Goal: Task Accomplishment & Management: Complete application form

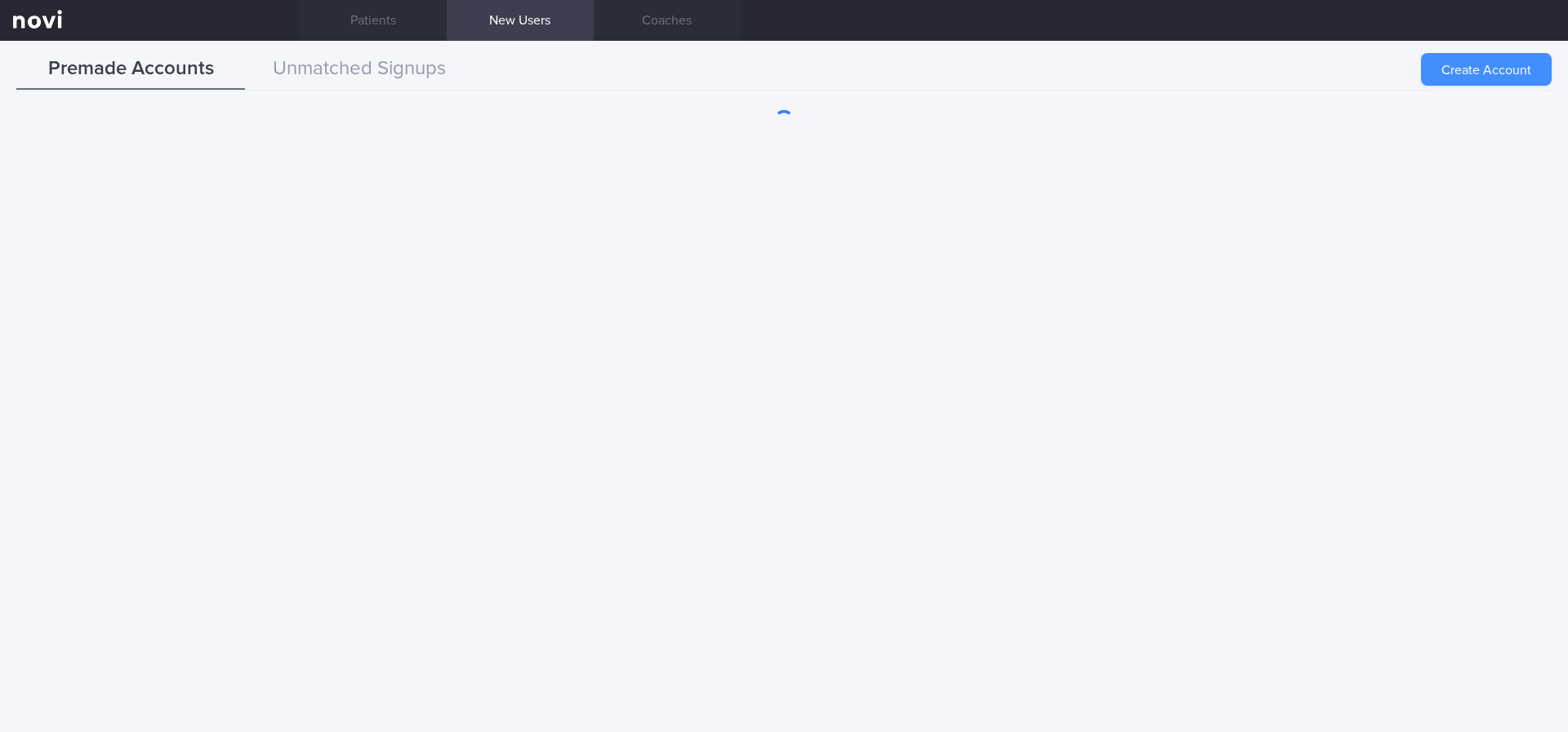
click at [1465, 73] on button "Create Account" at bounding box center [1486, 69] width 131 height 33
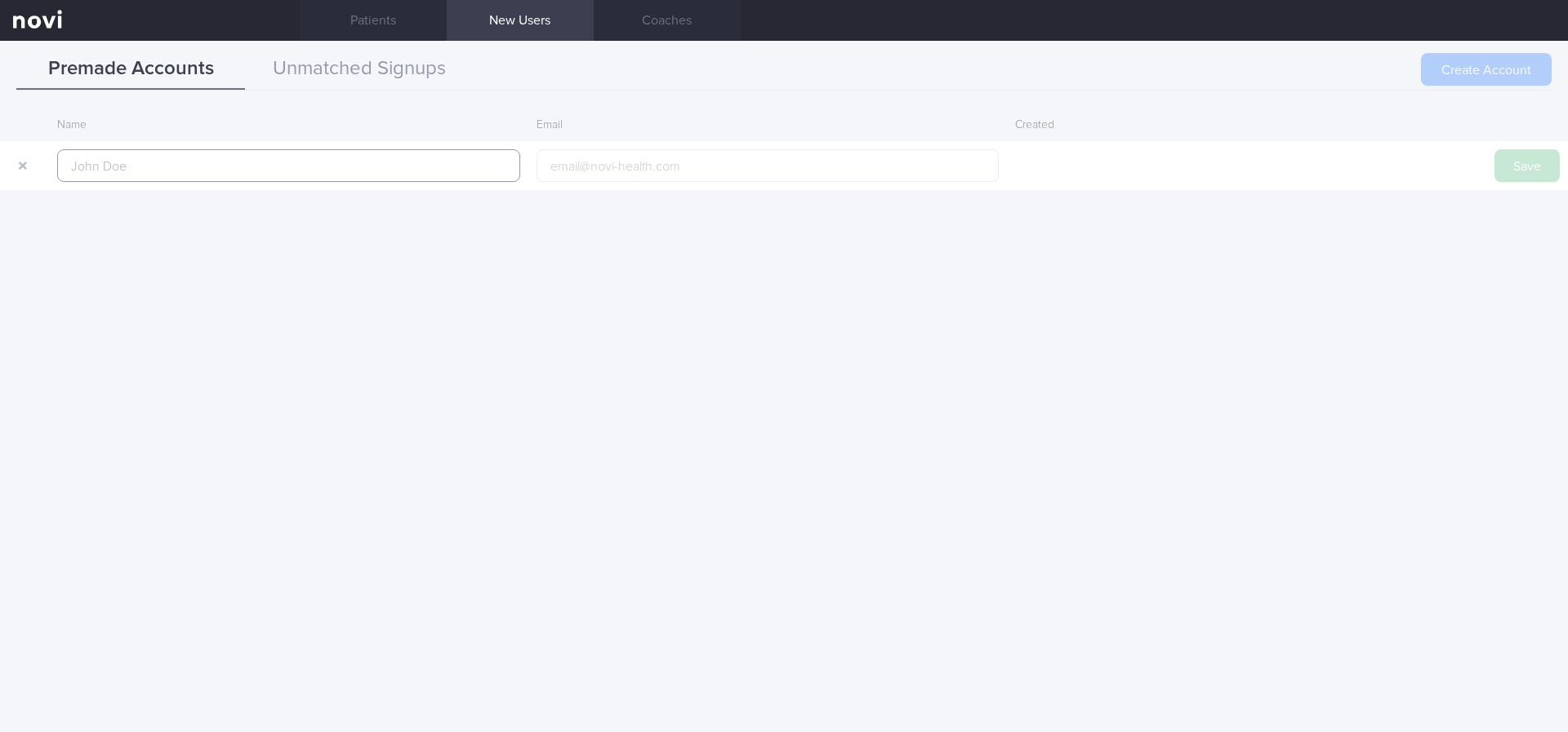
click at [443, 170] on input "text" at bounding box center [288, 166] width 463 height 33
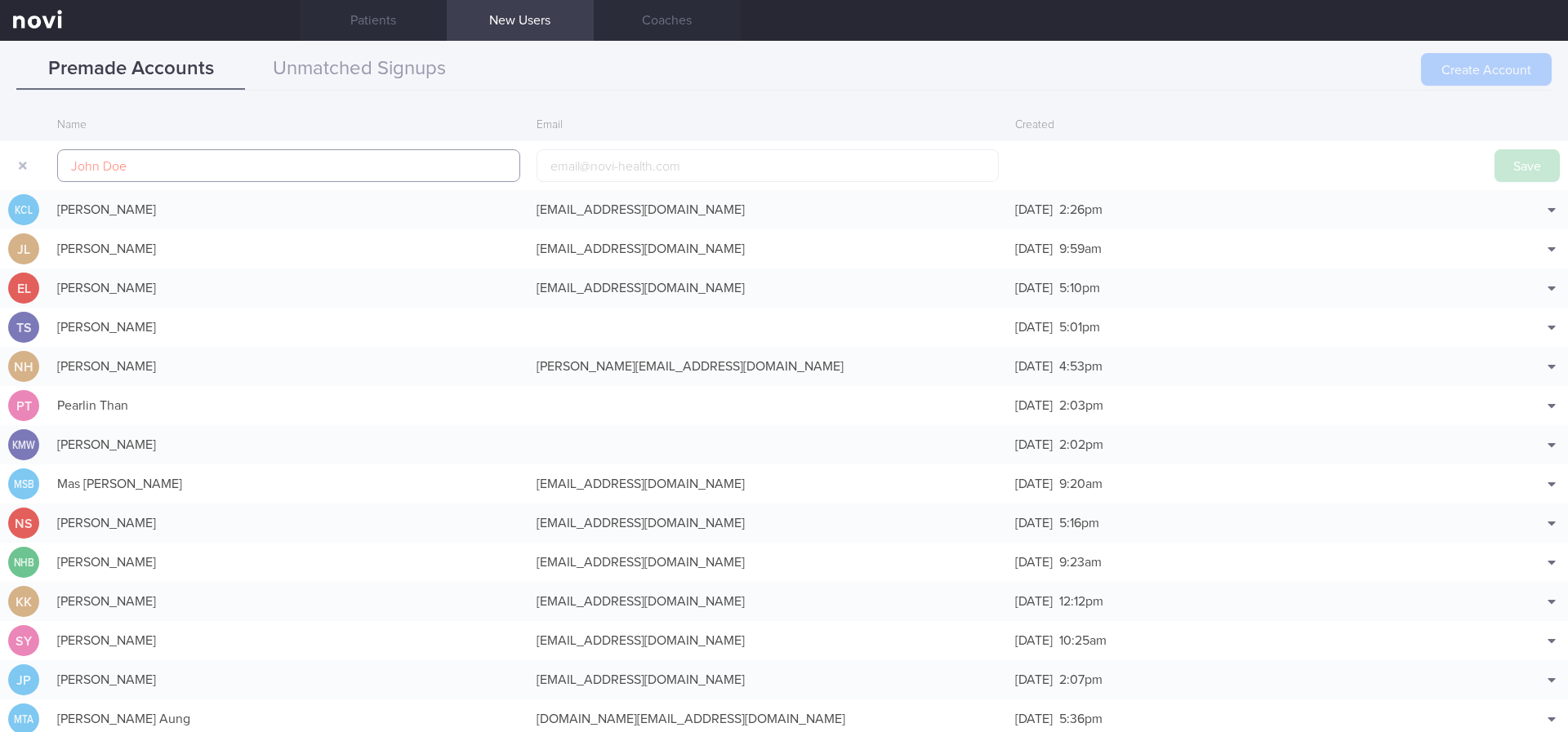
click at [416, 161] on input "text" at bounding box center [288, 166] width 463 height 33
paste input "[PERSON_NAME]"
type input "[PERSON_NAME]"
click at [607, 161] on input "email" at bounding box center [768, 166] width 463 height 33
paste input "[EMAIL_ADDRESS][DOMAIN_NAME]"
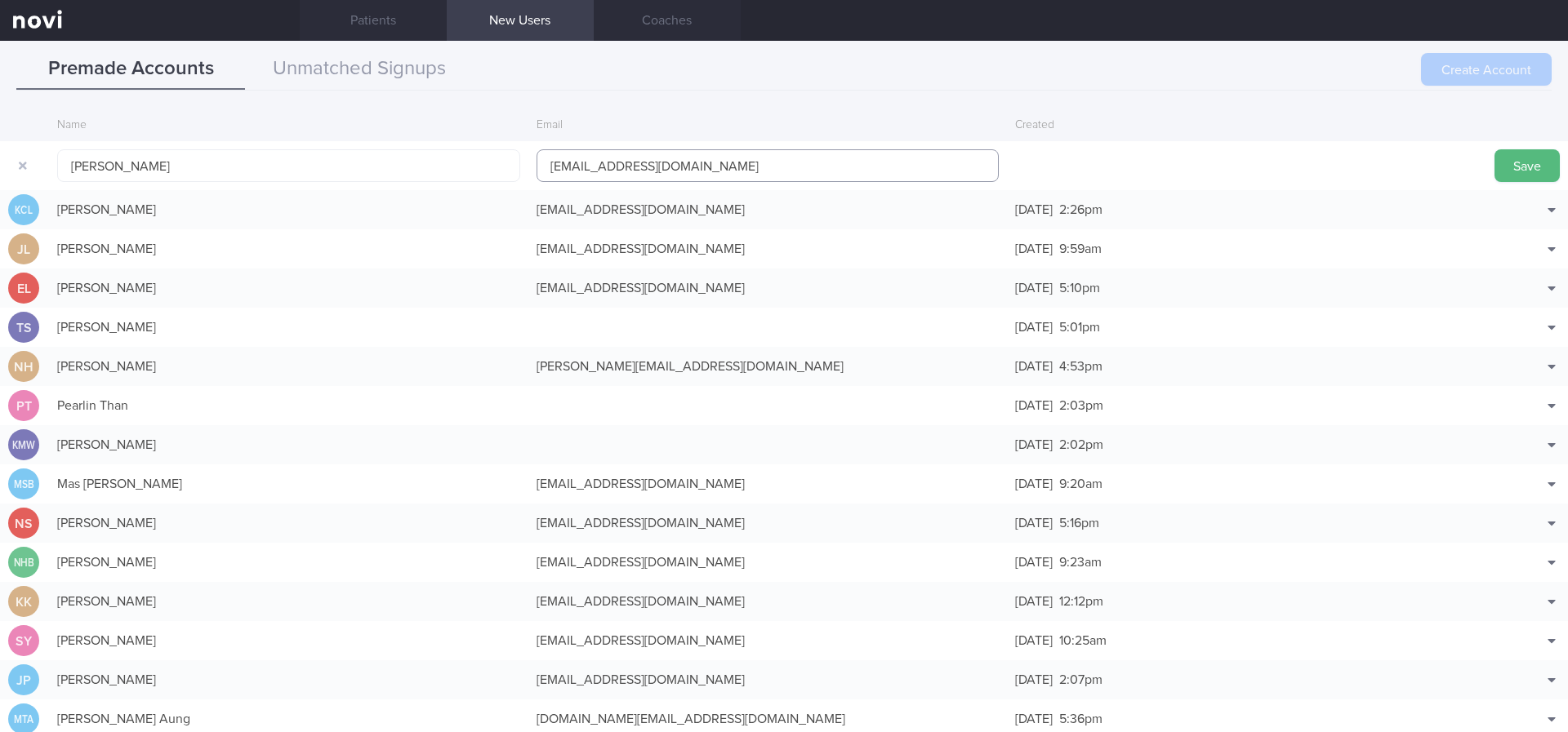
click at [608, 164] on input "[EMAIL_ADDRESS][DOMAIN_NAME]" at bounding box center [768, 166] width 463 height 33
type input "[EMAIL_ADDRESS][DOMAIN_NAME]"
click at [1513, 167] on button "Save" at bounding box center [1527, 166] width 65 height 33
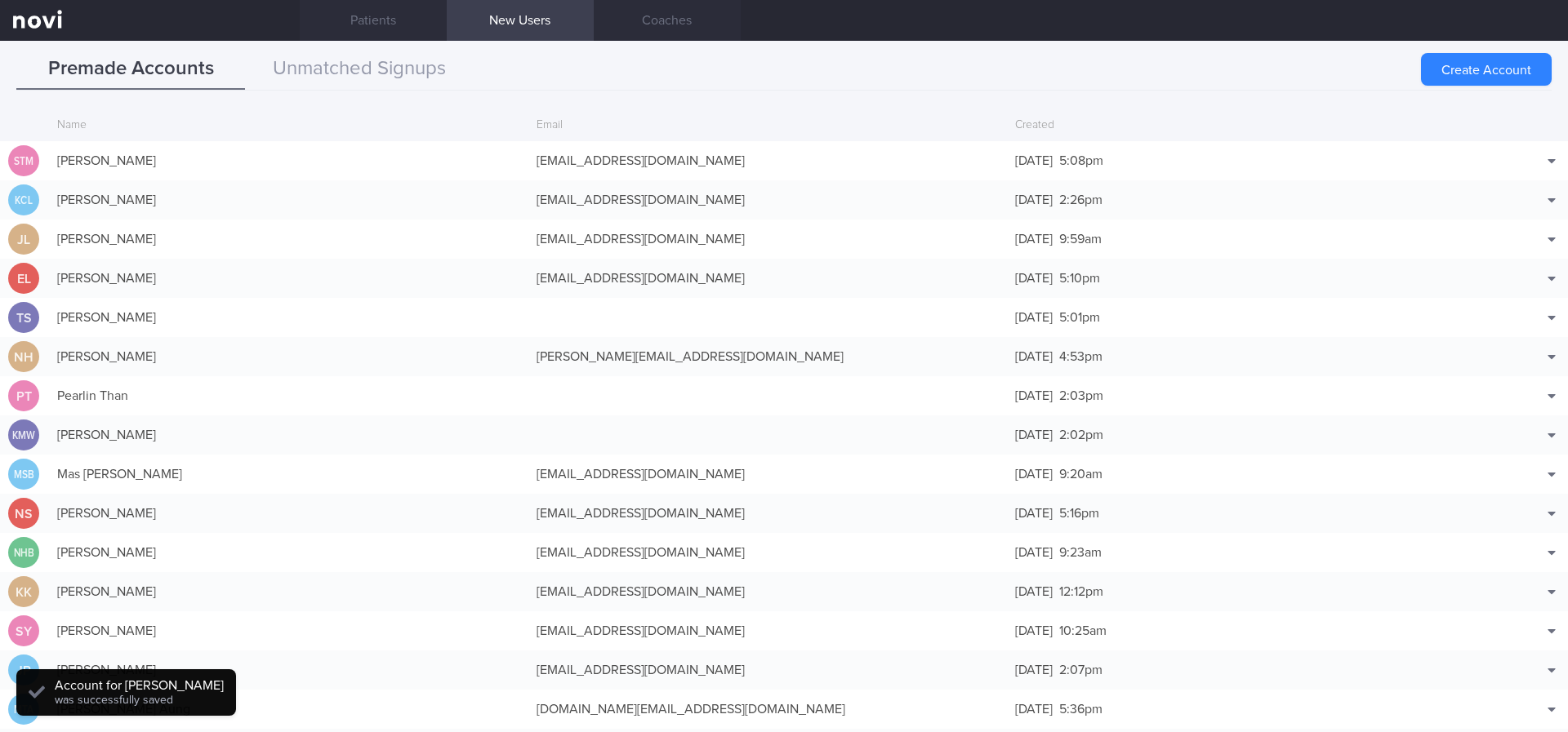
drag, startPoint x: 563, startPoint y: 169, endPoint x: 574, endPoint y: 144, distance: 27.3
click at [565, 167] on div "[EMAIL_ADDRESS][DOMAIN_NAME]" at bounding box center [769, 161] width 480 height 33
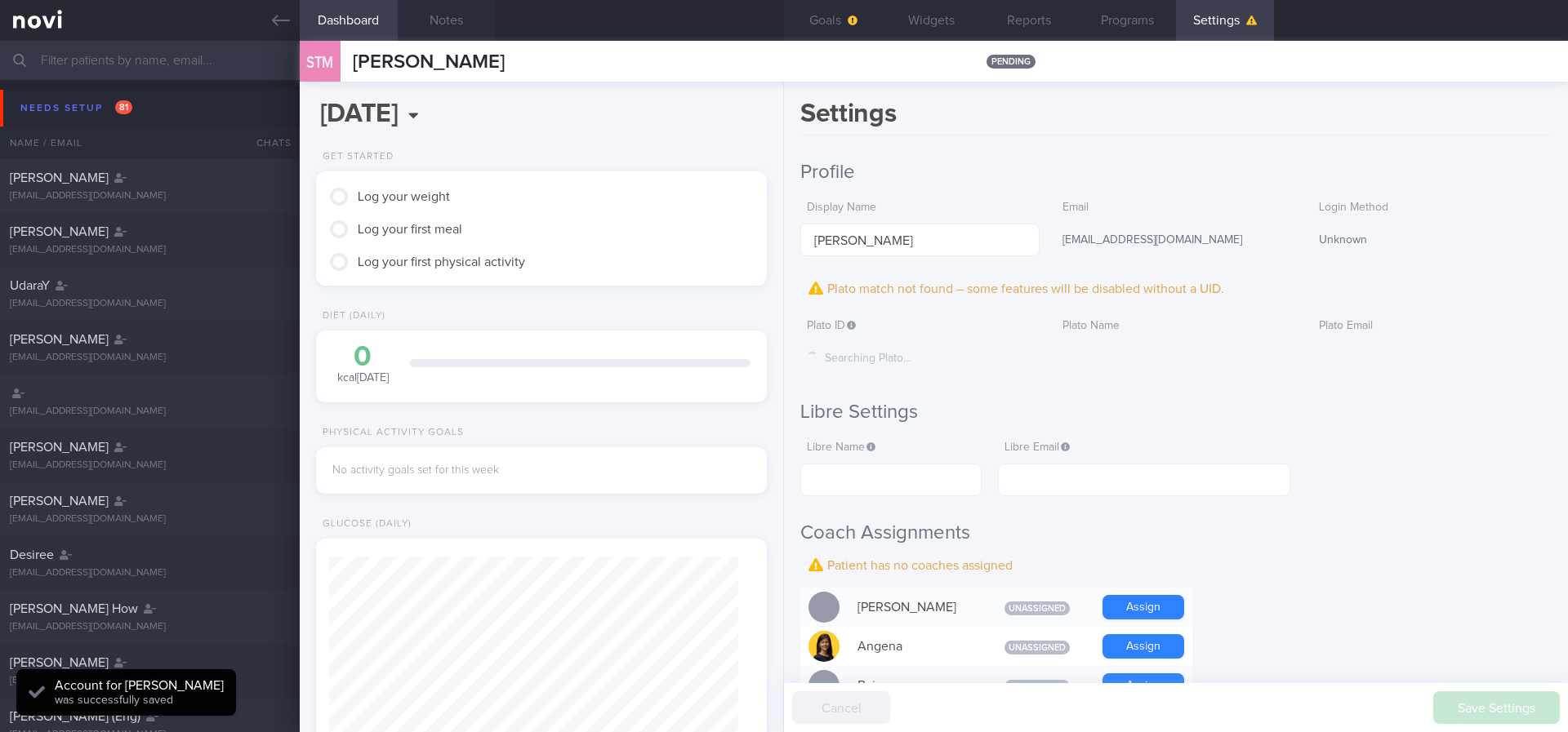
scroll to position [204, 410]
click at [462, 23] on button "Notes" at bounding box center [447, 20] width 98 height 40
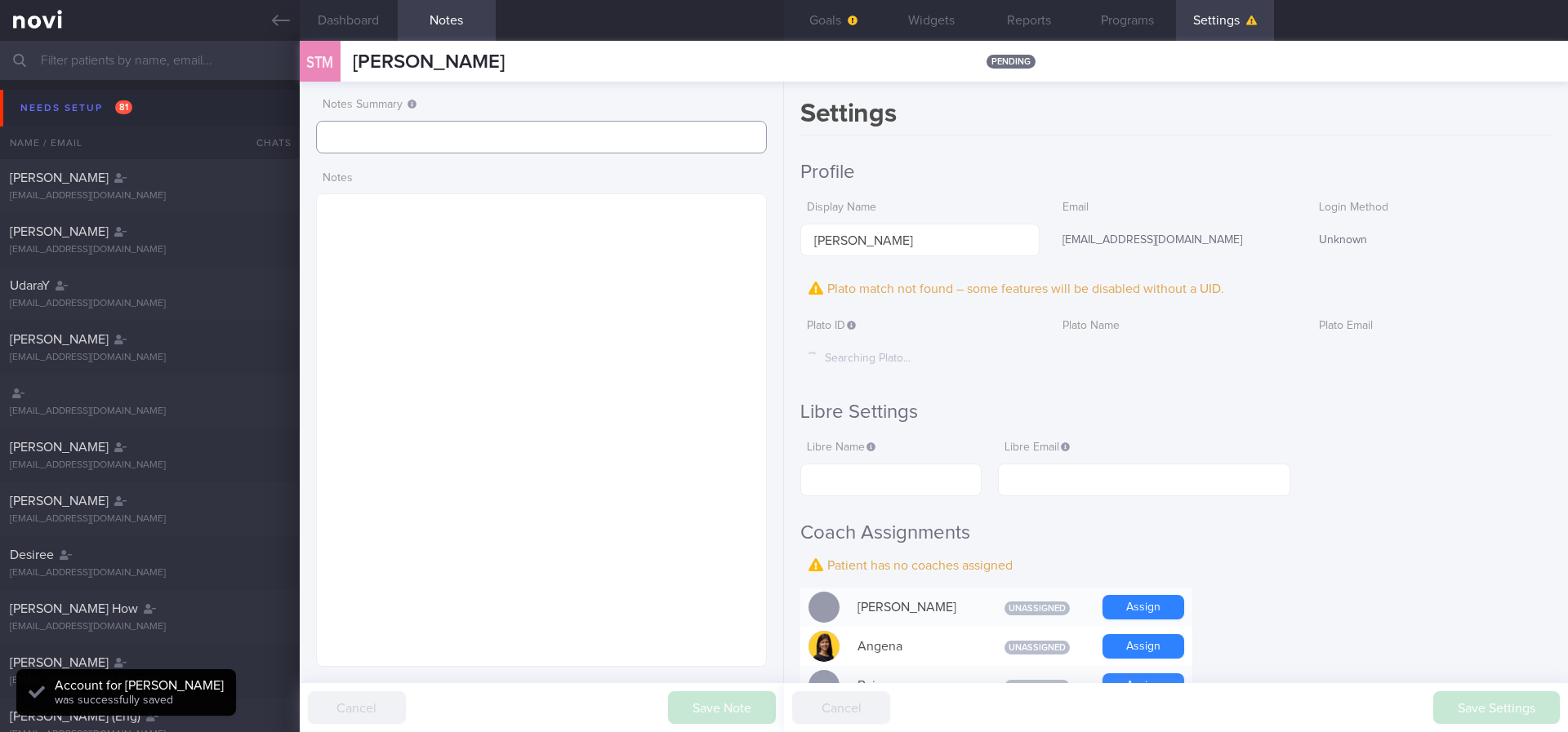
click at [507, 136] on input "text" at bounding box center [541, 137] width 451 height 33
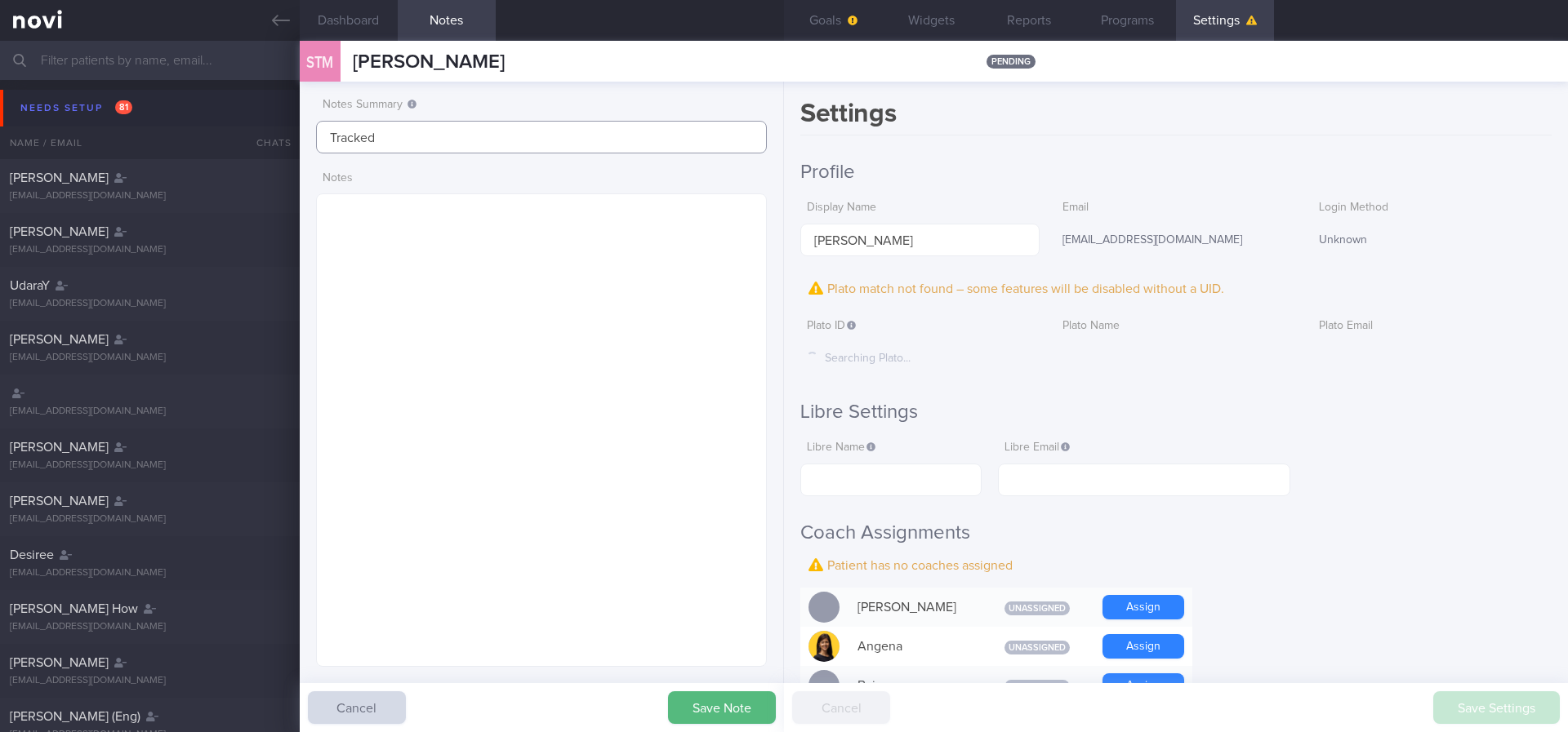
type input "Tracked"
click at [848, 32] on button "Goals" at bounding box center [833, 20] width 98 height 40
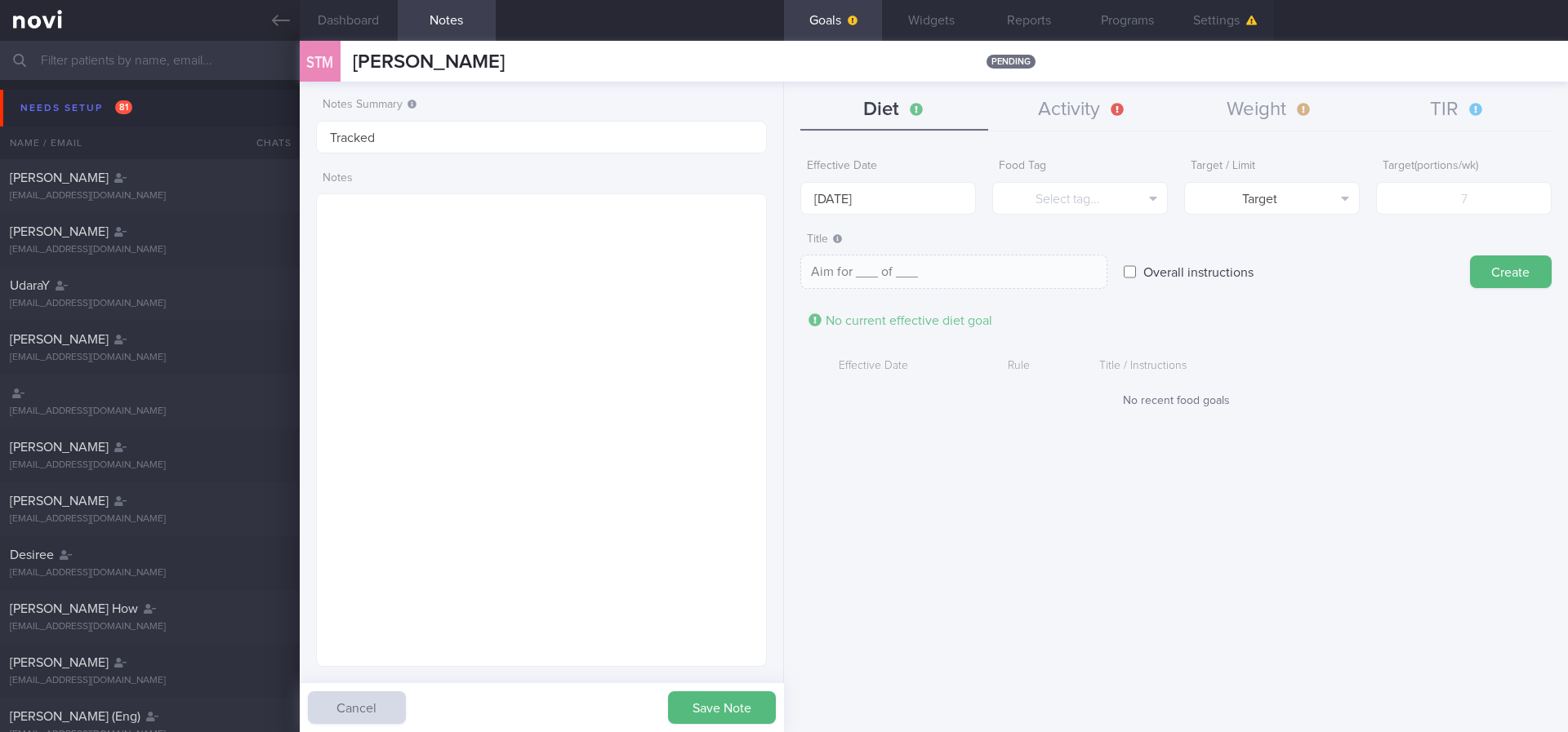
click at [902, 180] on div "Effective Date [DATE]" at bounding box center [888, 183] width 175 height 64
click at [882, 201] on input "[DATE]" at bounding box center [888, 198] width 175 height 33
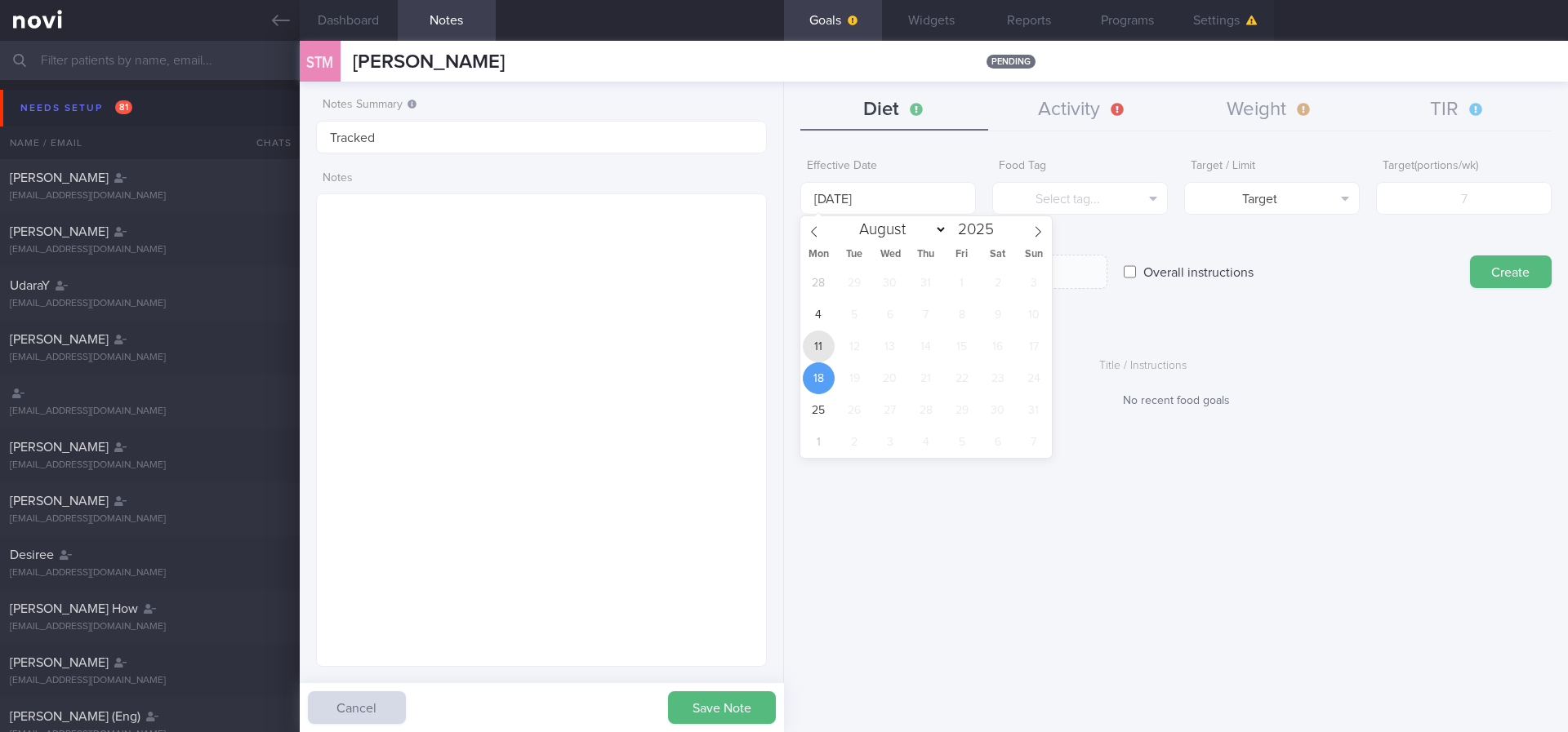
click at [824, 343] on span "11" at bounding box center [818, 346] width 32 height 32
type input "[DATE]"
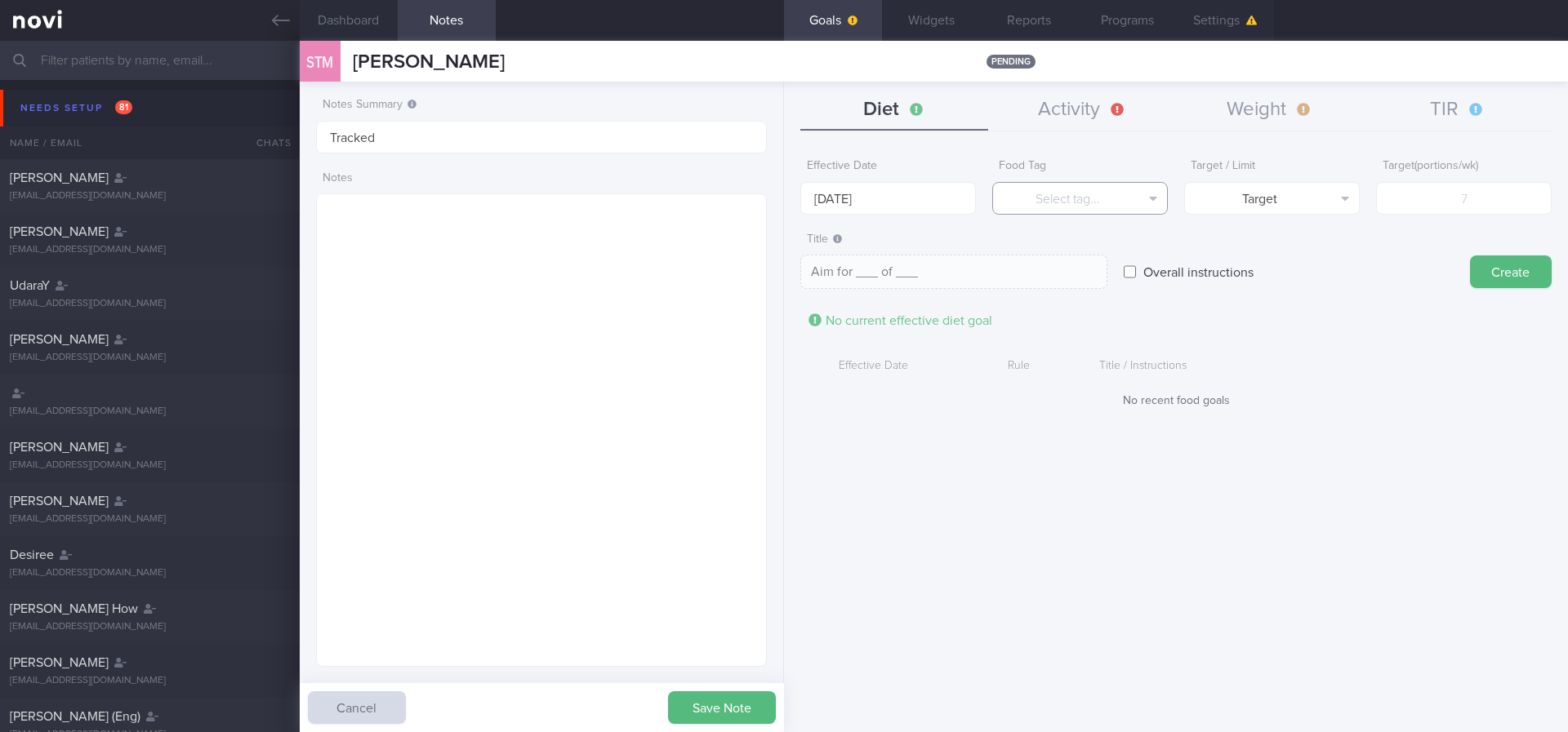
click at [1162, 185] on button "Select tag..." at bounding box center [1080, 198] width 175 height 33
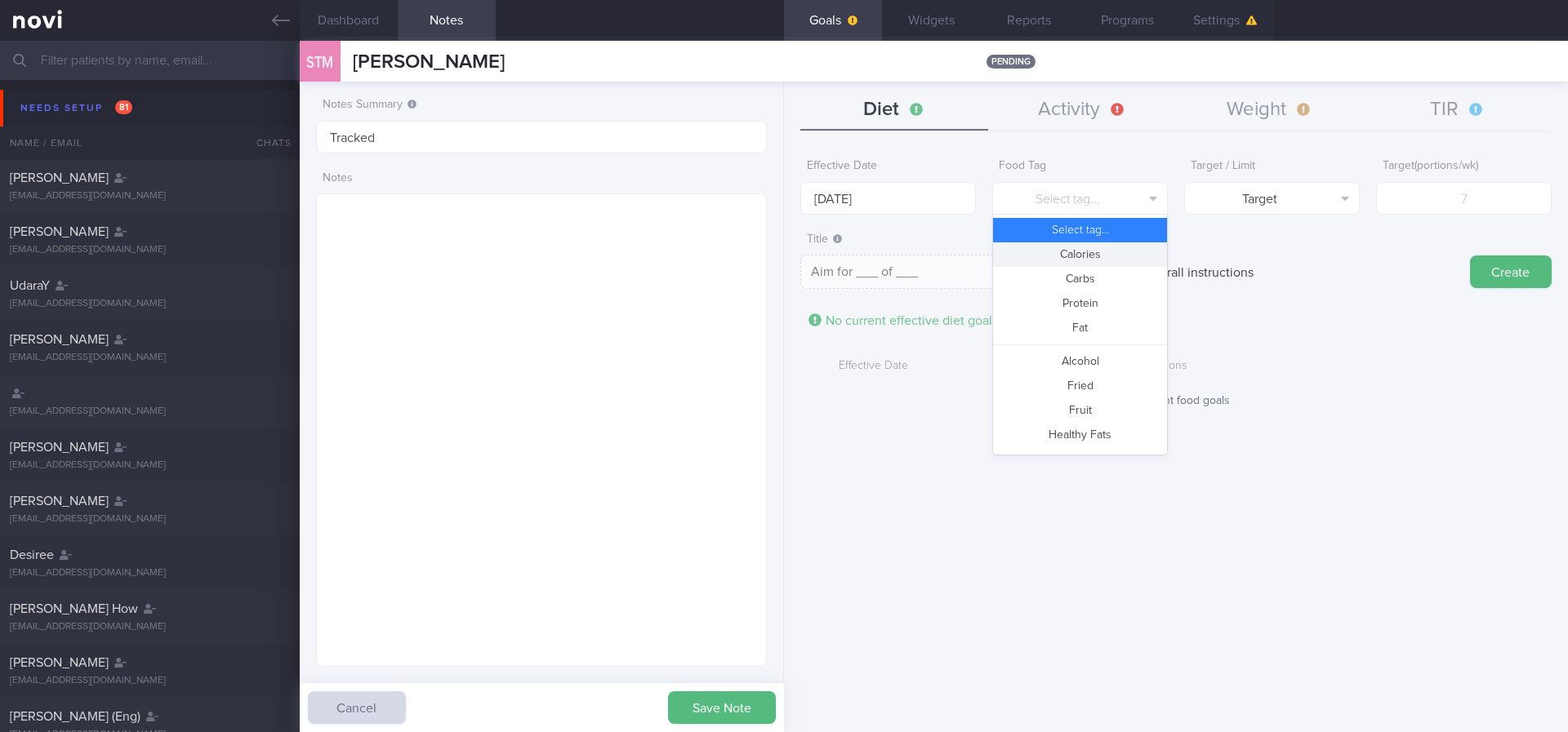
click at [1109, 260] on button "Calories" at bounding box center [1080, 254] width 174 height 24
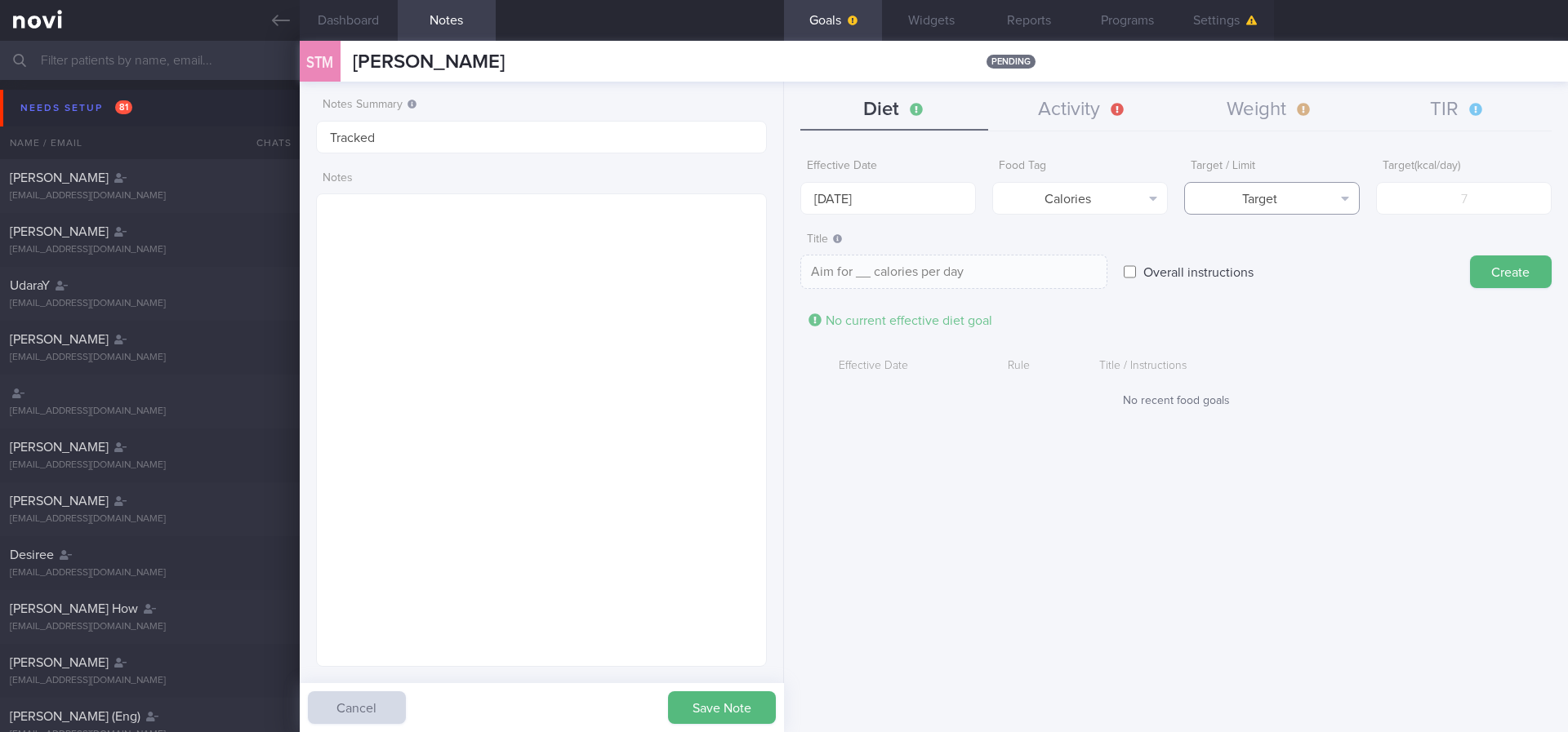
click at [1264, 206] on button "Target" at bounding box center [1271, 198] width 175 height 33
click at [1328, 255] on button "Limit" at bounding box center [1271, 254] width 174 height 24
type textarea "Keep to __ calories per day"
click at [1446, 200] on input "number" at bounding box center [1464, 198] width 175 height 33
type input "14"
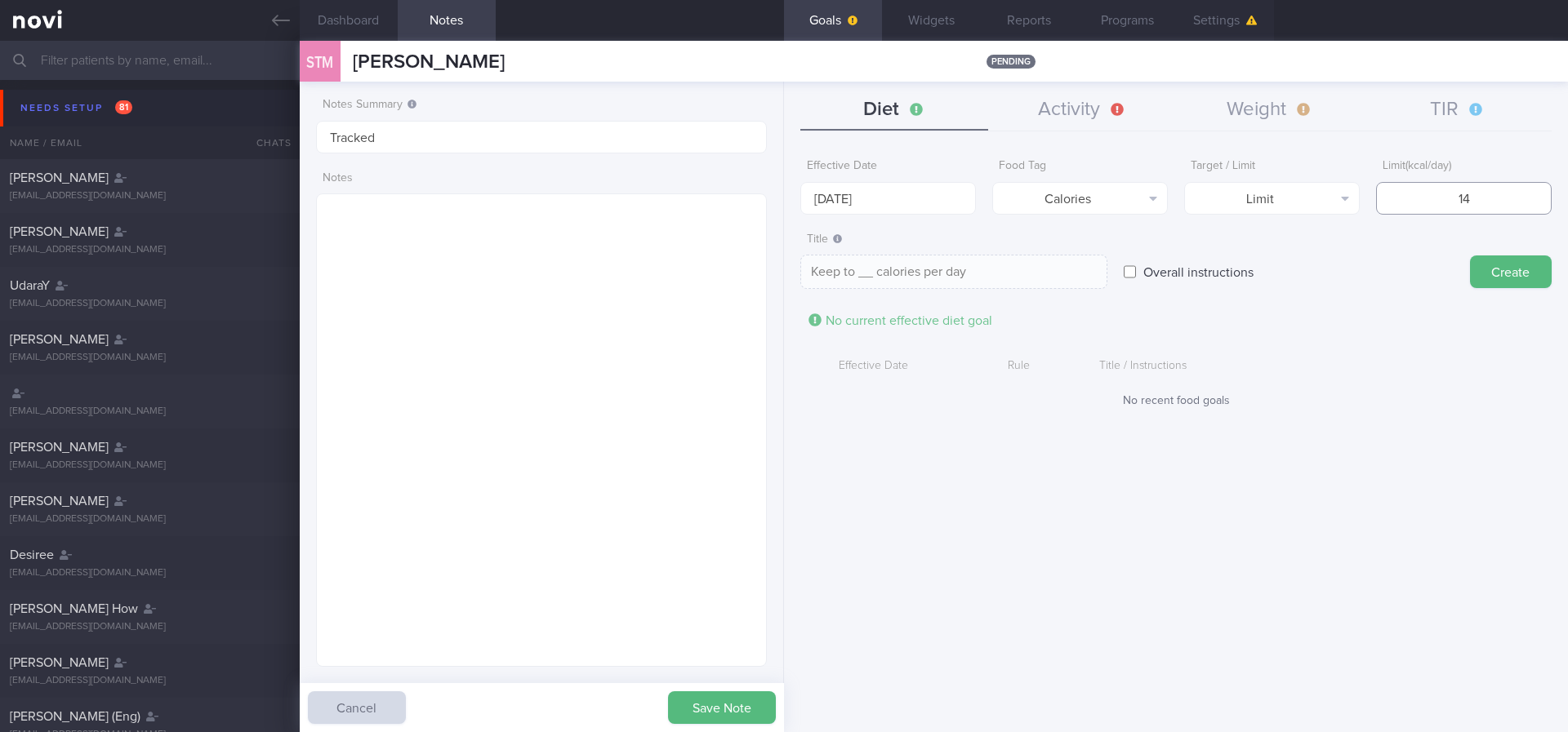
type textarea "Keep to 14 calories per day"
type input "140"
type textarea "Keep to 140 calories per day"
type input "1400"
type textarea "Keep to 1400 calories per day"
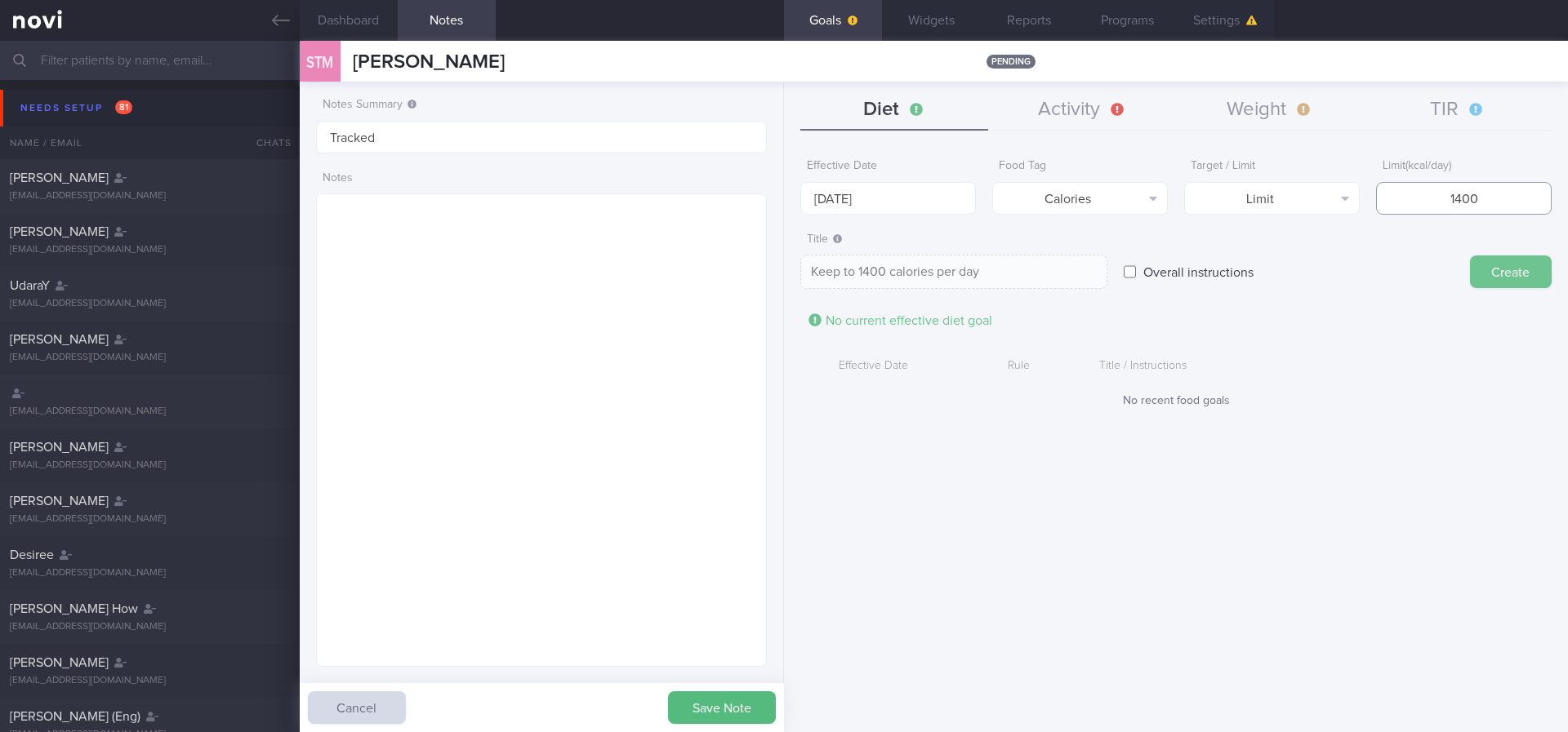
type input "1400"
click at [1477, 284] on button "Create" at bounding box center [1510, 272] width 82 height 33
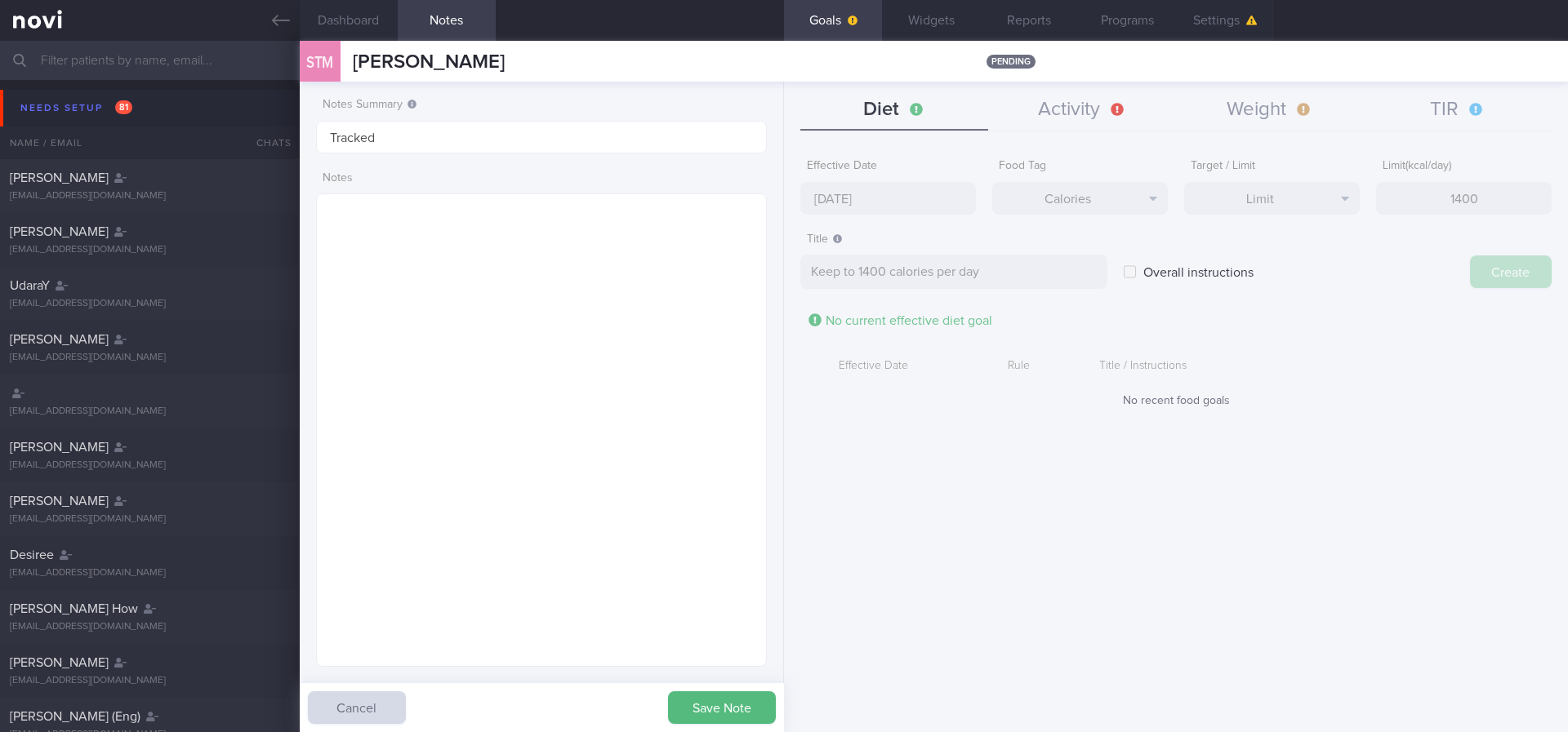
type input "[DATE]"
type textarea "Aim for ___ of ___"
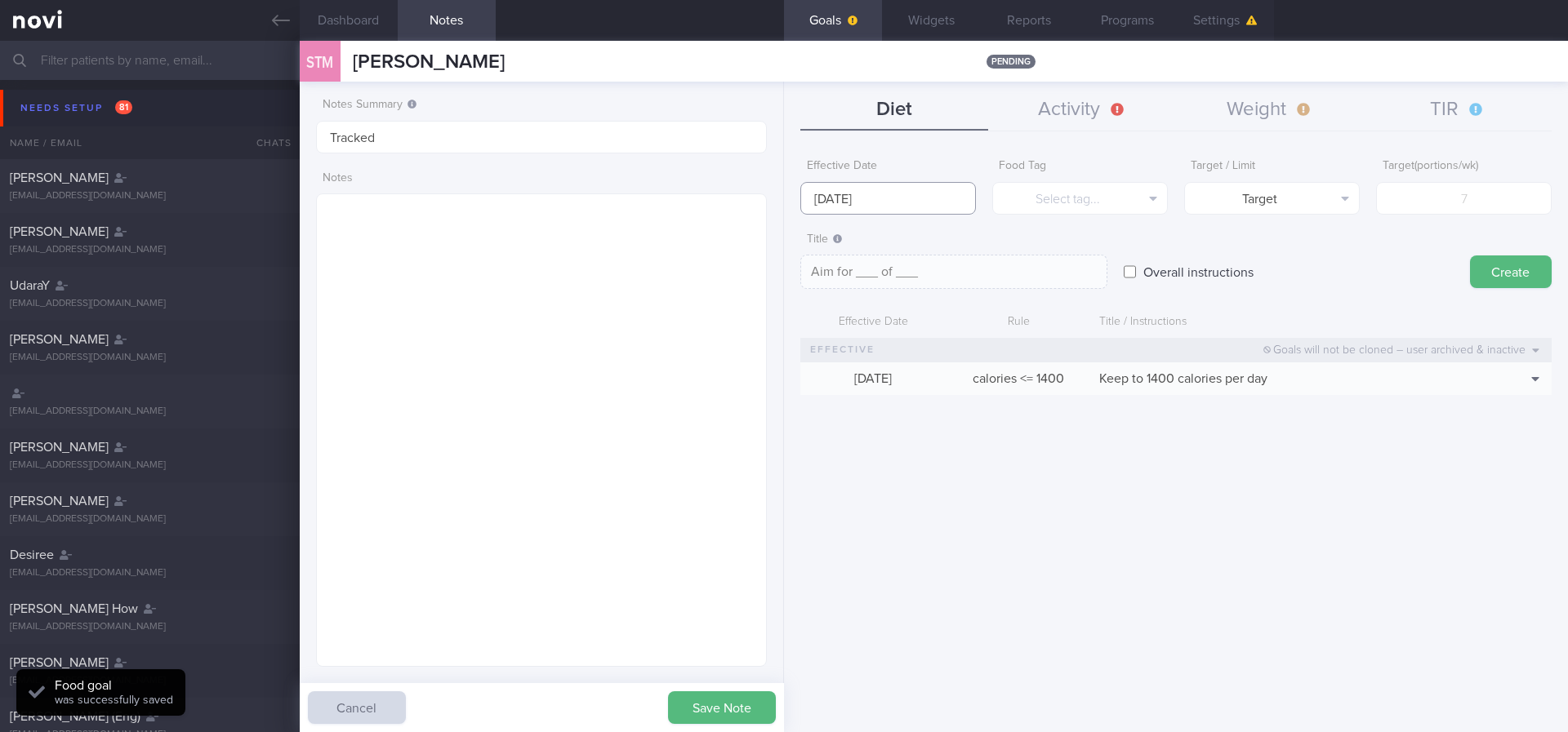
click at [913, 198] on input "[DATE]" at bounding box center [888, 198] width 175 height 33
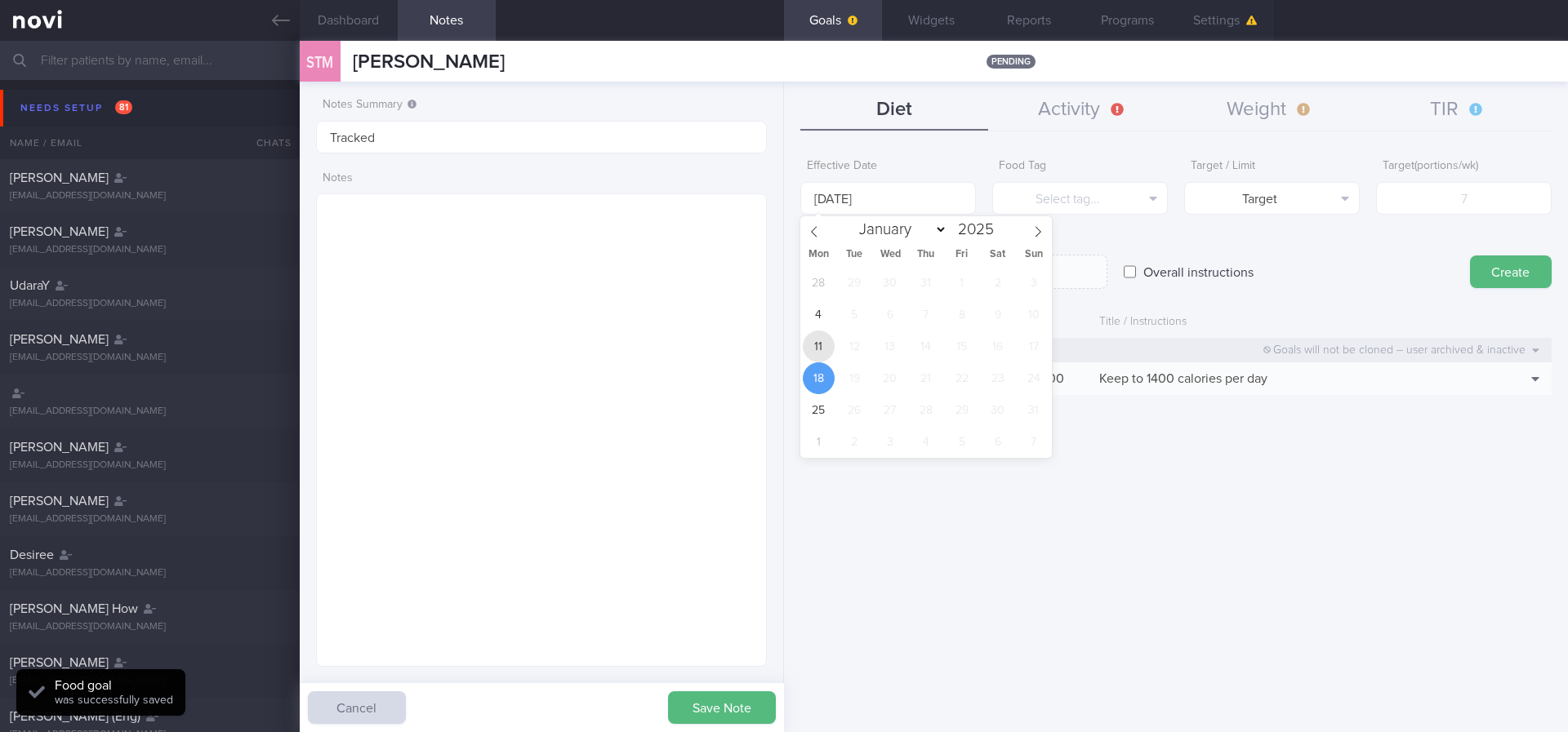
click at [828, 352] on span "11" at bounding box center [818, 346] width 32 height 32
type input "[DATE]"
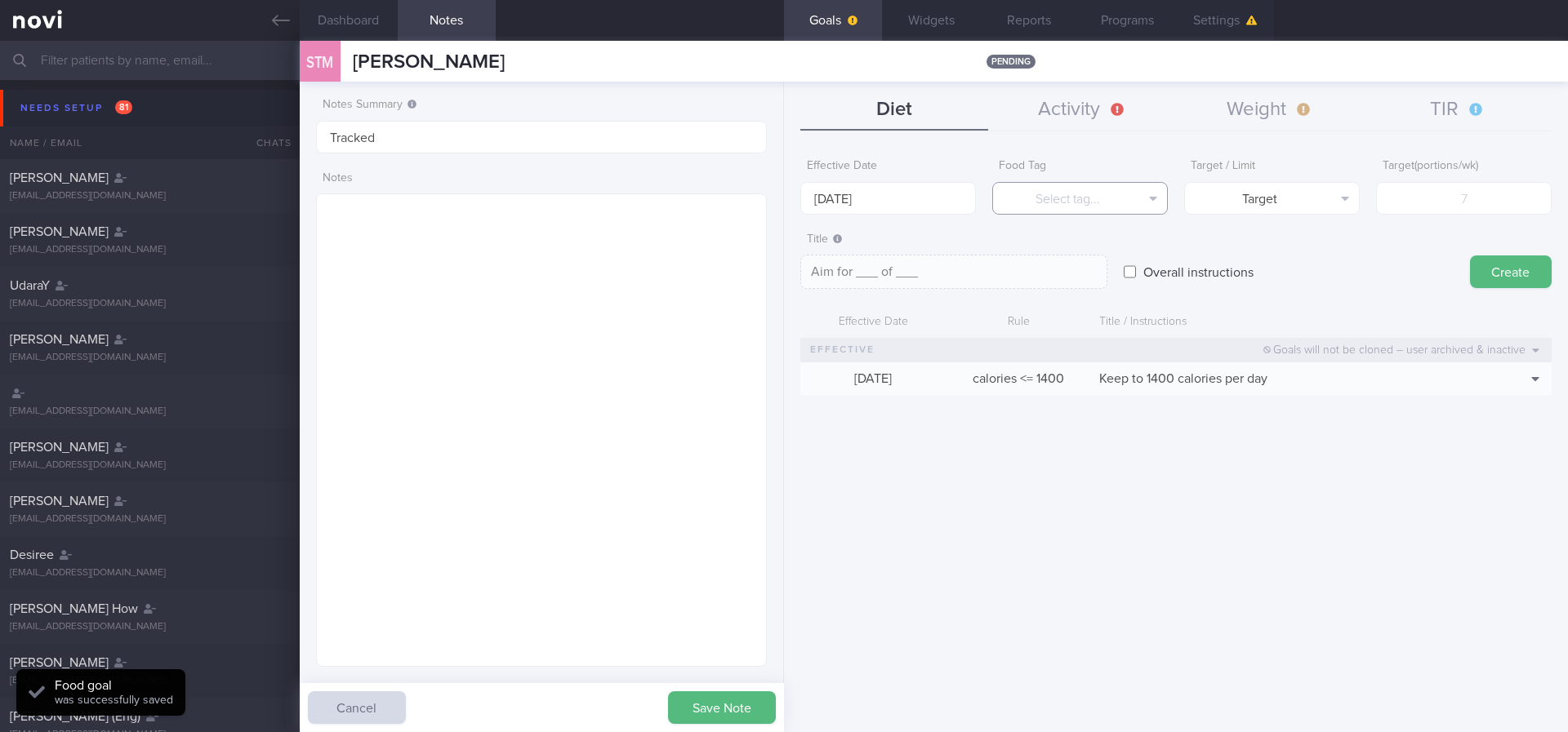
click at [1110, 204] on button "Select tag..." at bounding box center [1080, 198] width 175 height 33
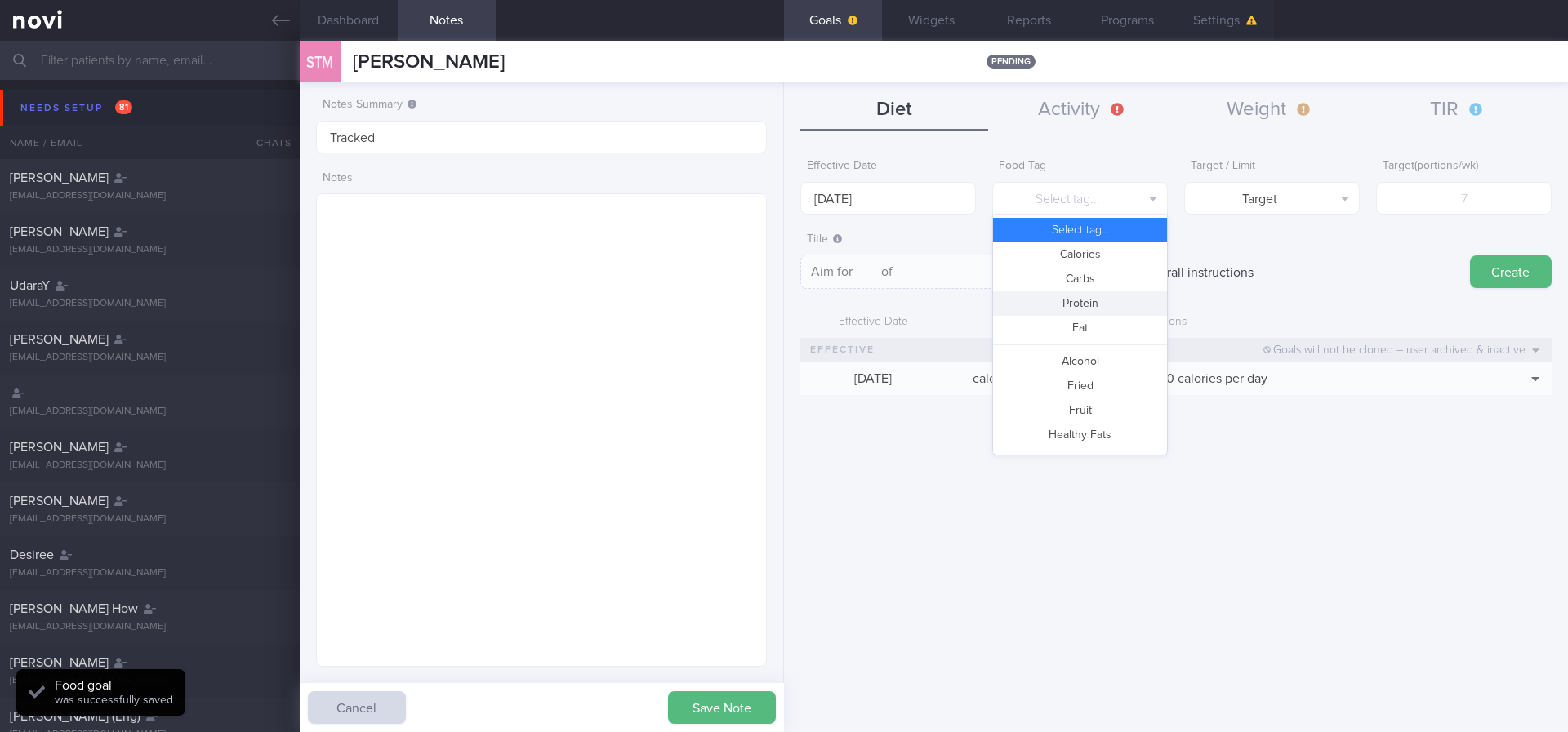
click at [1077, 305] on button "Protein" at bounding box center [1080, 303] width 174 height 24
type textarea "Aim for __g of protein per day"
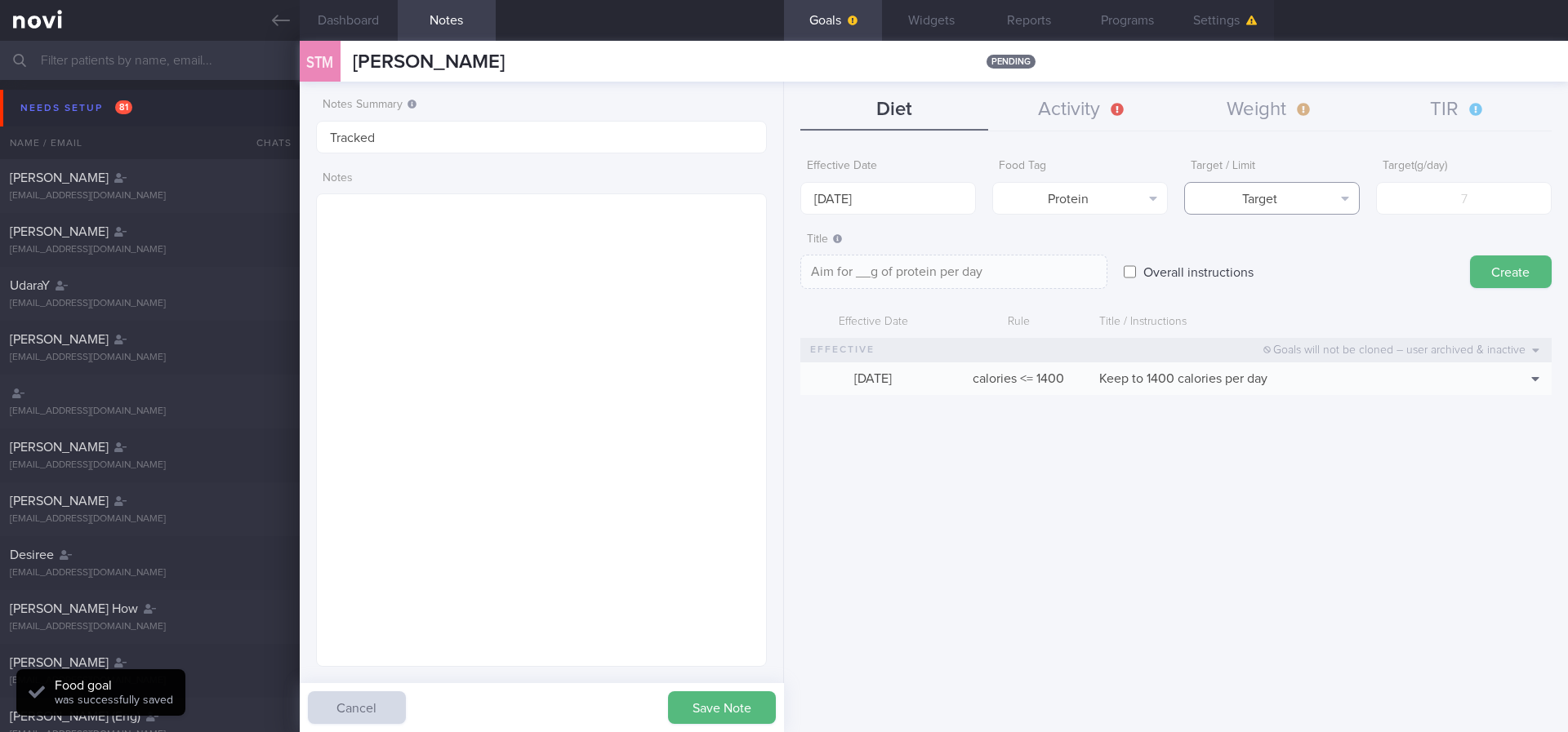
click at [1303, 200] on button "Target" at bounding box center [1271, 198] width 175 height 33
click at [1420, 201] on input "number" at bounding box center [1464, 198] width 175 height 33
click at [1488, 207] on input "number" at bounding box center [1464, 198] width 175 height 33
type input "8"
type textarea "Aim for 8g of protein per day"
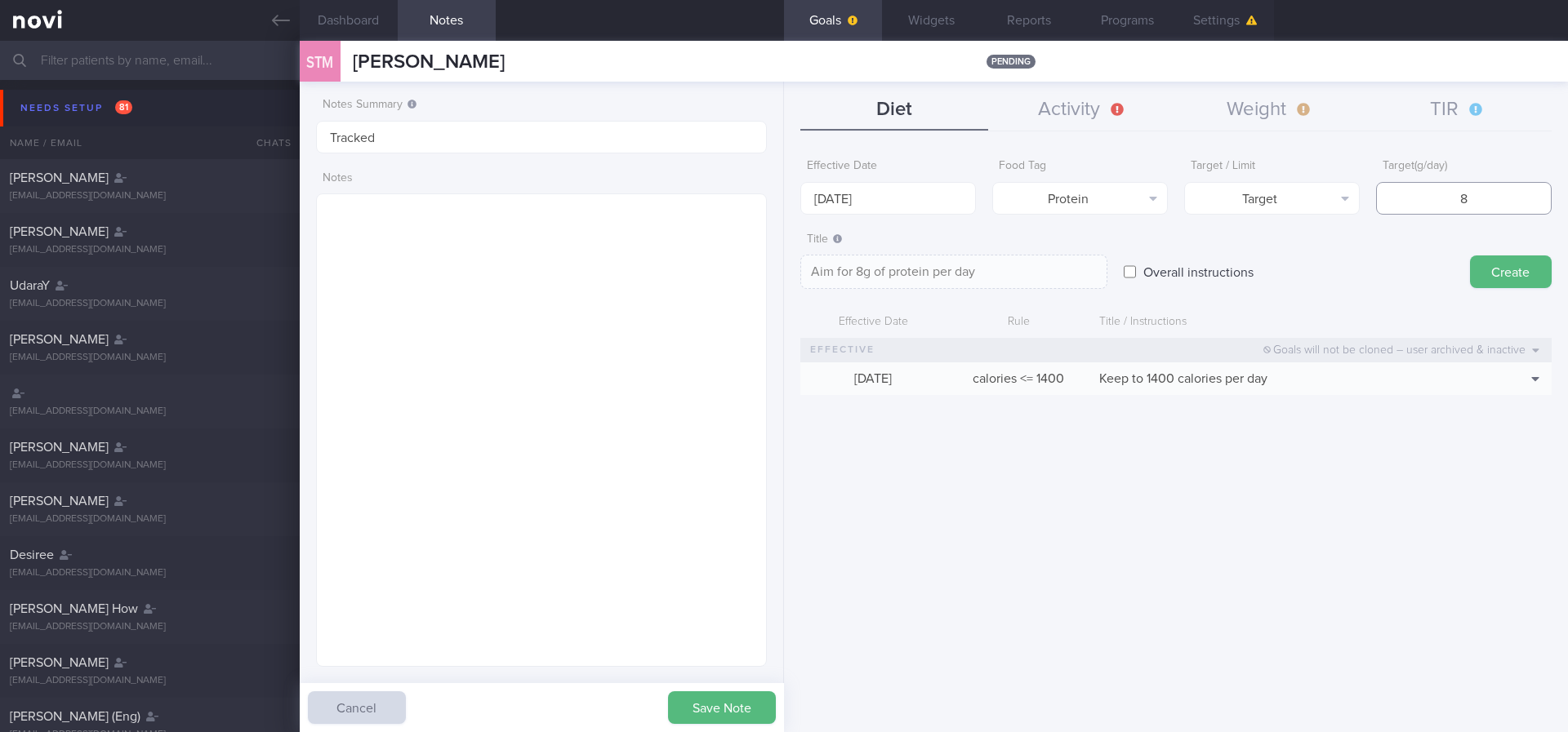
type input "85"
type textarea "Aim for 85g of protein per day"
type input "85"
click at [1483, 260] on button "Create" at bounding box center [1510, 272] width 82 height 33
type input "[DATE]"
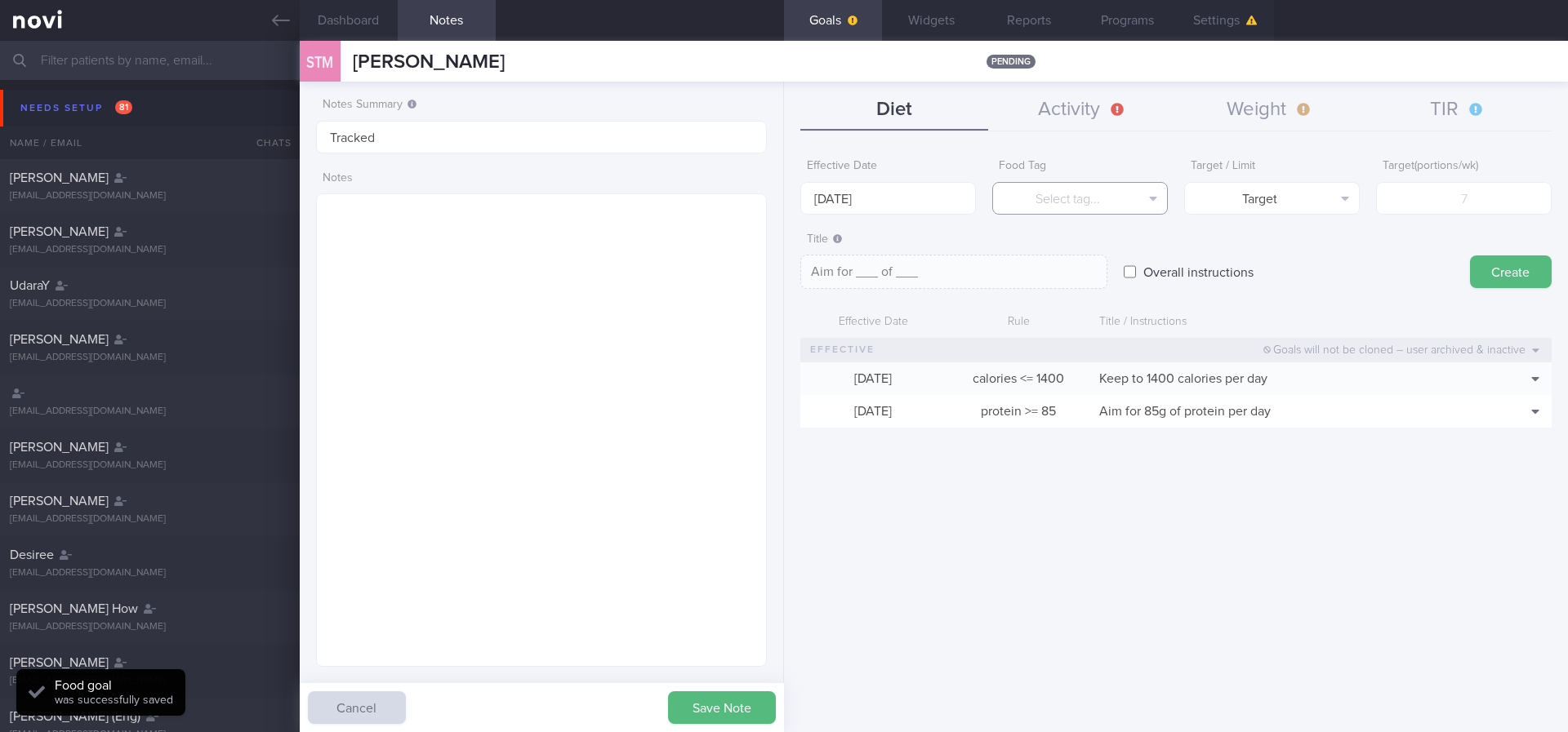
click at [1079, 187] on button "Select tag..." at bounding box center [1080, 198] width 175 height 33
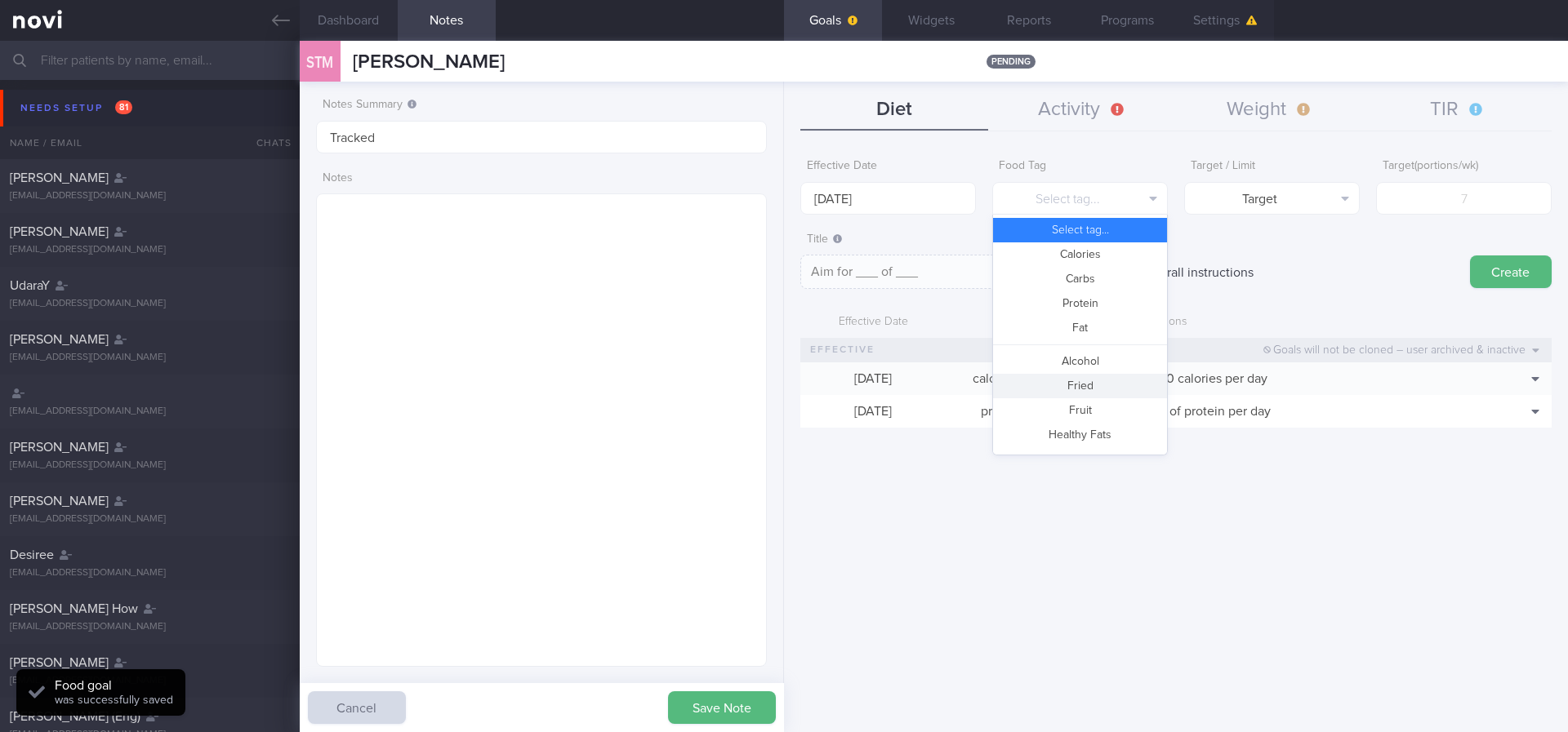
click at [1085, 380] on button "Fried" at bounding box center [1080, 385] width 174 height 24
type textarea "Aim for __ portions of fried food per week"
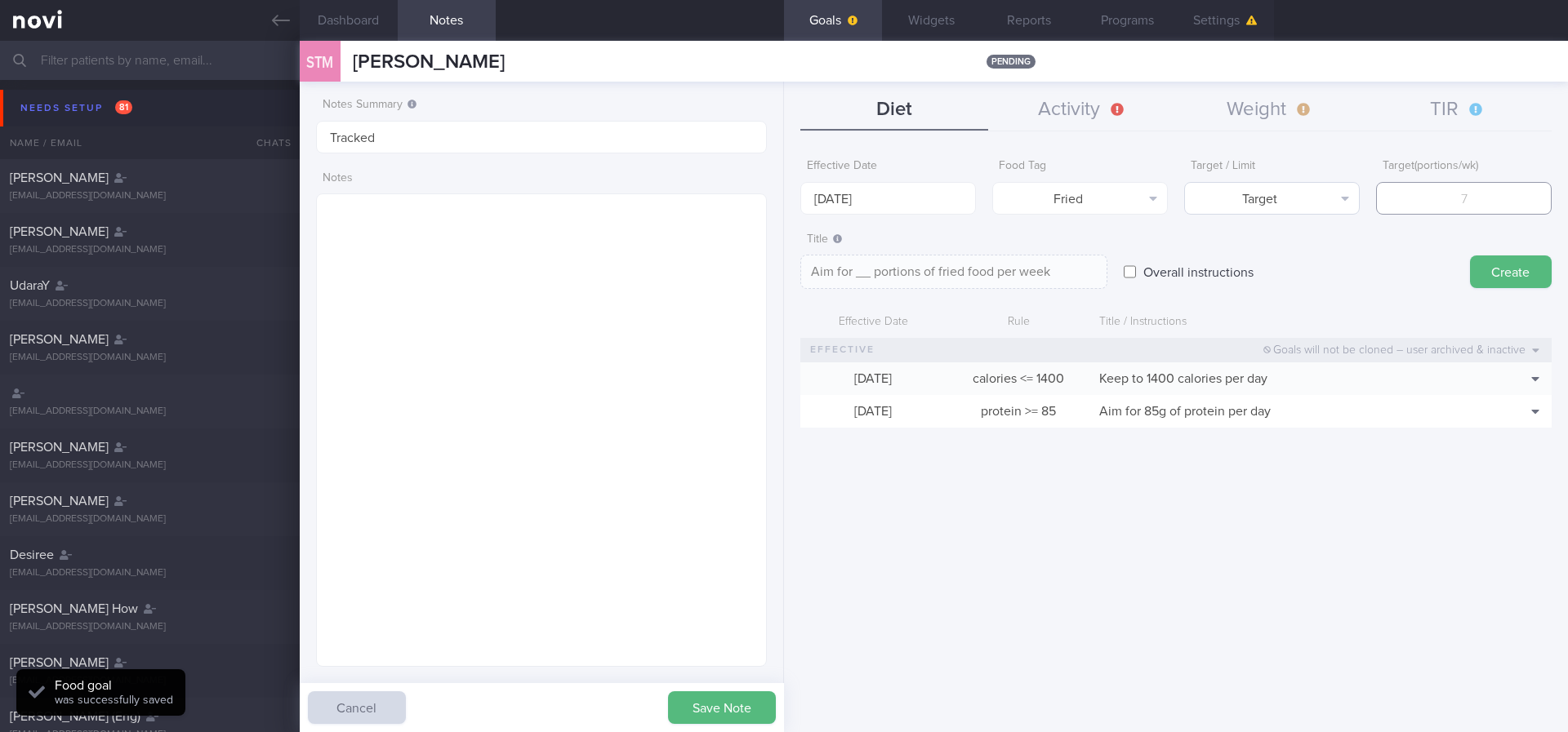
click at [1448, 206] on input "number" at bounding box center [1464, 198] width 175 height 33
type input "2"
type textarea "Aim for 2 portions of fried food per week"
type input "2"
click at [1321, 198] on button "Target" at bounding box center [1271, 198] width 175 height 33
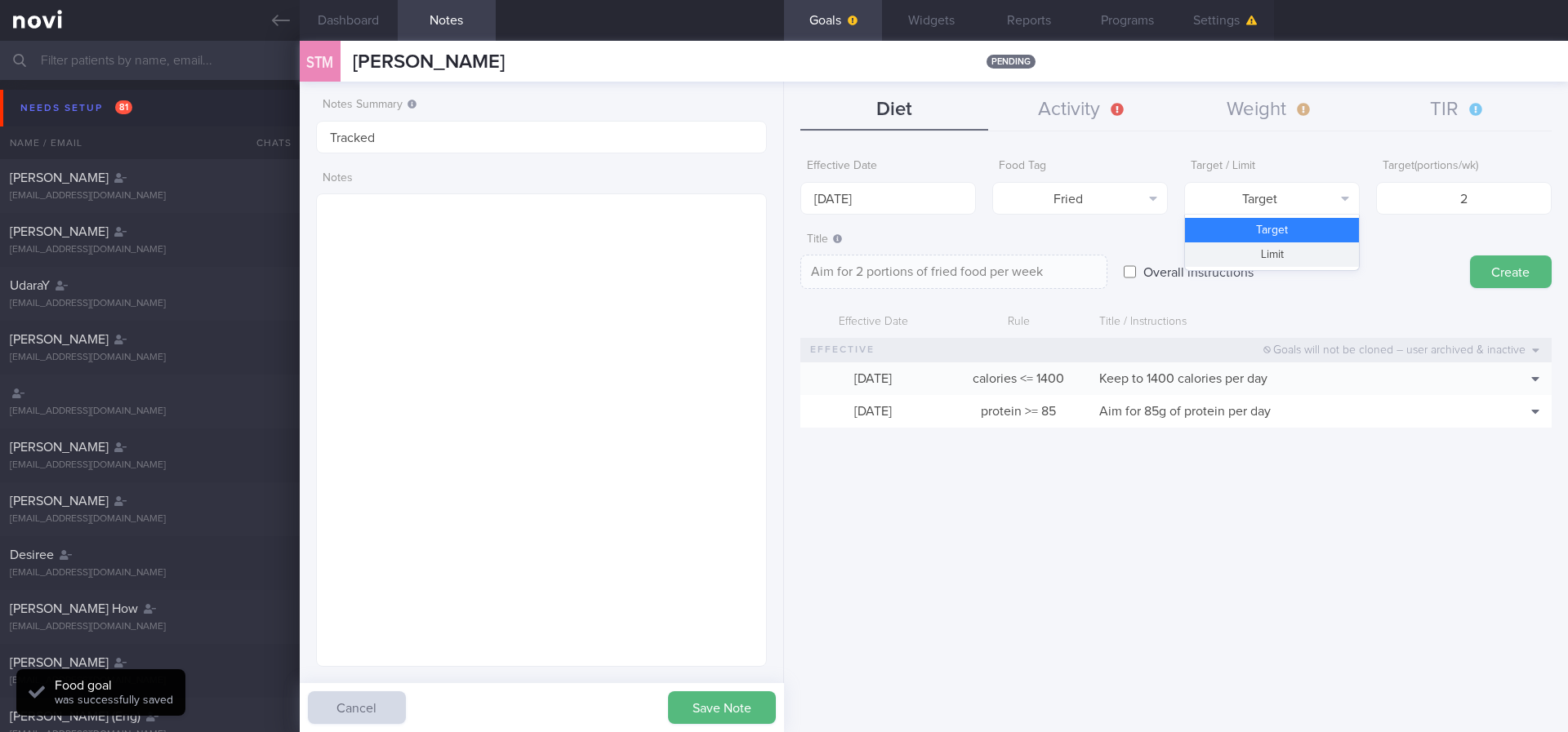
click at [1318, 247] on button "Limit" at bounding box center [1271, 254] width 174 height 24
type textarea "Keep to 2 portions of fried food per week"
click at [910, 187] on input "[DATE]" at bounding box center [888, 198] width 175 height 33
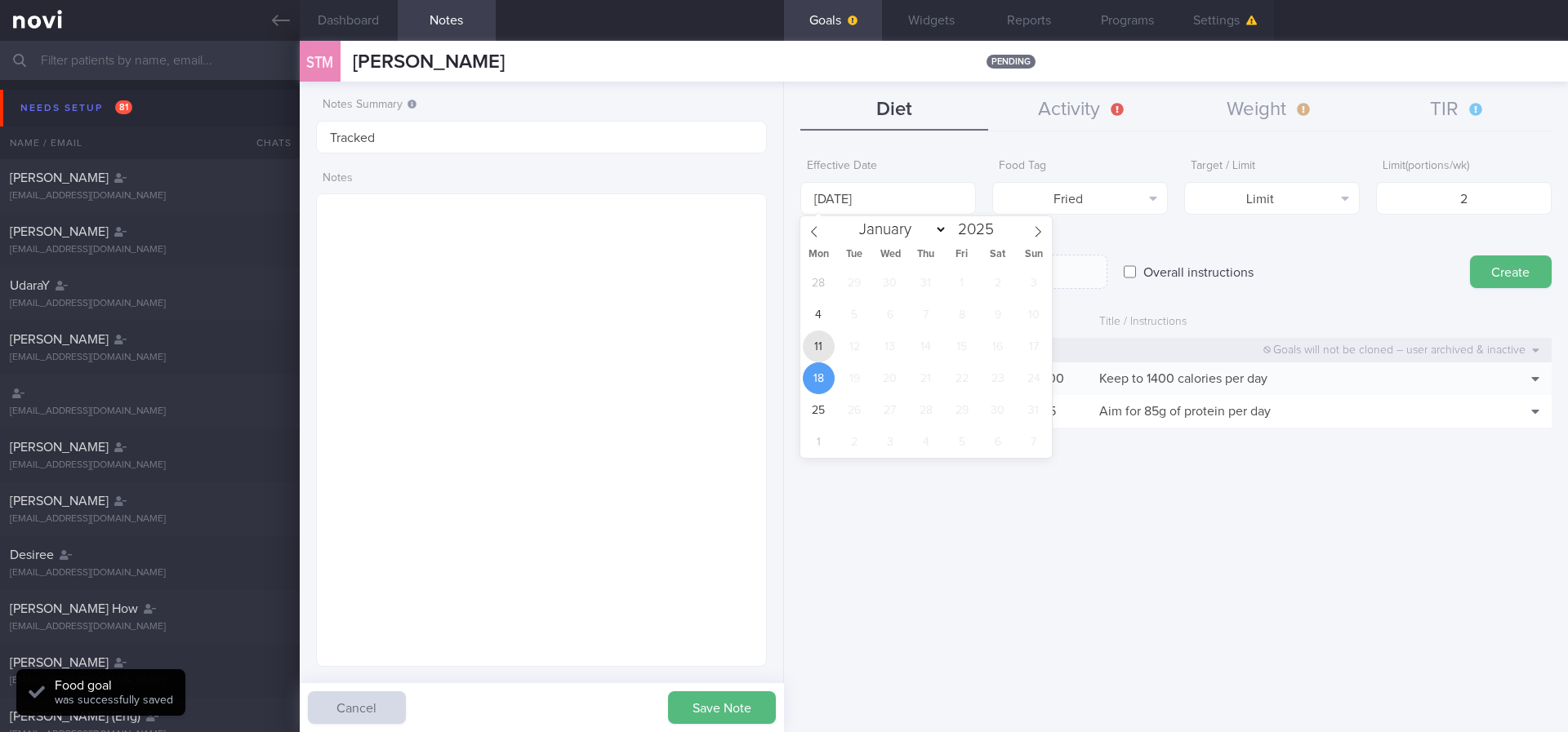
click at [824, 337] on span "11" at bounding box center [818, 346] width 32 height 32
type input "[DATE]"
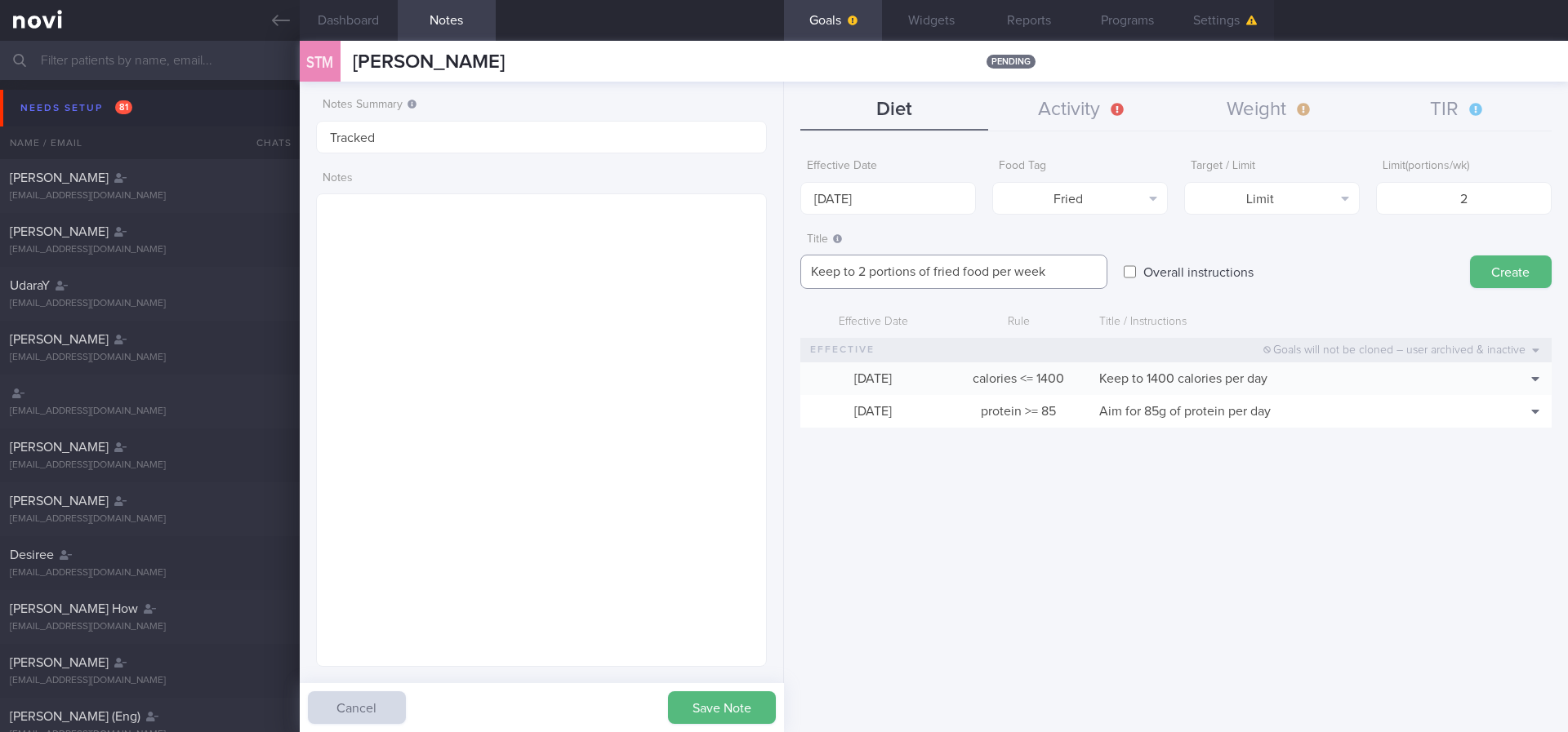
click at [962, 270] on textarea "Keep to 2 portions of fried food per week" at bounding box center [954, 273] width 307 height 35
type textarea "Keep to 2 portions of fried/high fat food per week"
click at [1496, 263] on button "Create" at bounding box center [1510, 272] width 82 height 33
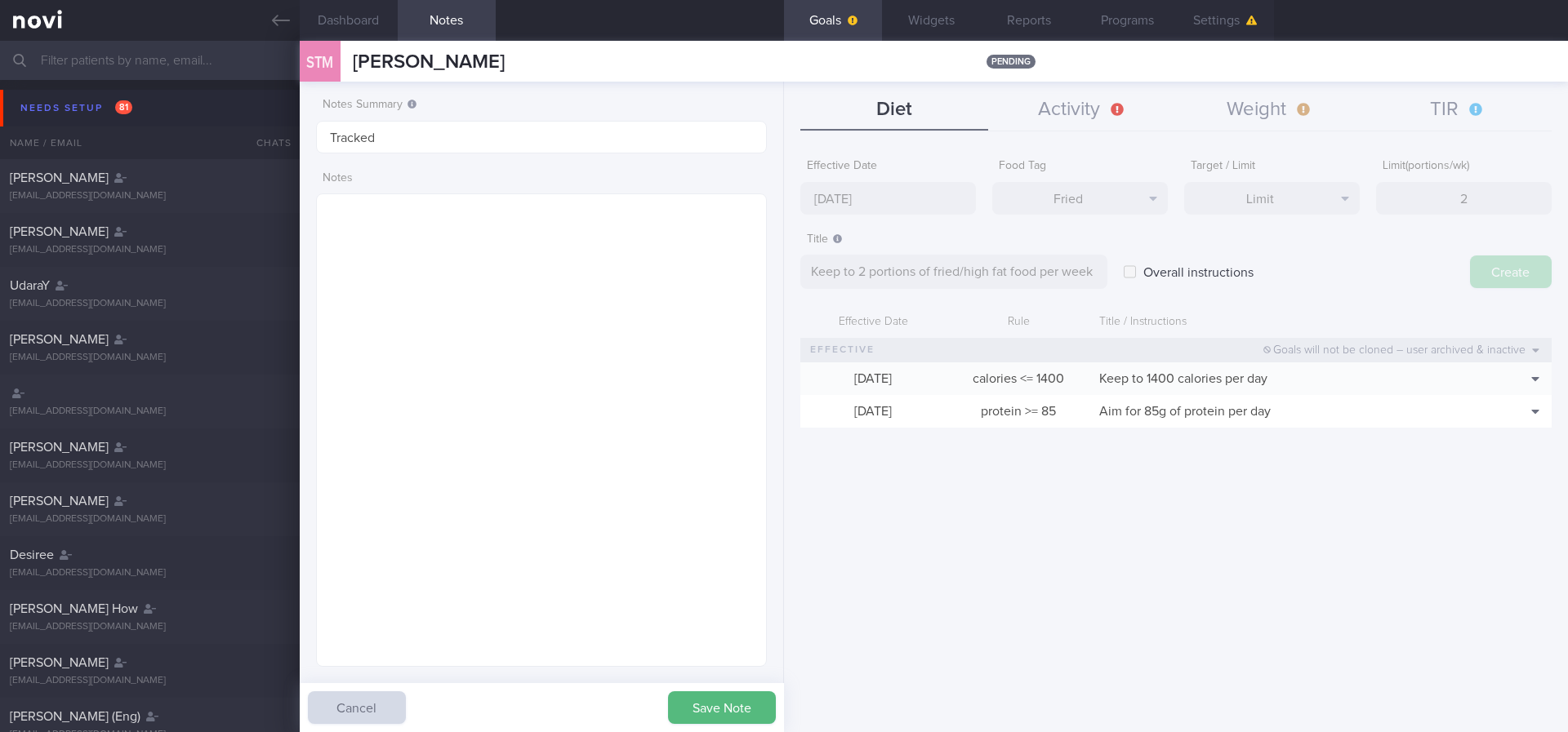
type input "[DATE]"
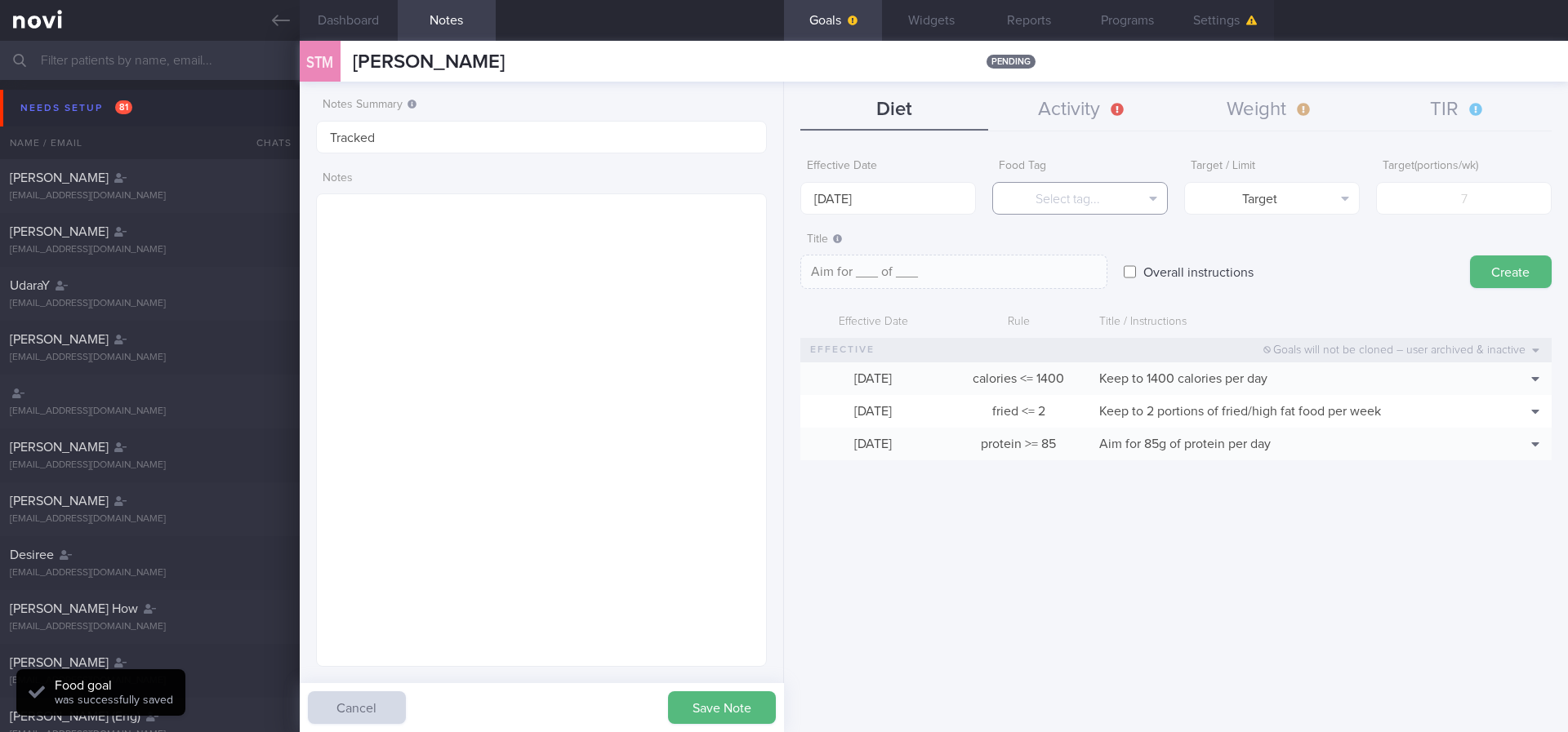
click at [1139, 198] on button "Select tag..." at bounding box center [1080, 198] width 175 height 33
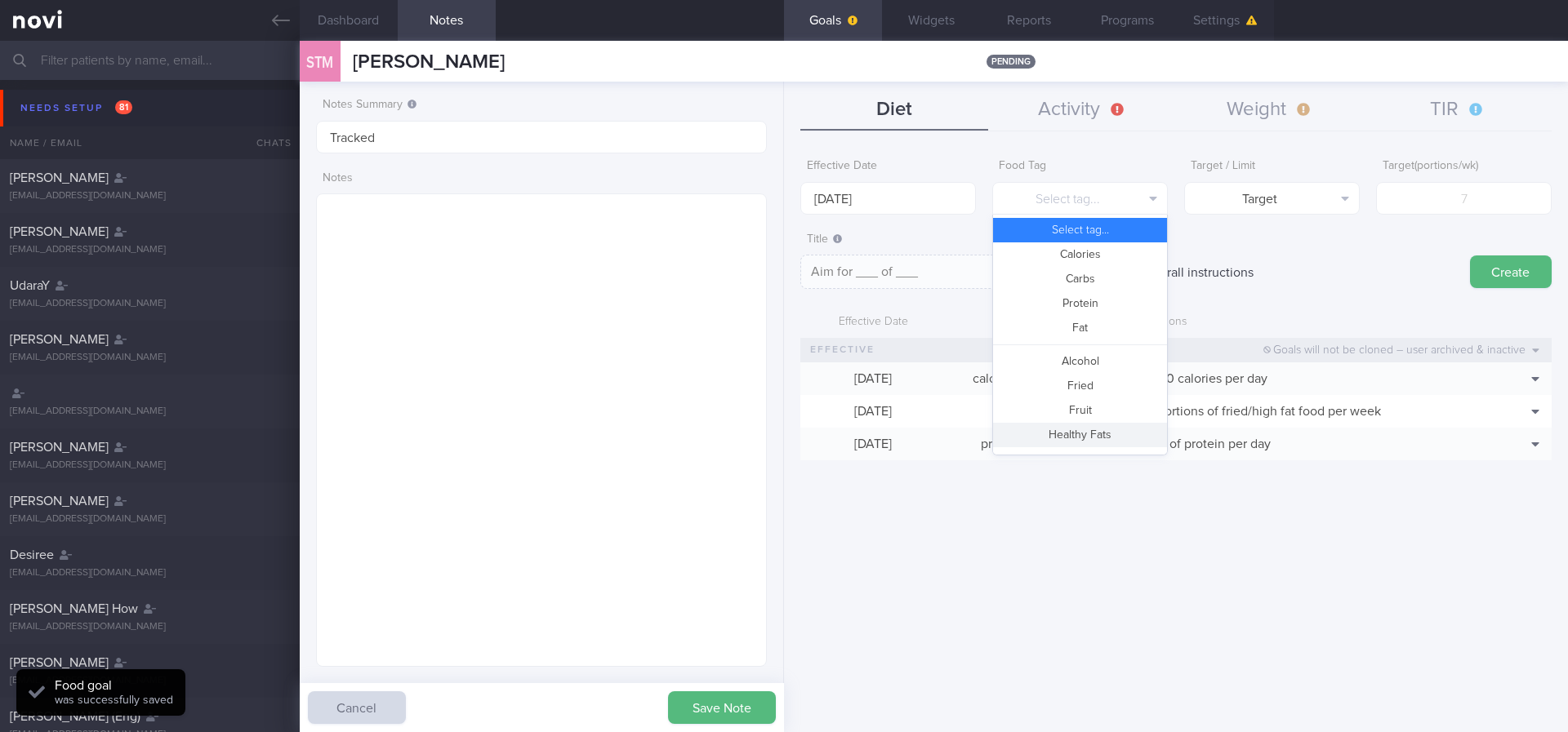
click at [1077, 407] on button "Fruit" at bounding box center [1080, 410] width 174 height 24
type textarea "Aim for __ portions of fruits per week"
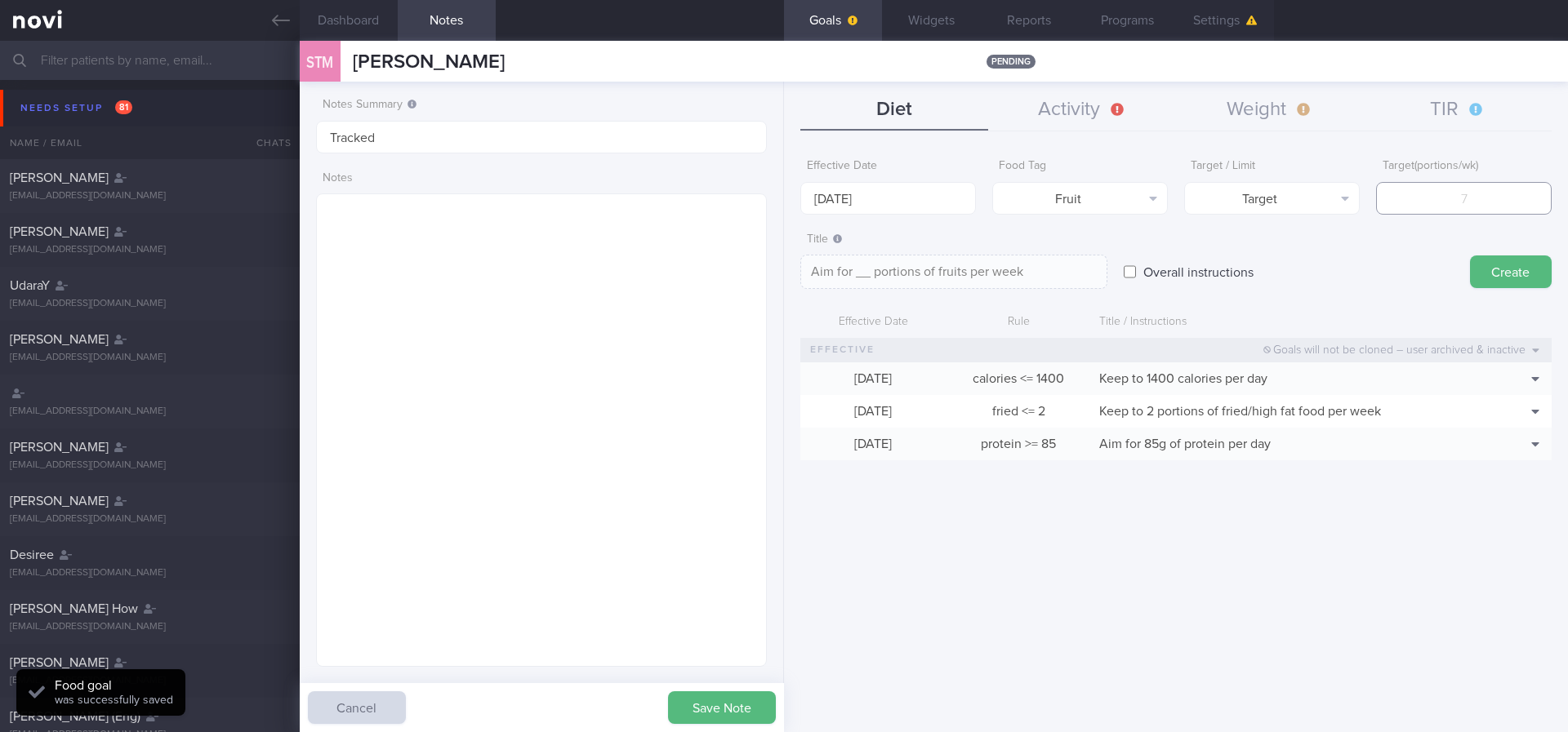
click at [1408, 191] on input "number" at bounding box center [1464, 198] width 175 height 33
type input "14"
type textarea "Aim for 14 portions of fruits per week"
type input "14"
click at [882, 193] on input "[DATE]" at bounding box center [888, 198] width 175 height 33
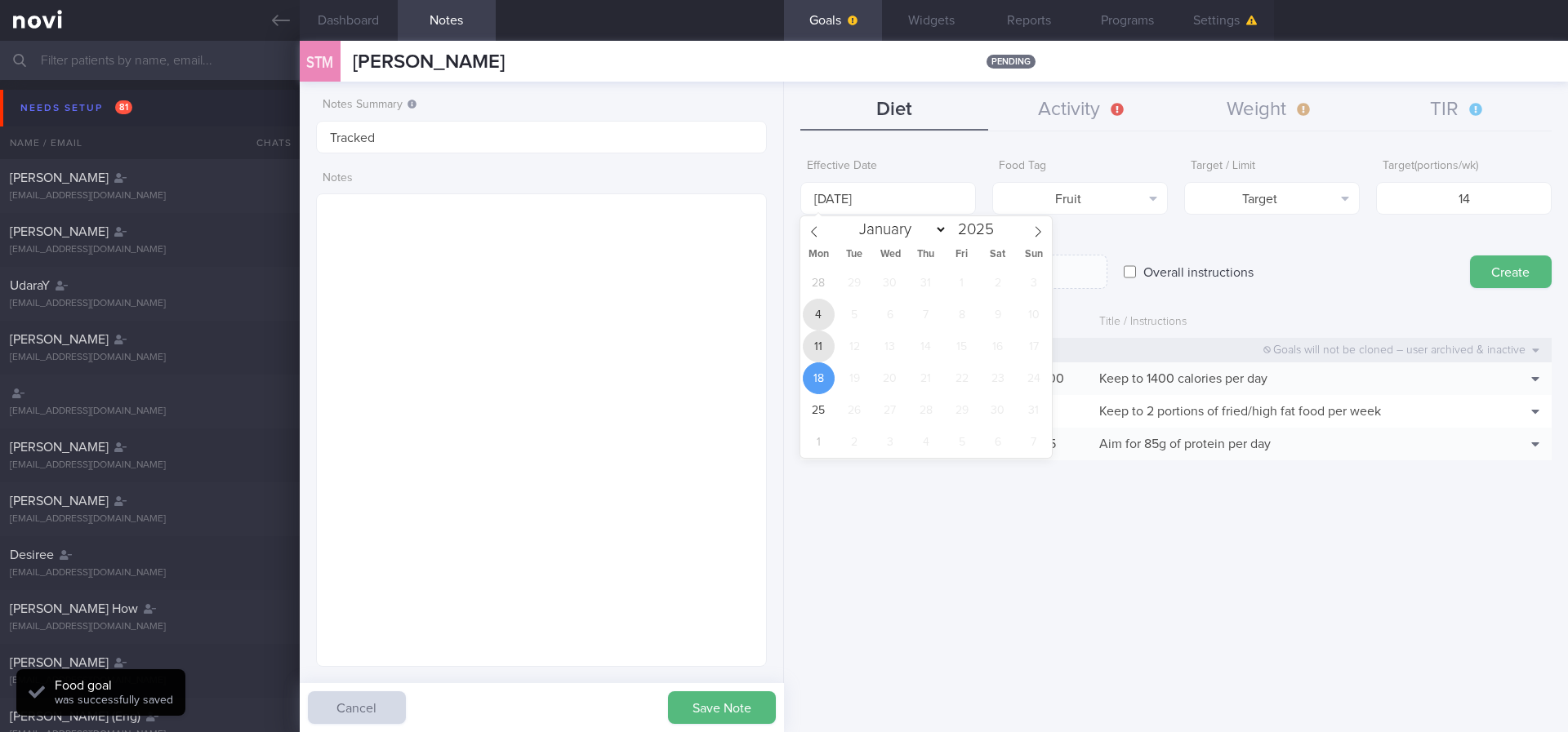
drag, startPoint x: 822, startPoint y: 327, endPoint x: 819, endPoint y: 344, distance: 17.3
click at [815, 334] on div "28 29 30 31 1 2 3 4 5 6 7 8 9 10 11 12 13 14 15 16 17 18 19 20 21 22 23 24 25 2…" at bounding box center [926, 362] width 251 height 191
click at [824, 348] on span "11" at bounding box center [818, 346] width 32 height 32
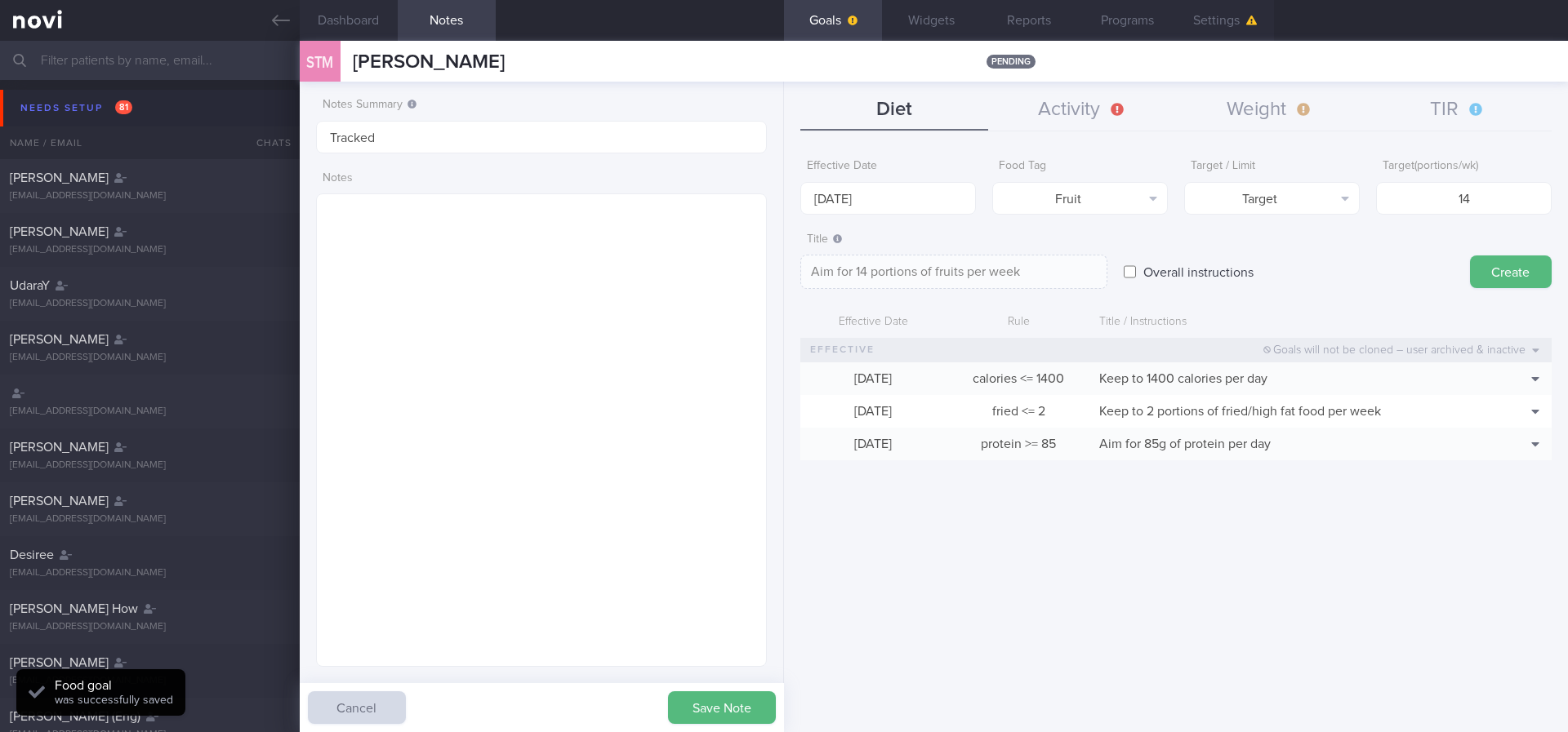
click at [1488, 260] on button "Create" at bounding box center [1510, 272] width 82 height 33
type input "[DATE]"
type textarea "Aim for ___ of ___"
click at [902, 209] on body "You are offline! Some functionality will be unavailable Patients New Users Coac…" at bounding box center [784, 366] width 1568 height 732
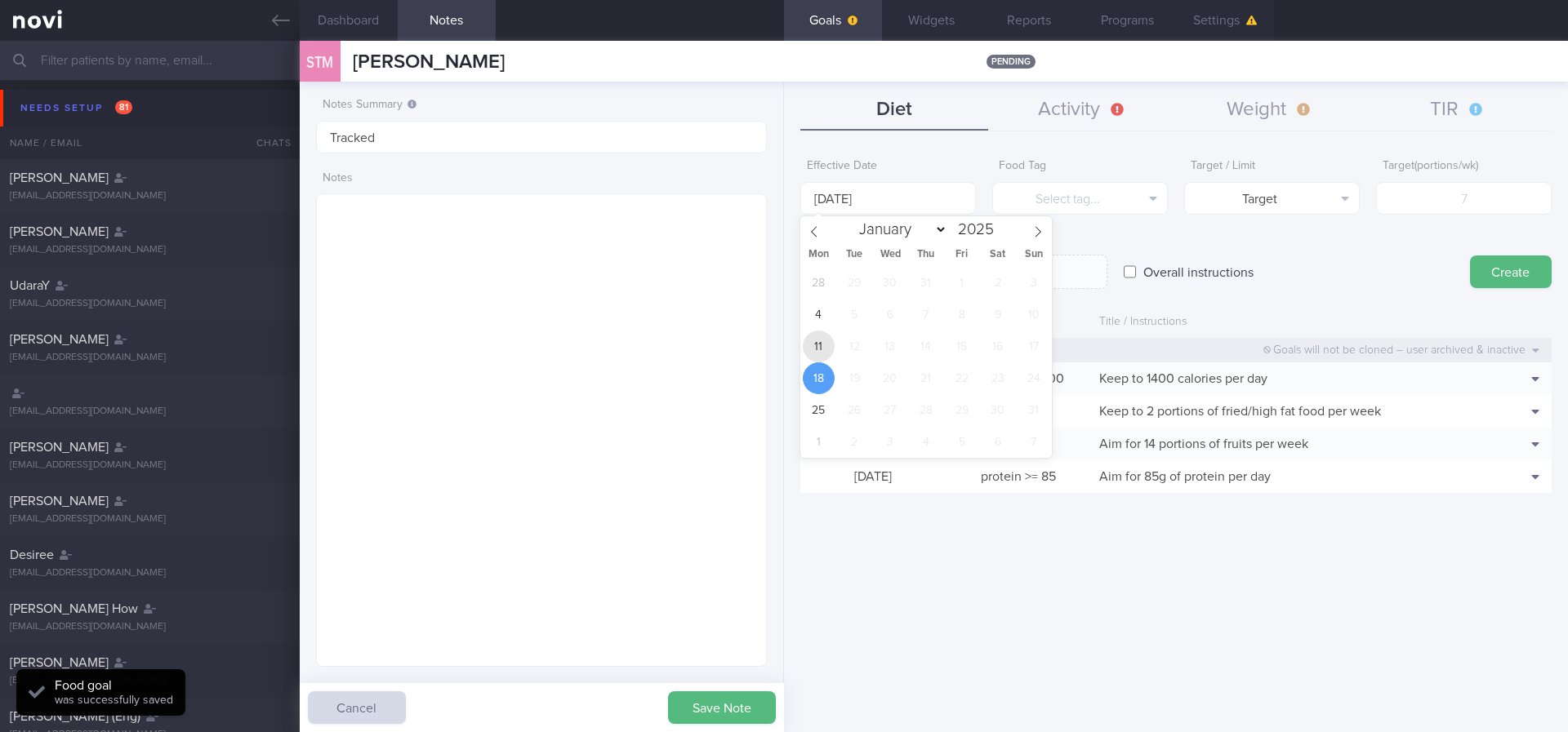
drag, startPoint x: 823, startPoint y: 346, endPoint x: 871, endPoint y: 326, distance: 52.0
click at [823, 347] on span "11" at bounding box center [818, 346] width 32 height 32
type input "[DATE]"
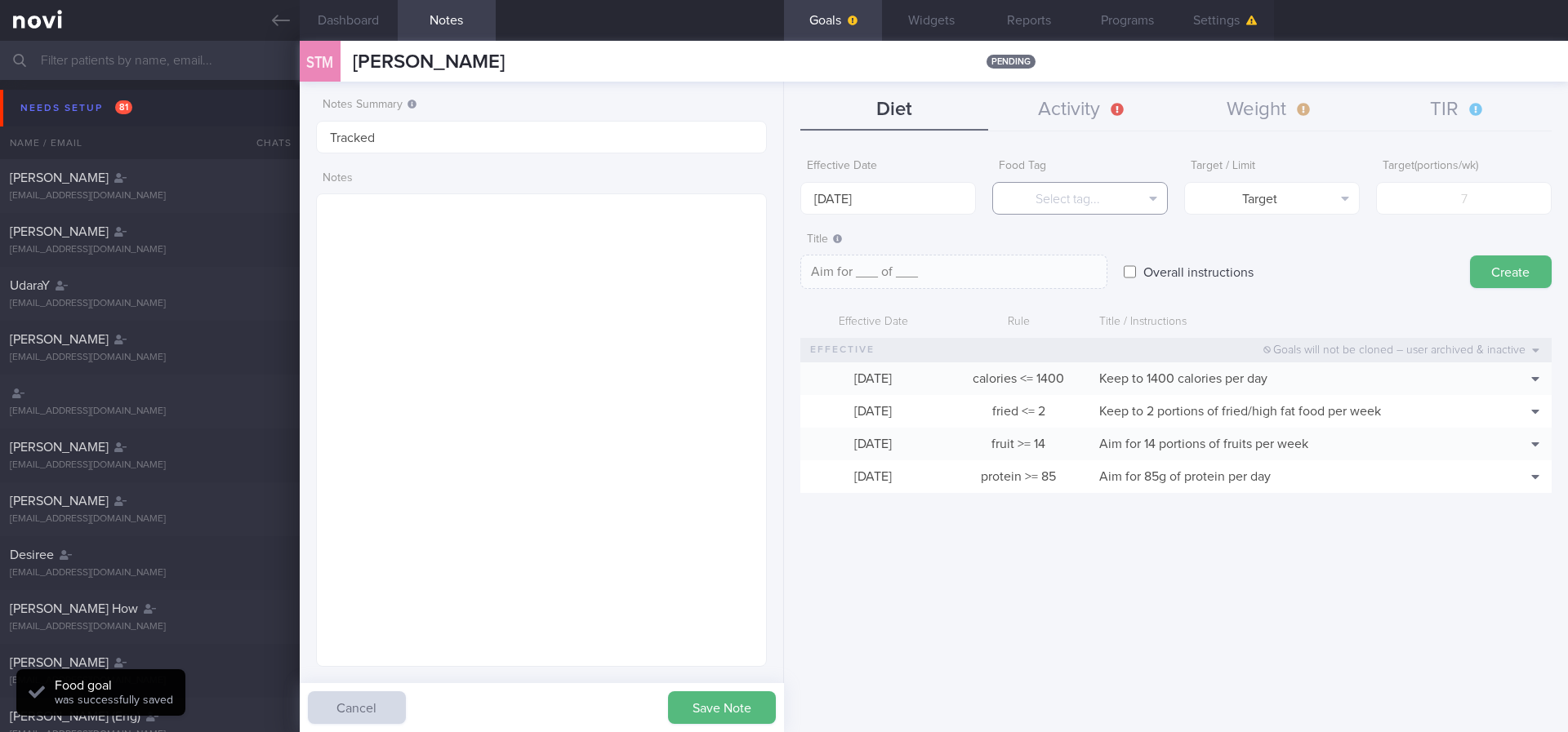
click at [1059, 189] on button "Select tag..." at bounding box center [1080, 198] width 175 height 33
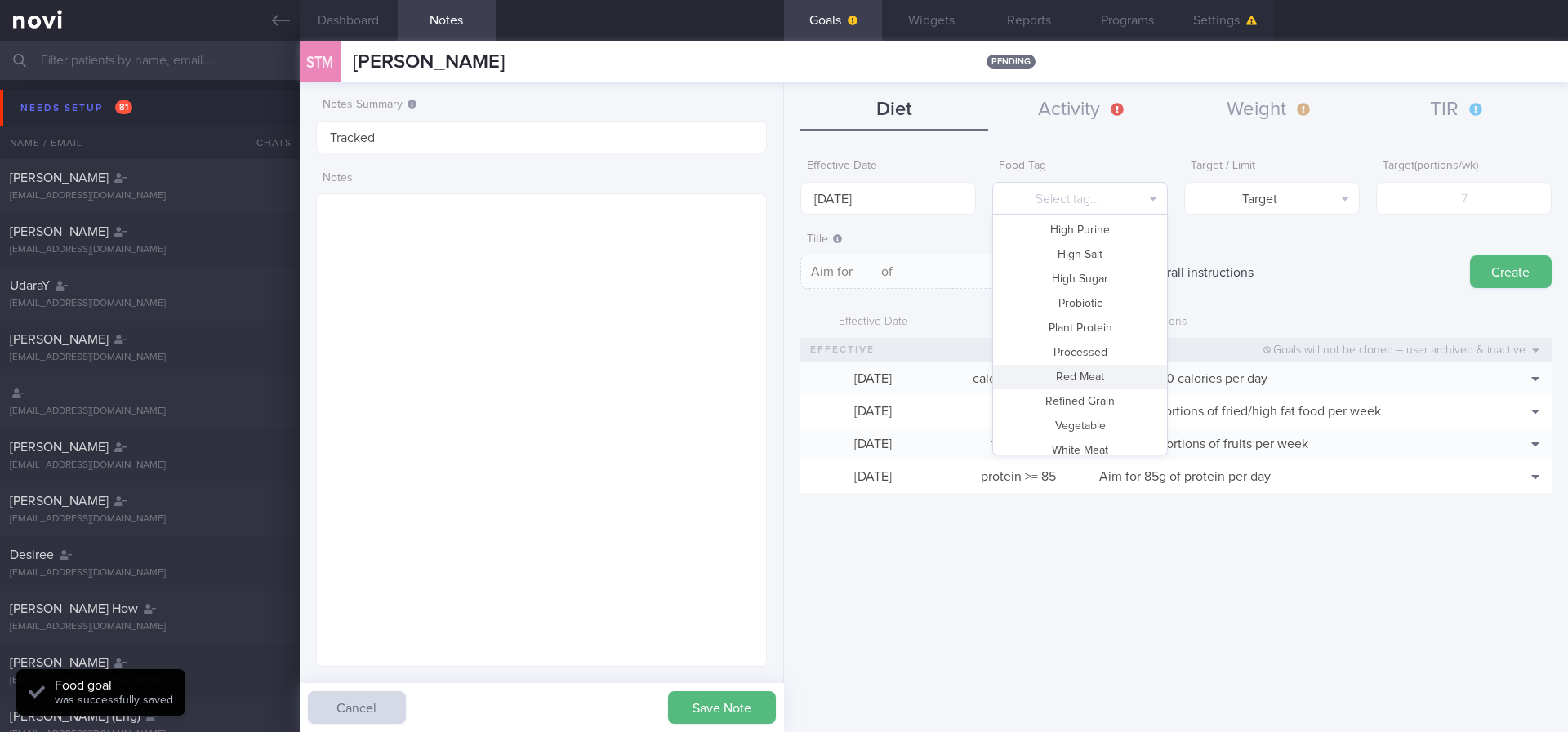
scroll to position [485, 0]
click at [1089, 383] on button "Vegetable" at bounding box center [1080, 390] width 174 height 24
click at [1090, 383] on button "Vegetable" at bounding box center [1080, 390] width 174 height 24
type textarea "Aim for __ portions of vegetables per week"
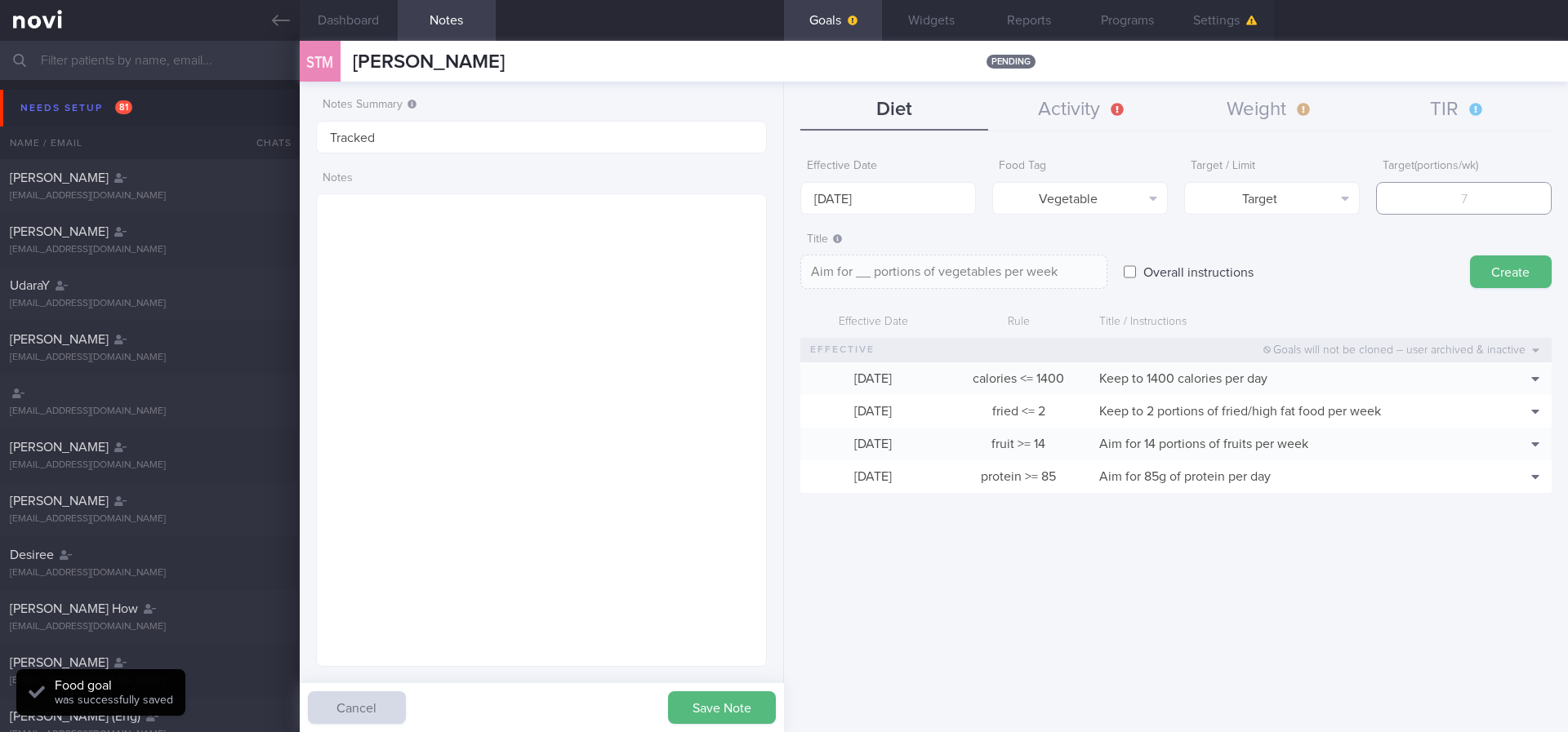
click at [1422, 186] on input "number" at bounding box center [1464, 198] width 175 height 33
type input "14"
type textarea "Aim for 14 portions of vegetables per week"
type input "14"
click at [1504, 259] on button "Create" at bounding box center [1510, 272] width 82 height 33
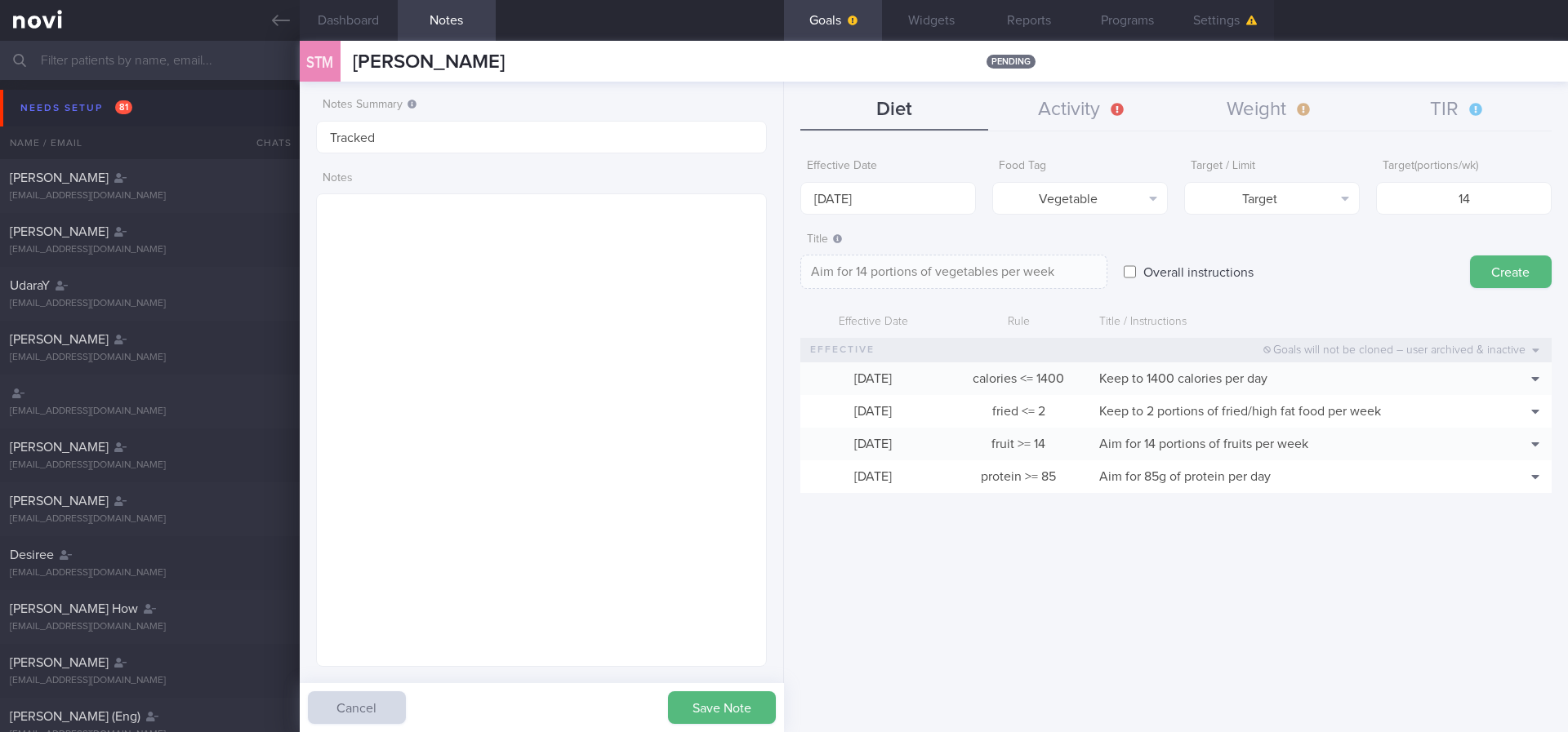
type input "[DATE]"
type textarea "Aim for ___ of ___"
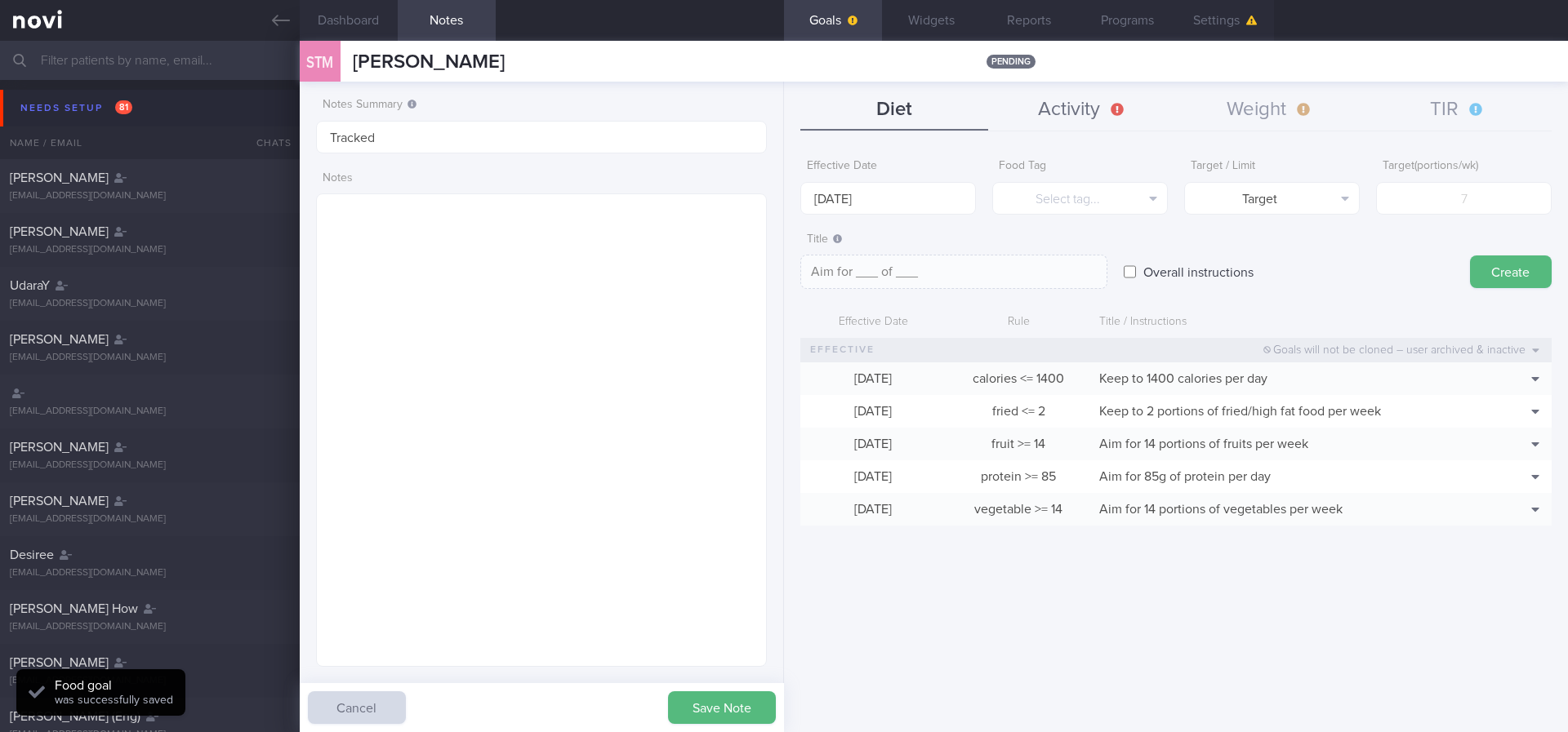
click at [1065, 106] on button "Activity" at bounding box center [1082, 110] width 188 height 40
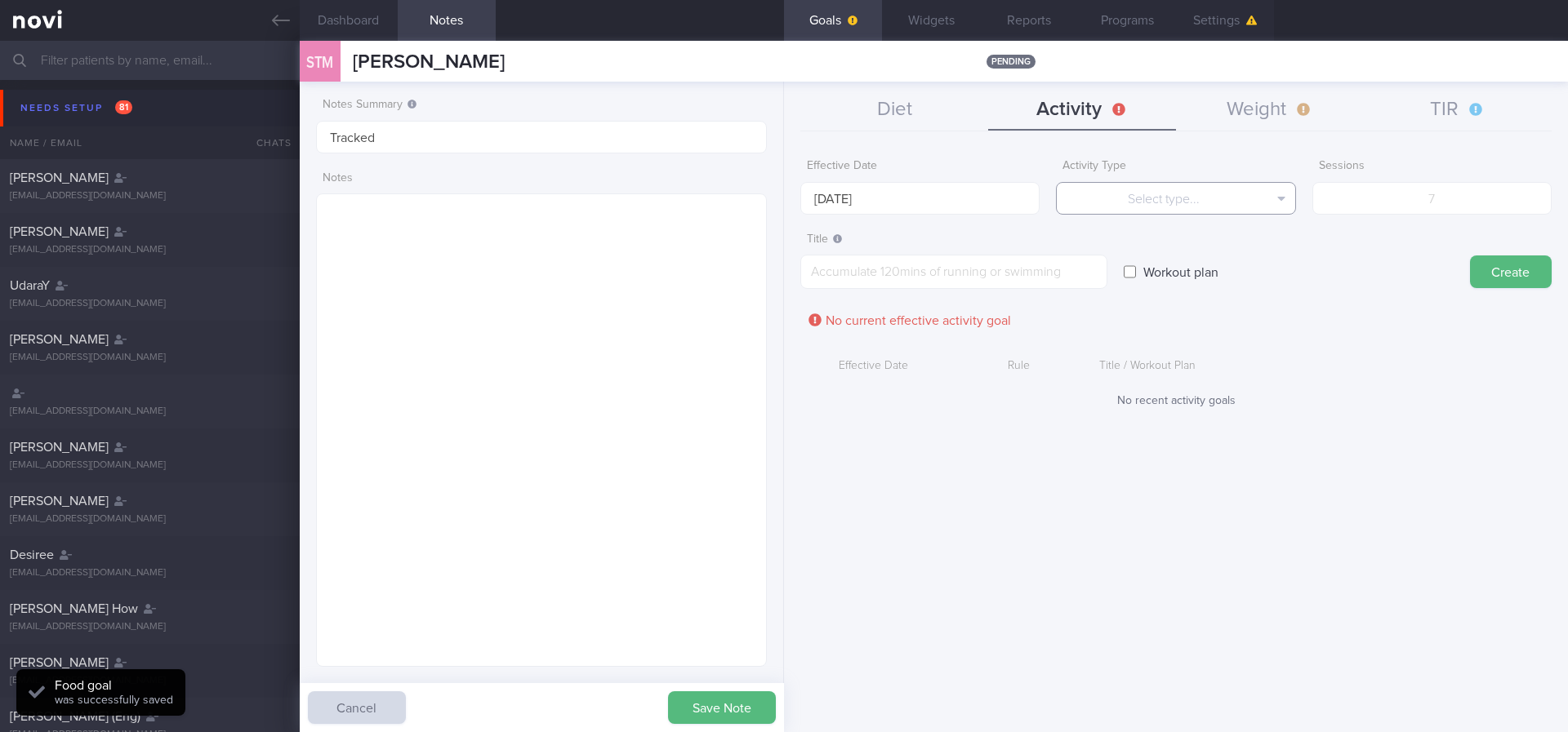
click at [1159, 202] on button "Select type..." at bounding box center [1175, 198] width 239 height 33
click at [1178, 258] on button "Duration" at bounding box center [1175, 254] width 238 height 24
click at [1462, 194] on input "number" at bounding box center [1431, 198] width 239 height 33
type input "150"
click at [972, 197] on input "[DATE]" at bounding box center [920, 198] width 239 height 33
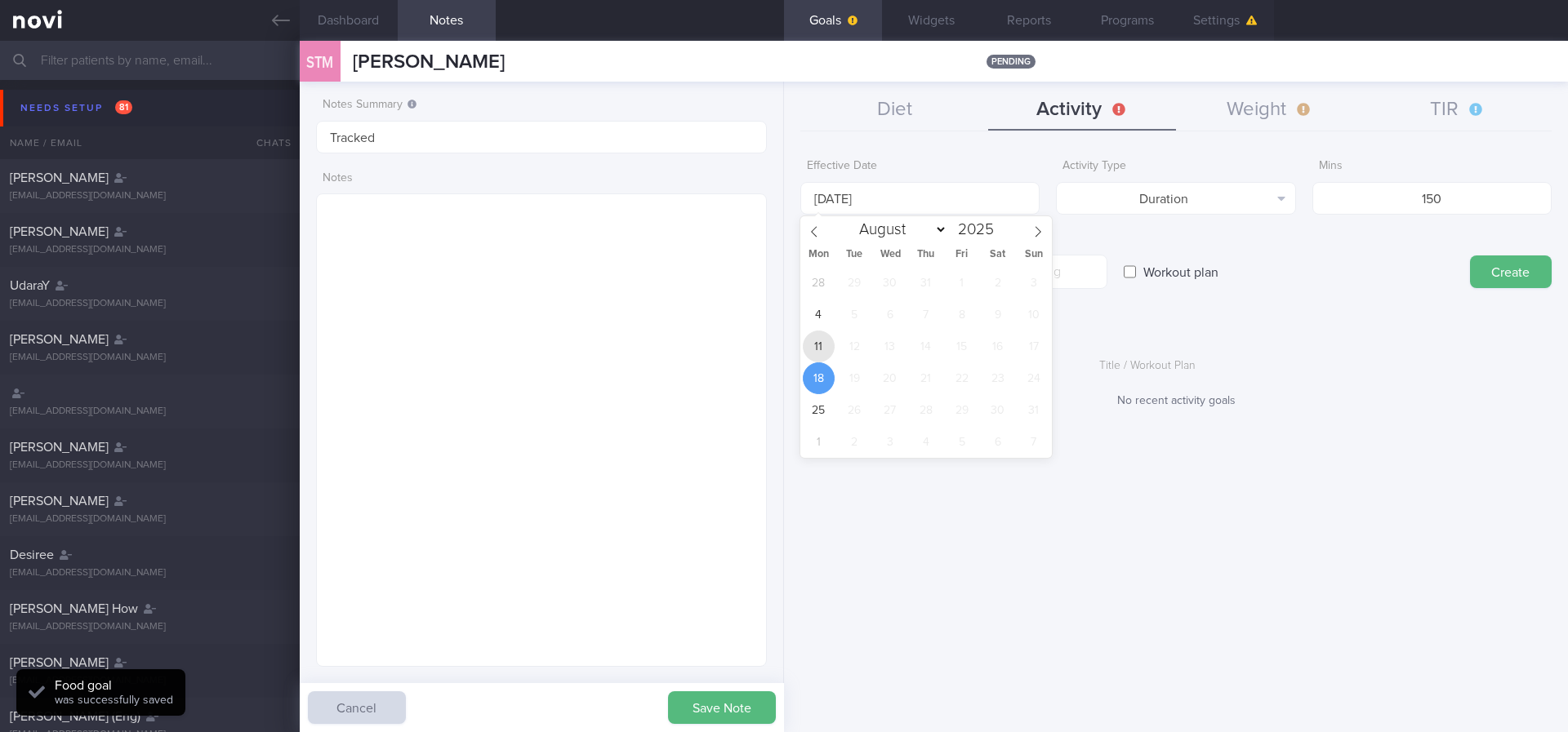
click at [827, 346] on span "11" at bounding box center [818, 346] width 32 height 32
type input "[DATE]"
click at [1077, 274] on textarea at bounding box center [954, 273] width 307 height 35
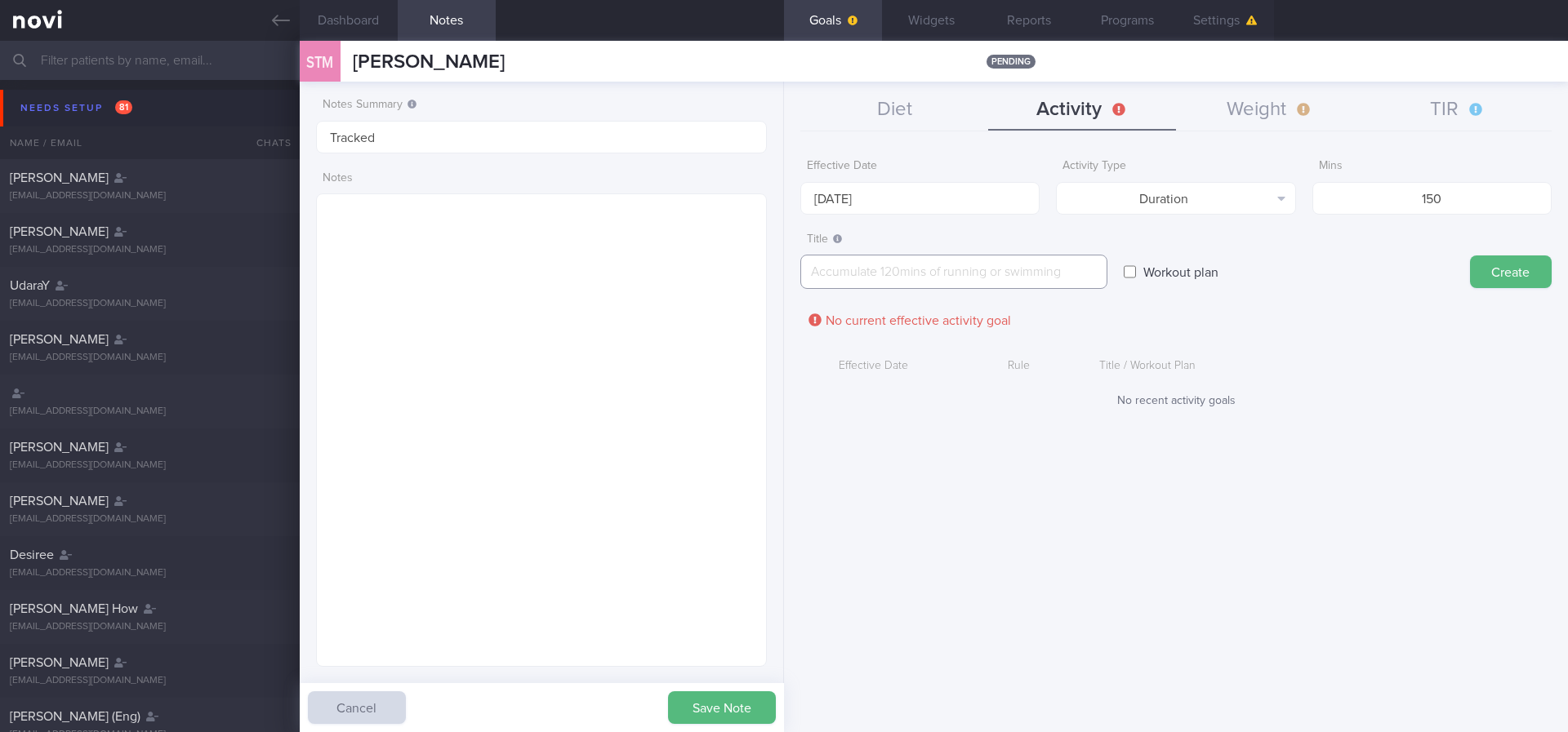
paste textarea "Aim for 150 mins moderate intensity aerobic training per week (brisk walking, j…"
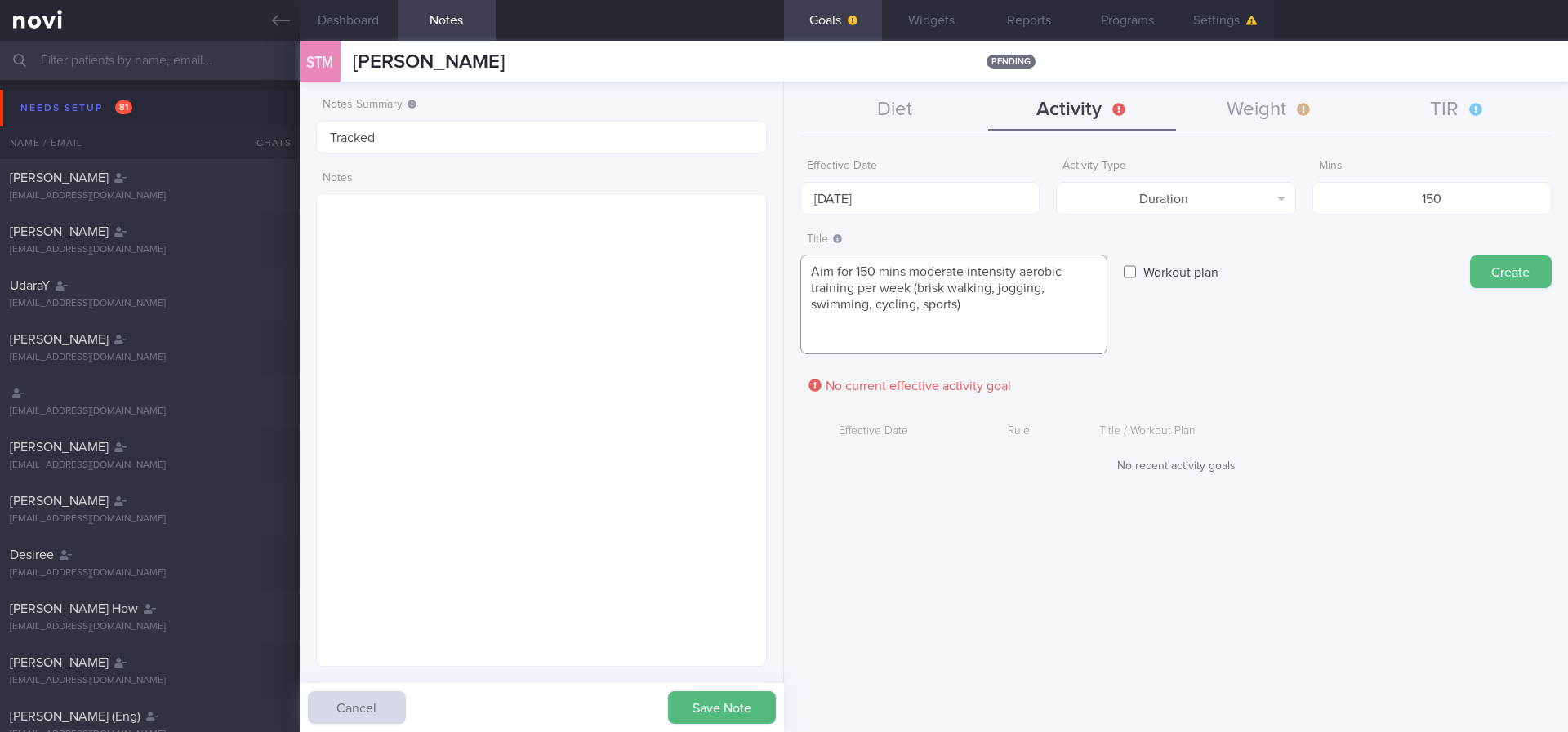
type textarea "Aim for 150 mins moderate intensity aerobic training per week (brisk walking, j…"
click at [1512, 267] on button "Create" at bounding box center [1510, 272] width 82 height 33
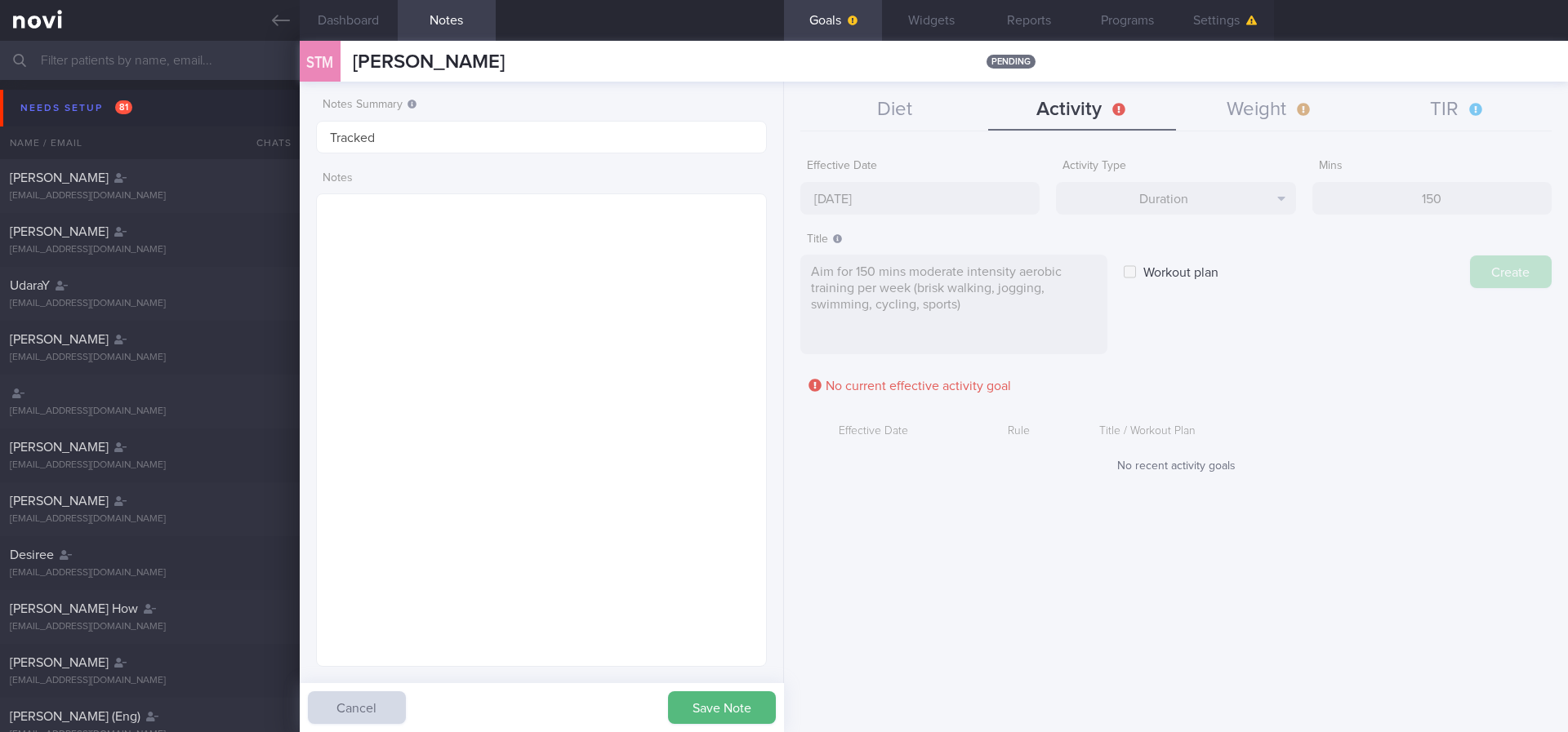
type input "[DATE]"
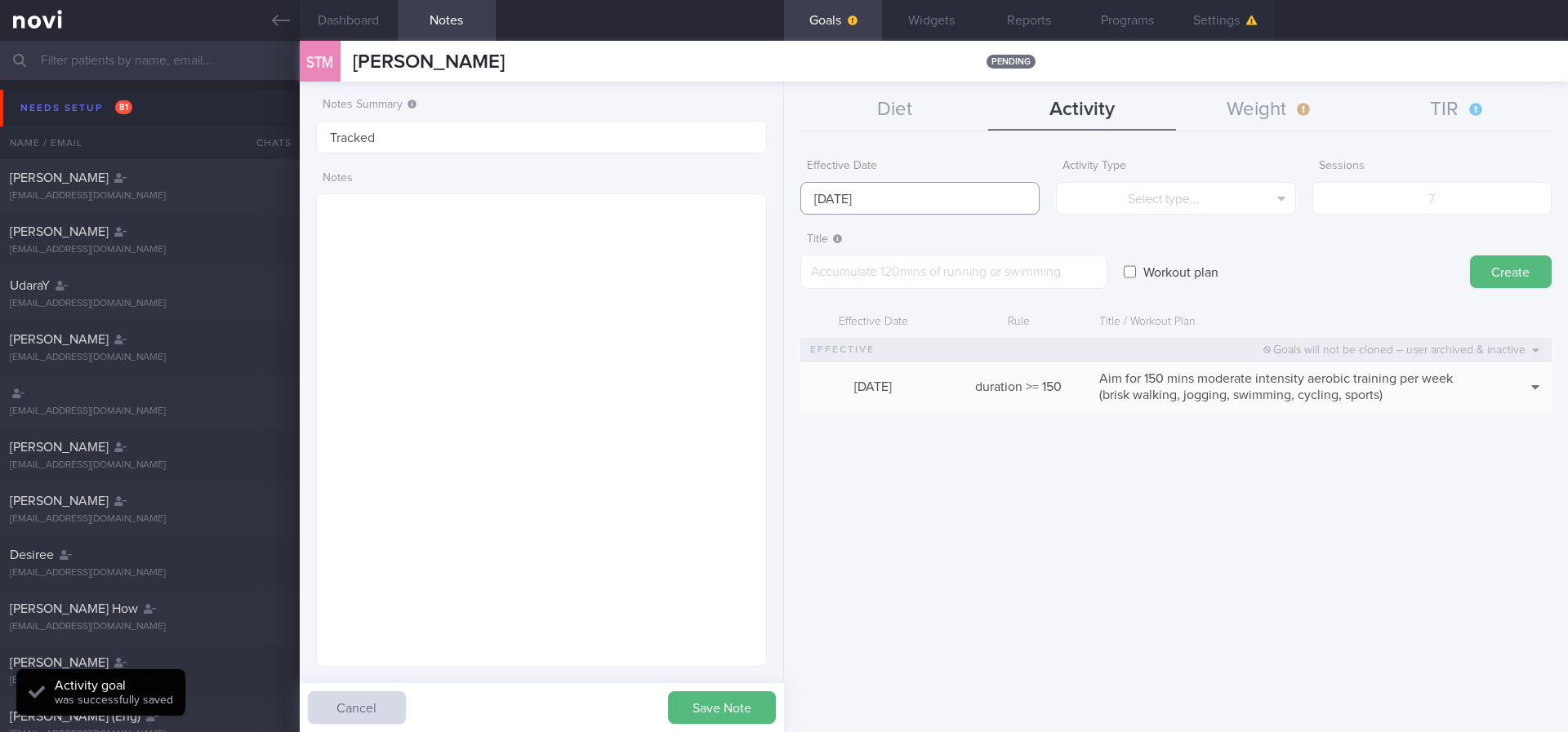
click at [945, 203] on input "[DATE]" at bounding box center [920, 198] width 239 height 33
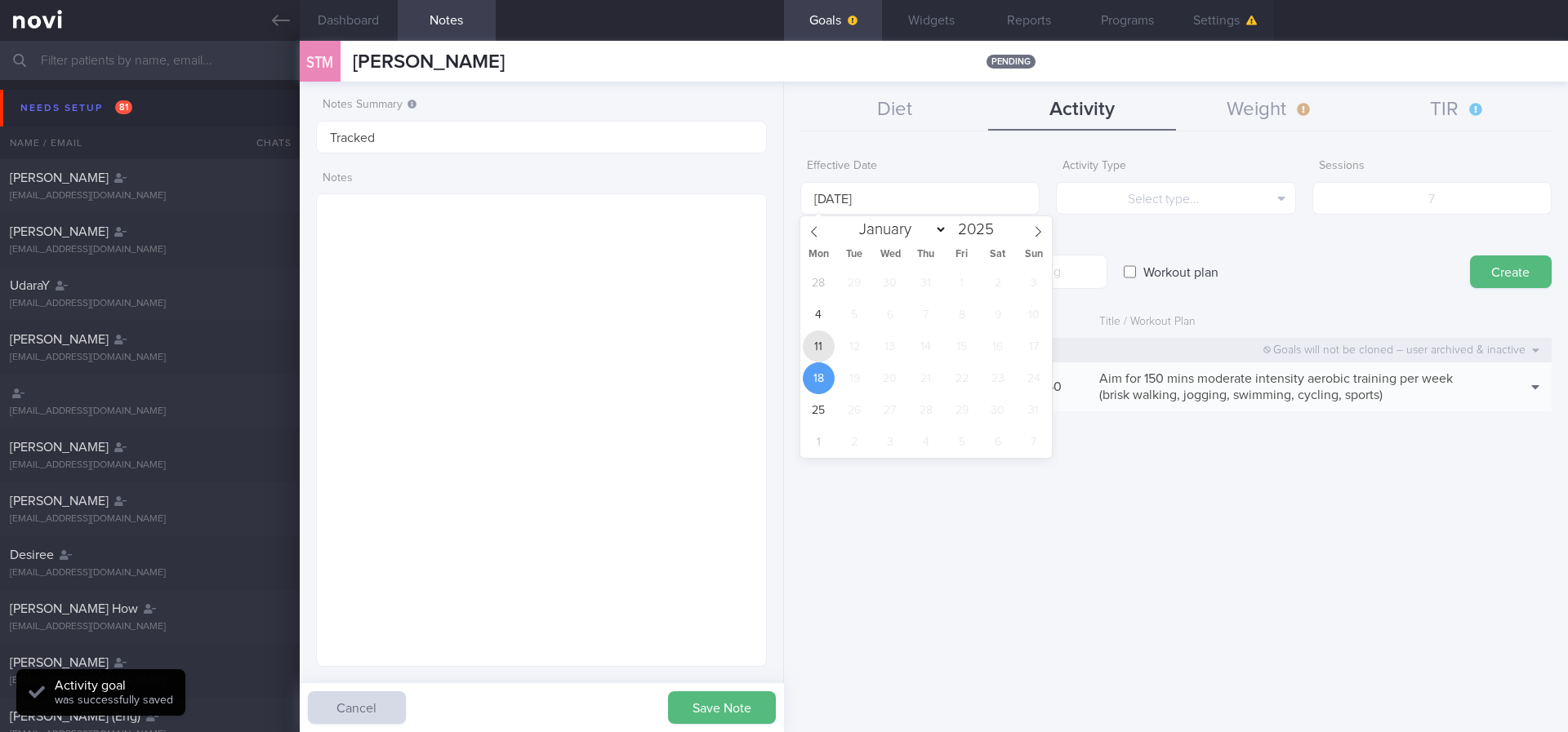
click at [823, 344] on span "11" at bounding box center [818, 346] width 32 height 32
type input "[DATE]"
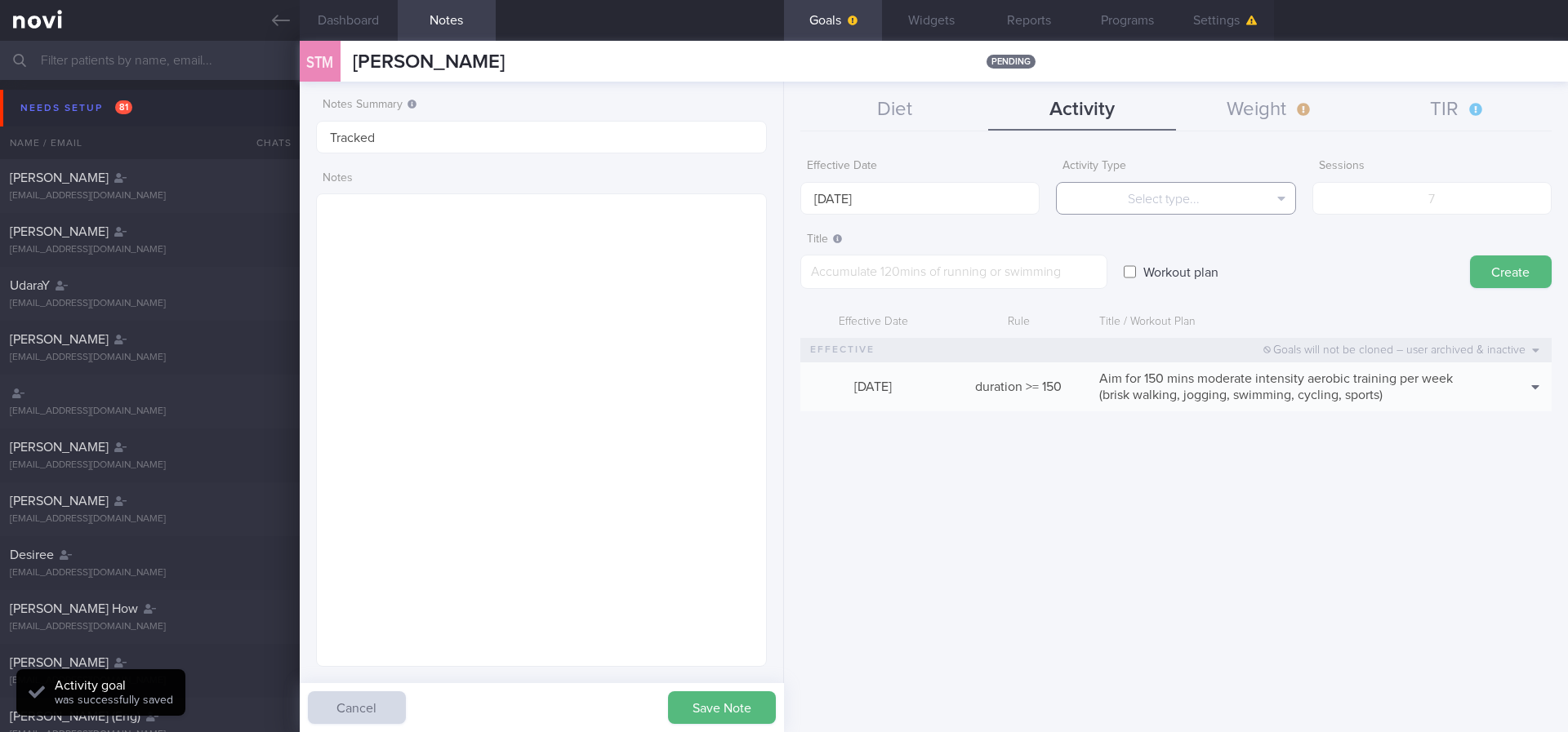
click at [1182, 209] on button "Select type..." at bounding box center [1175, 198] width 239 height 33
click at [1189, 273] on button "Sessions" at bounding box center [1175, 278] width 238 height 24
click at [1440, 196] on input "number" at bounding box center [1431, 198] width 239 height 33
type input "2"
click at [954, 283] on textarea at bounding box center [954, 273] width 307 height 35
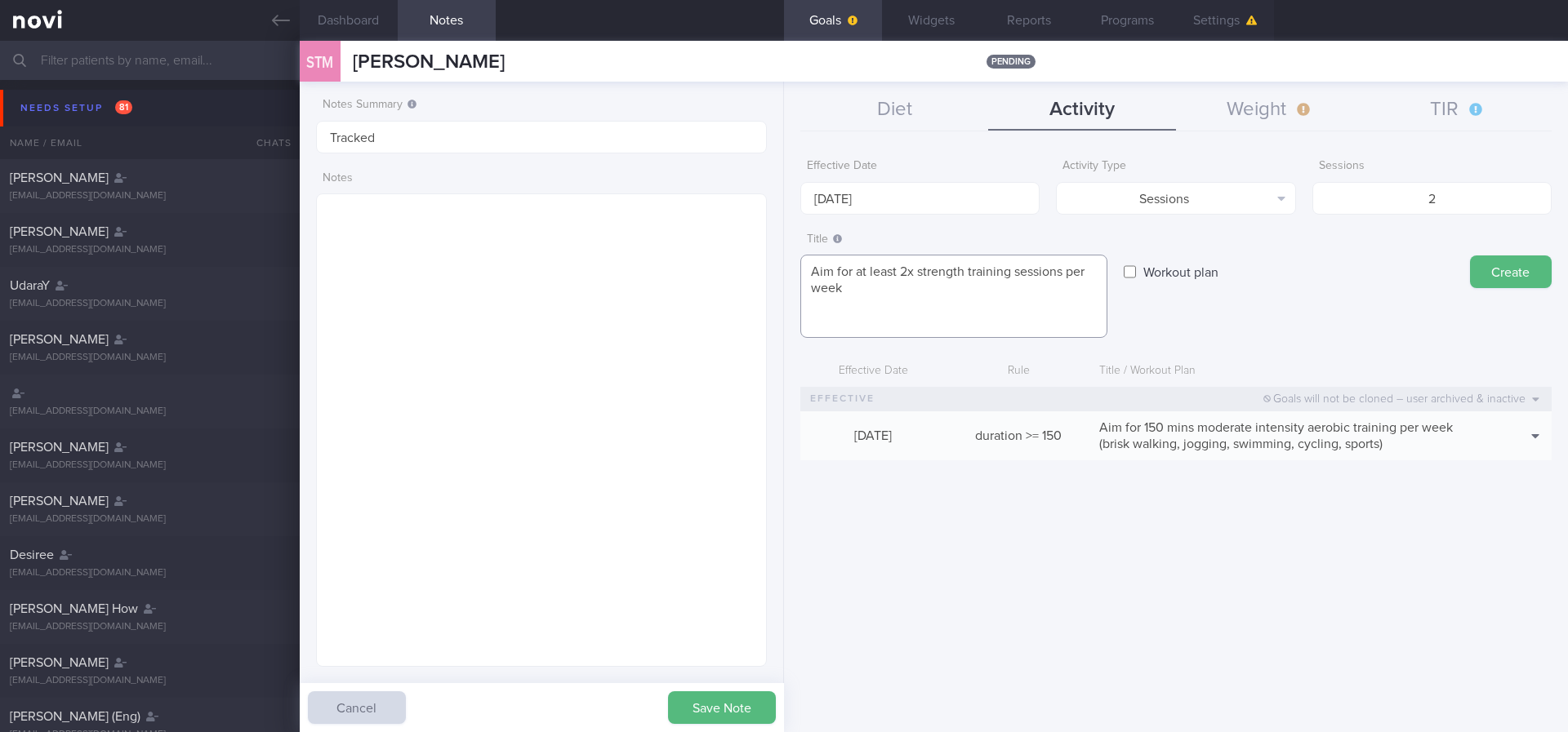
paste textarea "*Upper Body* - Exercise 1: [Lat Pull-down]([URL][DOMAIN_NAME]) | 10-12 reps, 60…"
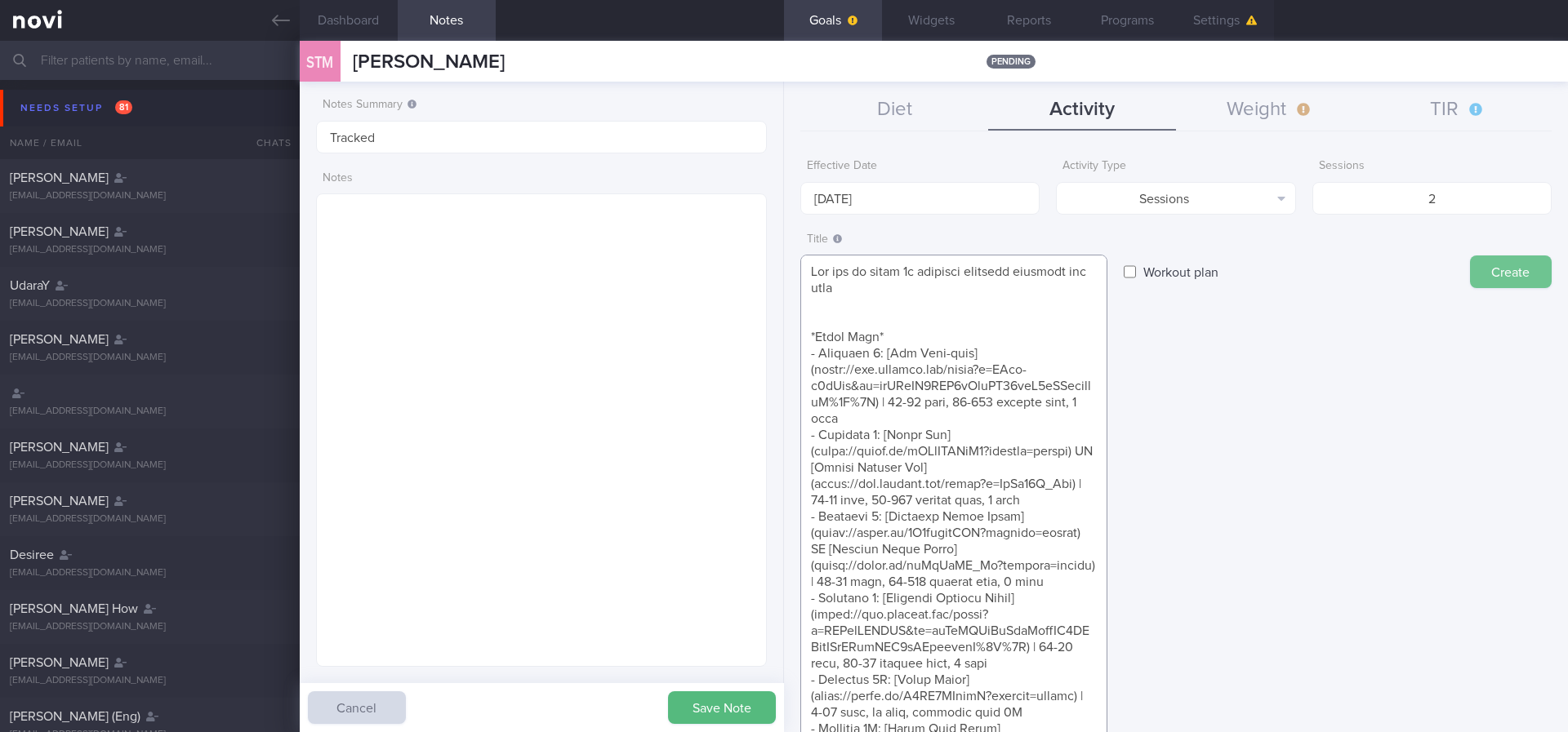
type textarea "Aim for at least 2x strength training sessions per week *Upper Body* - Exercise…"
click at [1500, 269] on button "Create" at bounding box center [1510, 272] width 82 height 33
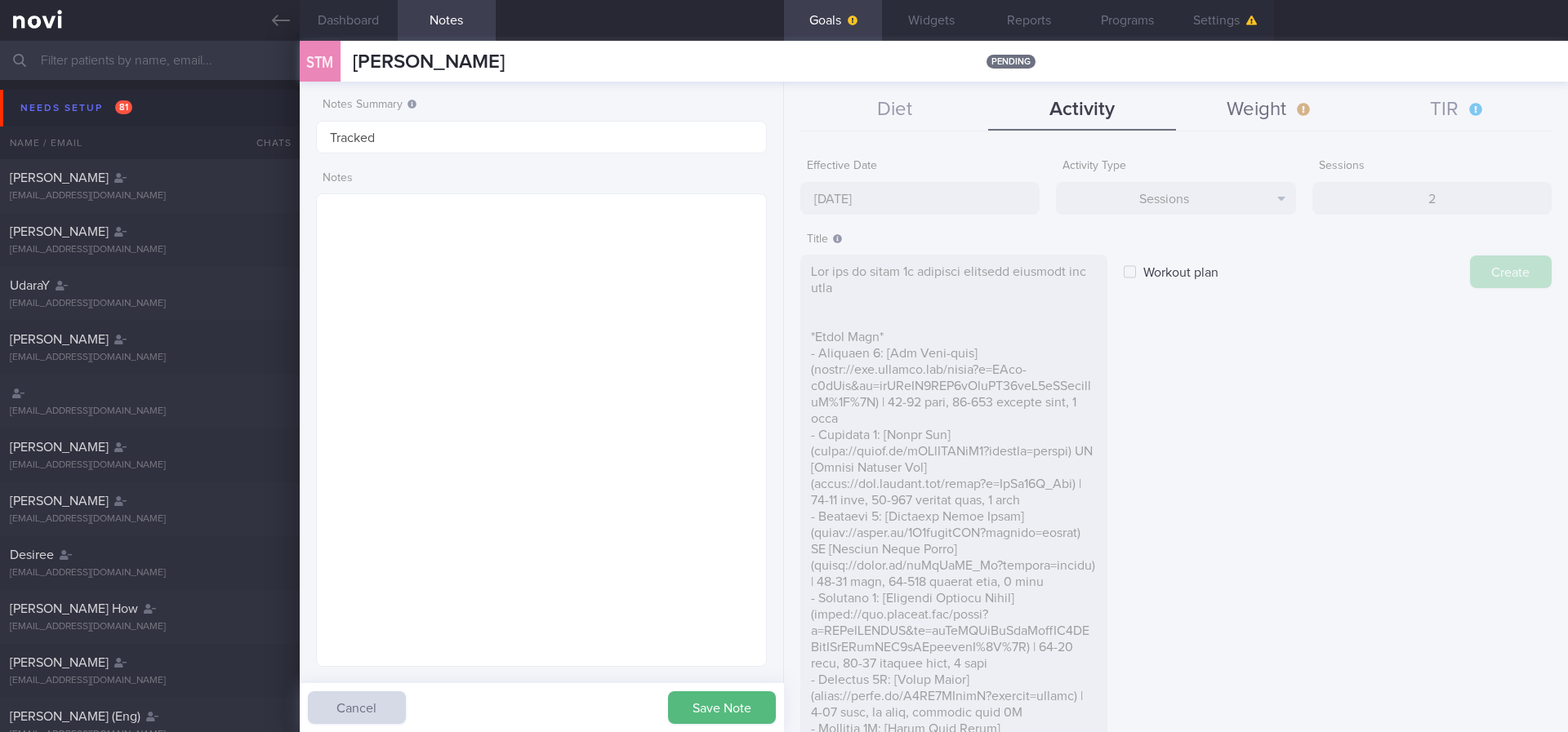
type input "[DATE]"
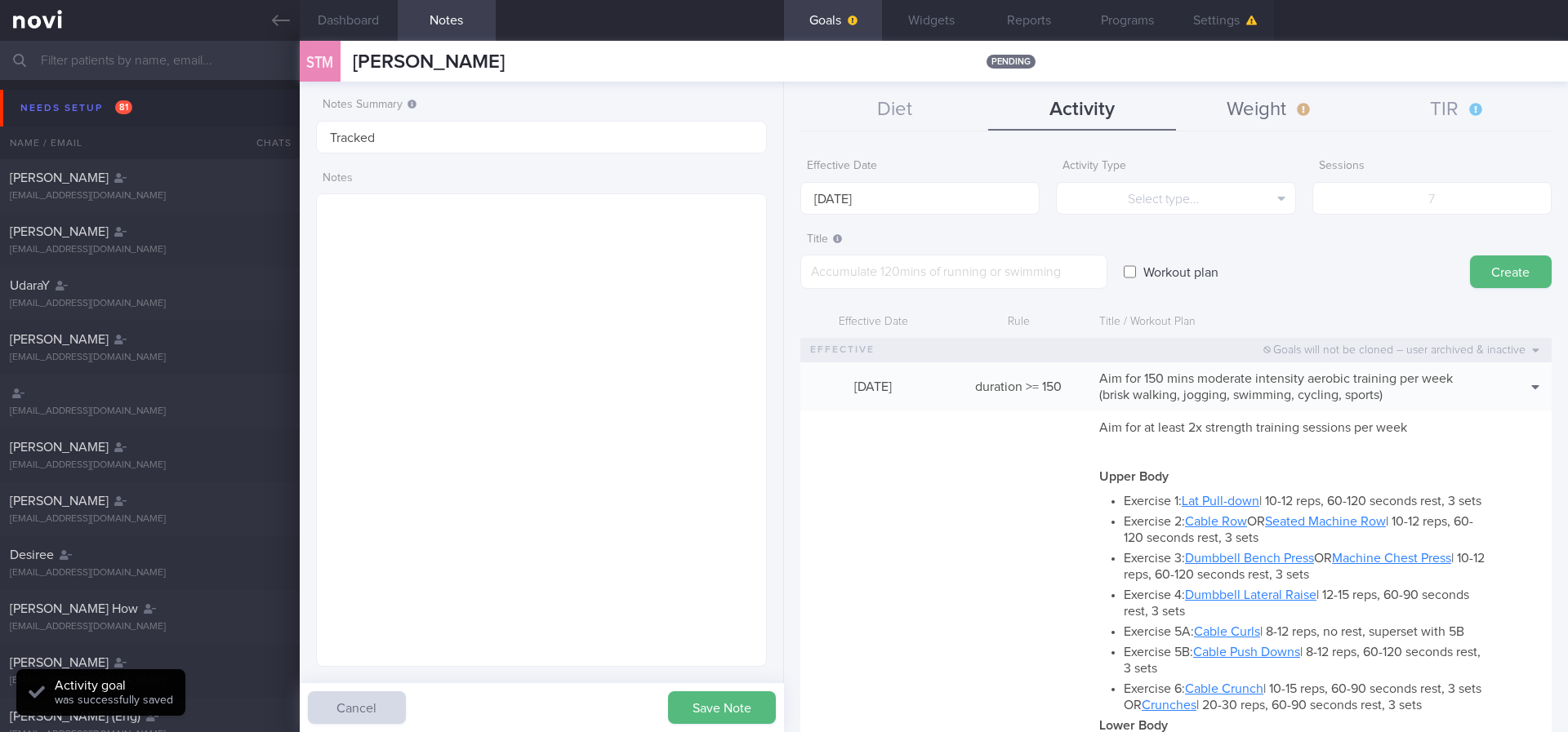
click at [1272, 108] on button "Weight" at bounding box center [1269, 110] width 188 height 40
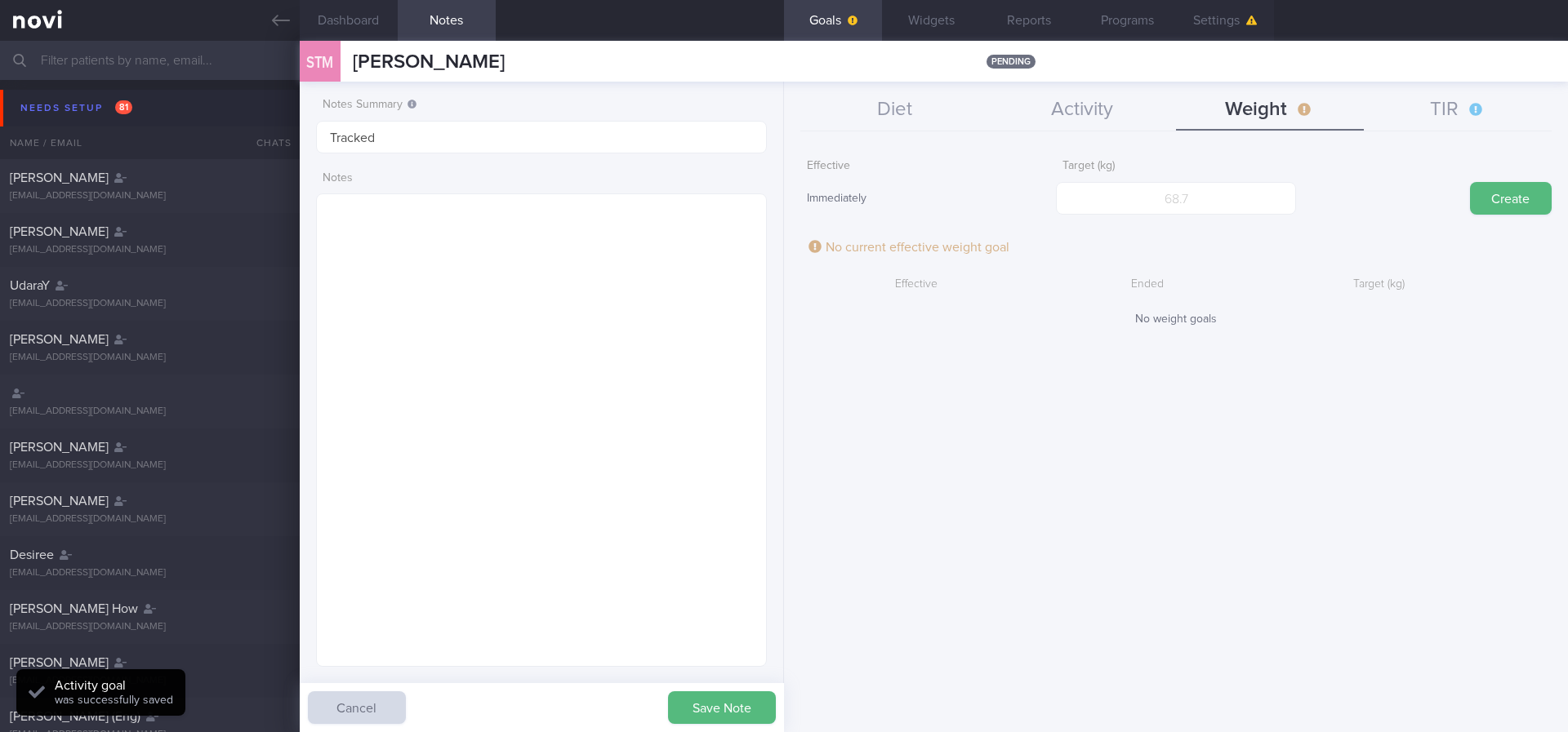
click at [1220, 180] on div "Target (kg)" at bounding box center [1175, 183] width 239 height 64
click at [1218, 185] on input "number" at bounding box center [1175, 198] width 239 height 33
click at [1241, 204] on input "number" at bounding box center [1175, 198] width 239 height 33
type input "60"
click at [1492, 196] on button "Create" at bounding box center [1510, 198] width 82 height 33
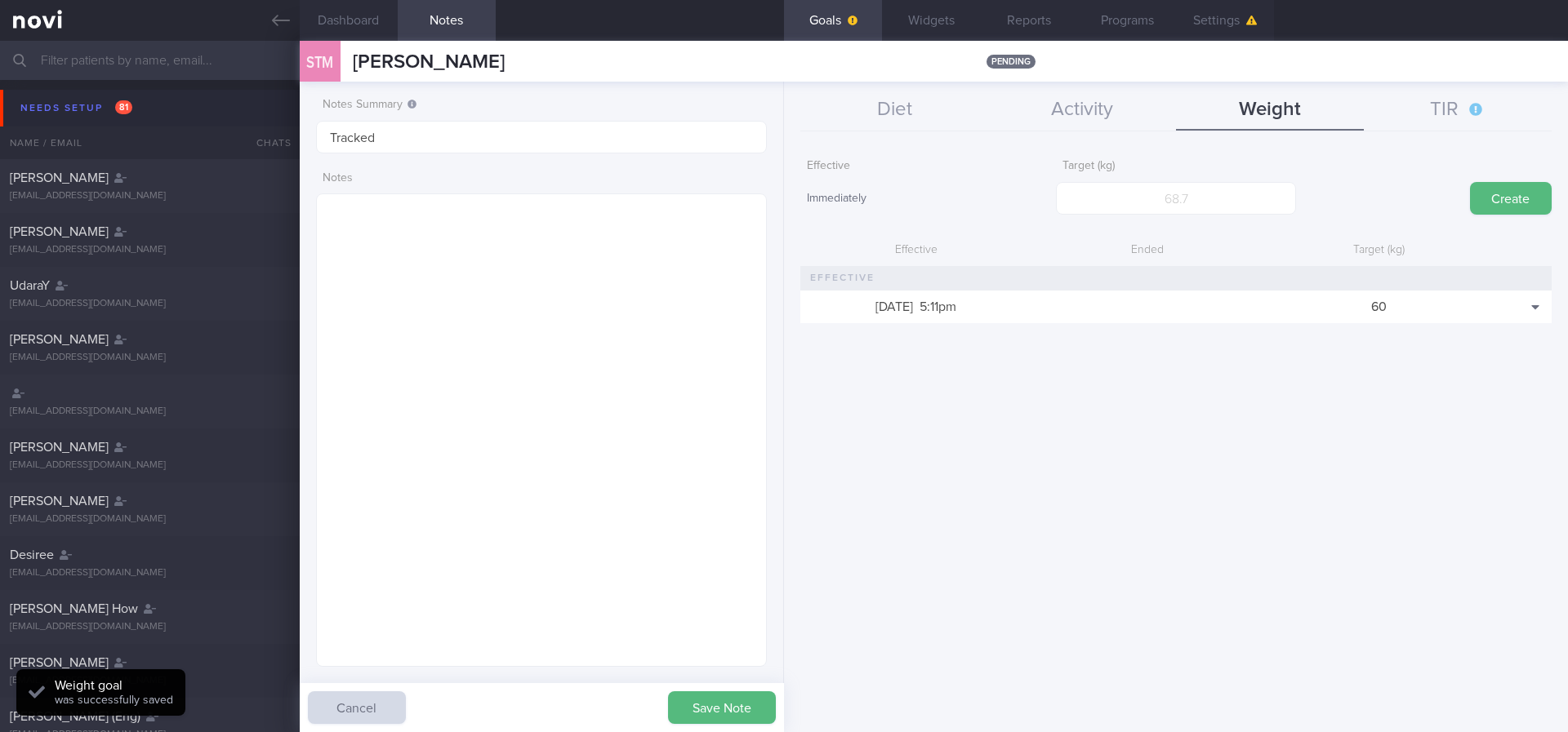
scroll to position [224, 404]
click at [1454, 82] on div "Diet Activity Weight TIR Effective Date [DATE] Food Tag Select tag... Select ta…" at bounding box center [1176, 407] width 784 height 651
click at [1451, 92] on button "TIR" at bounding box center [1457, 110] width 188 height 40
click at [1232, 183] on input "number" at bounding box center [1175, 198] width 239 height 33
click at [938, 12] on button "Widgets" at bounding box center [931, 20] width 98 height 40
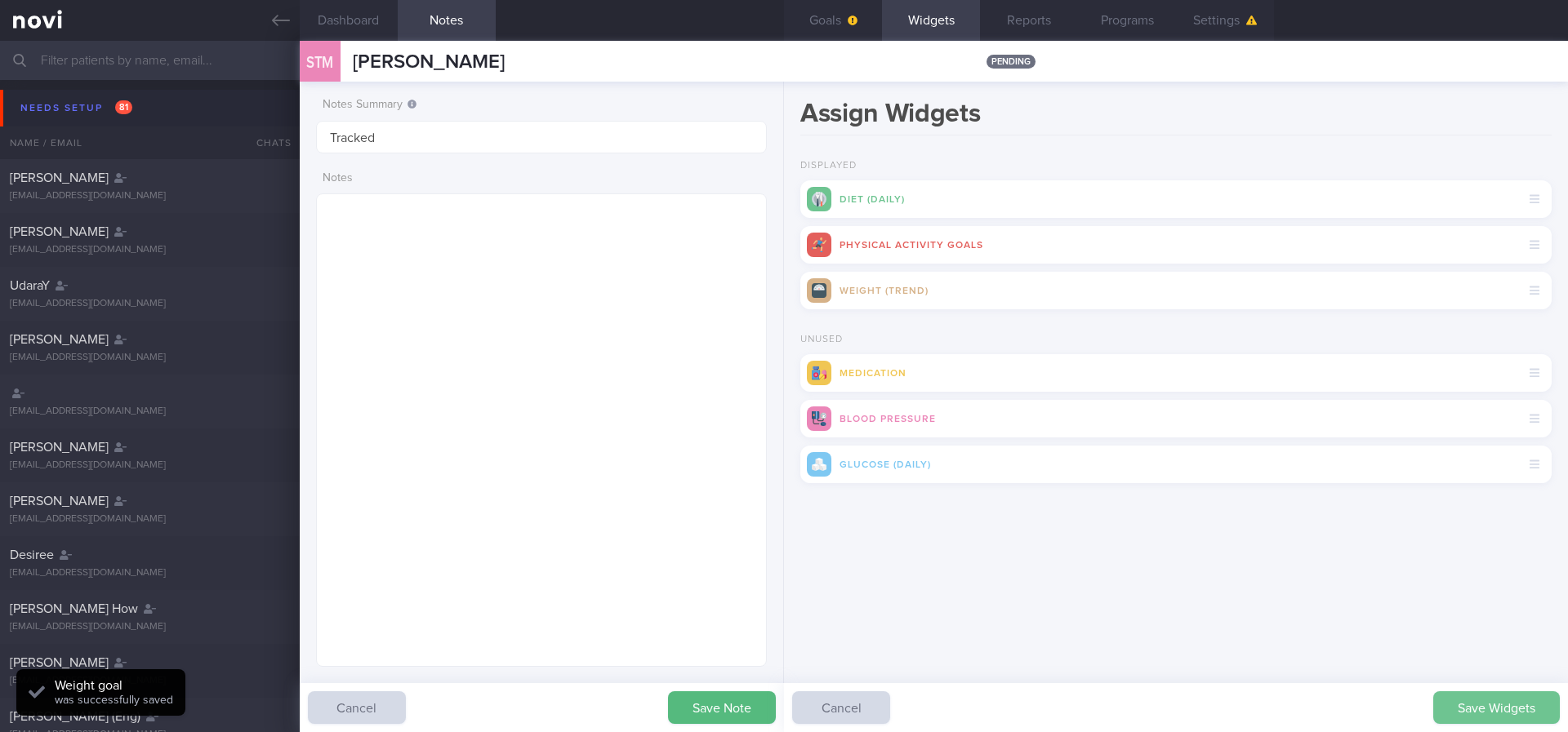
click at [1489, 694] on button "Save Widgets" at bounding box center [1496, 708] width 126 height 33
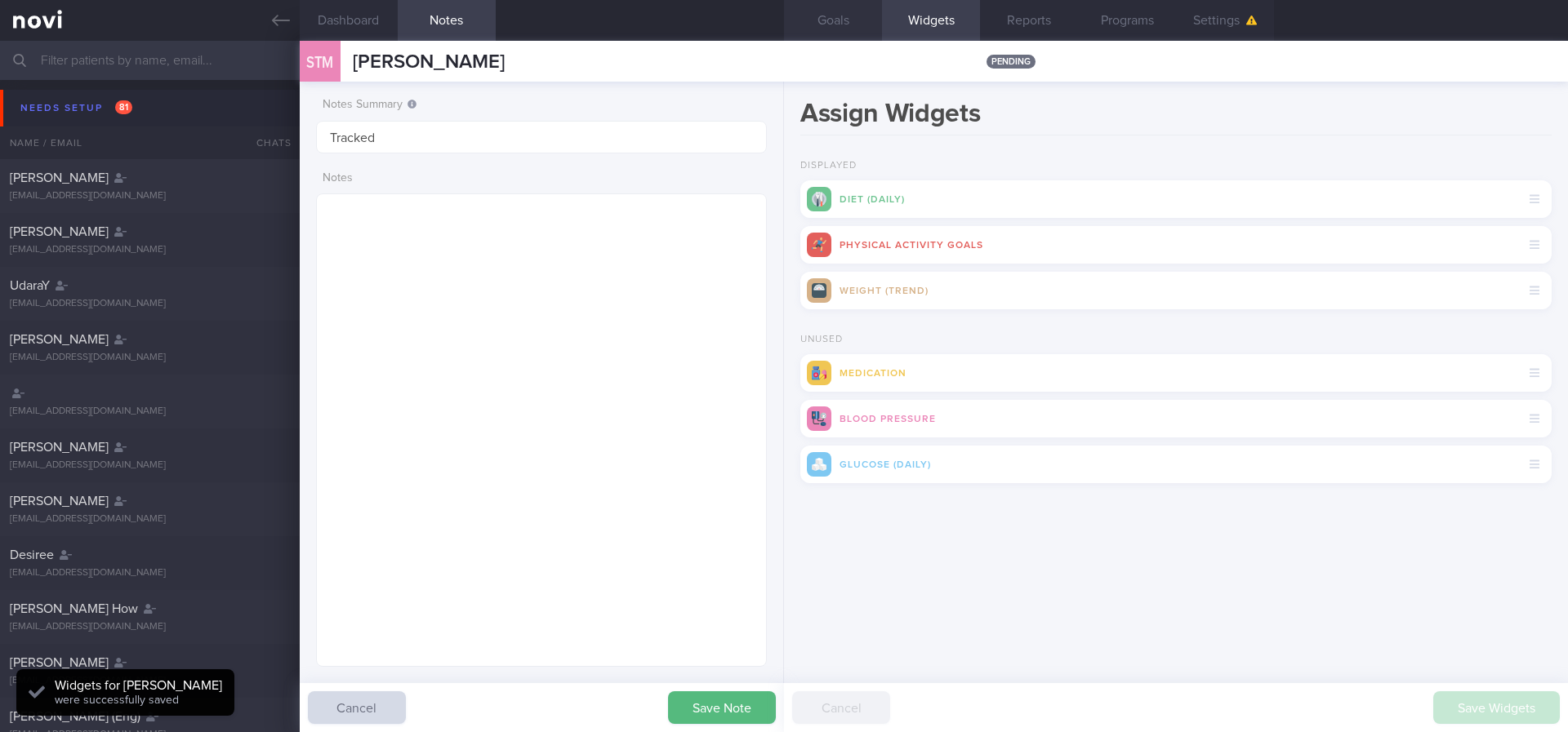
click at [836, 29] on button "Goals" at bounding box center [833, 20] width 98 height 40
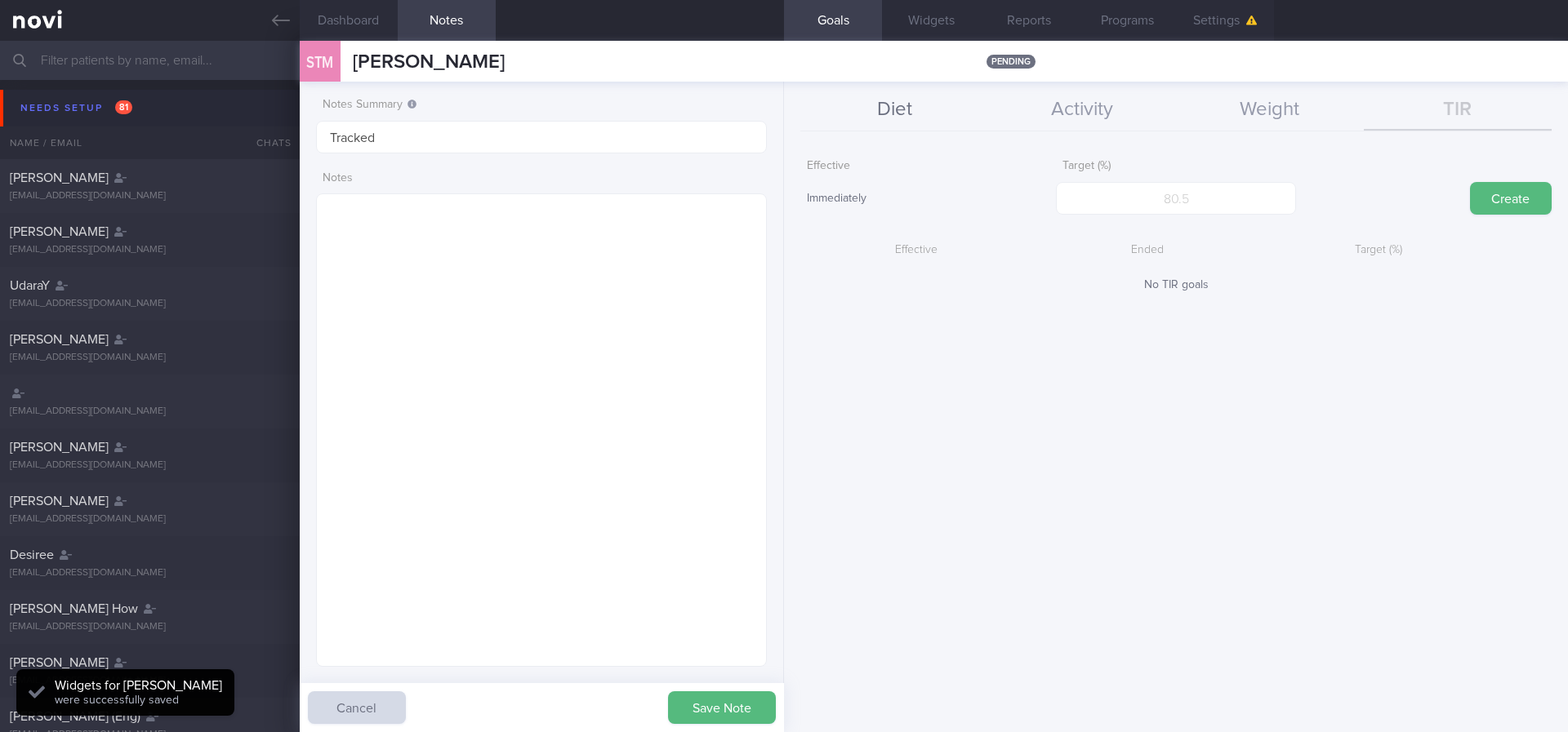
click at [944, 111] on button "Diet" at bounding box center [894, 110] width 188 height 40
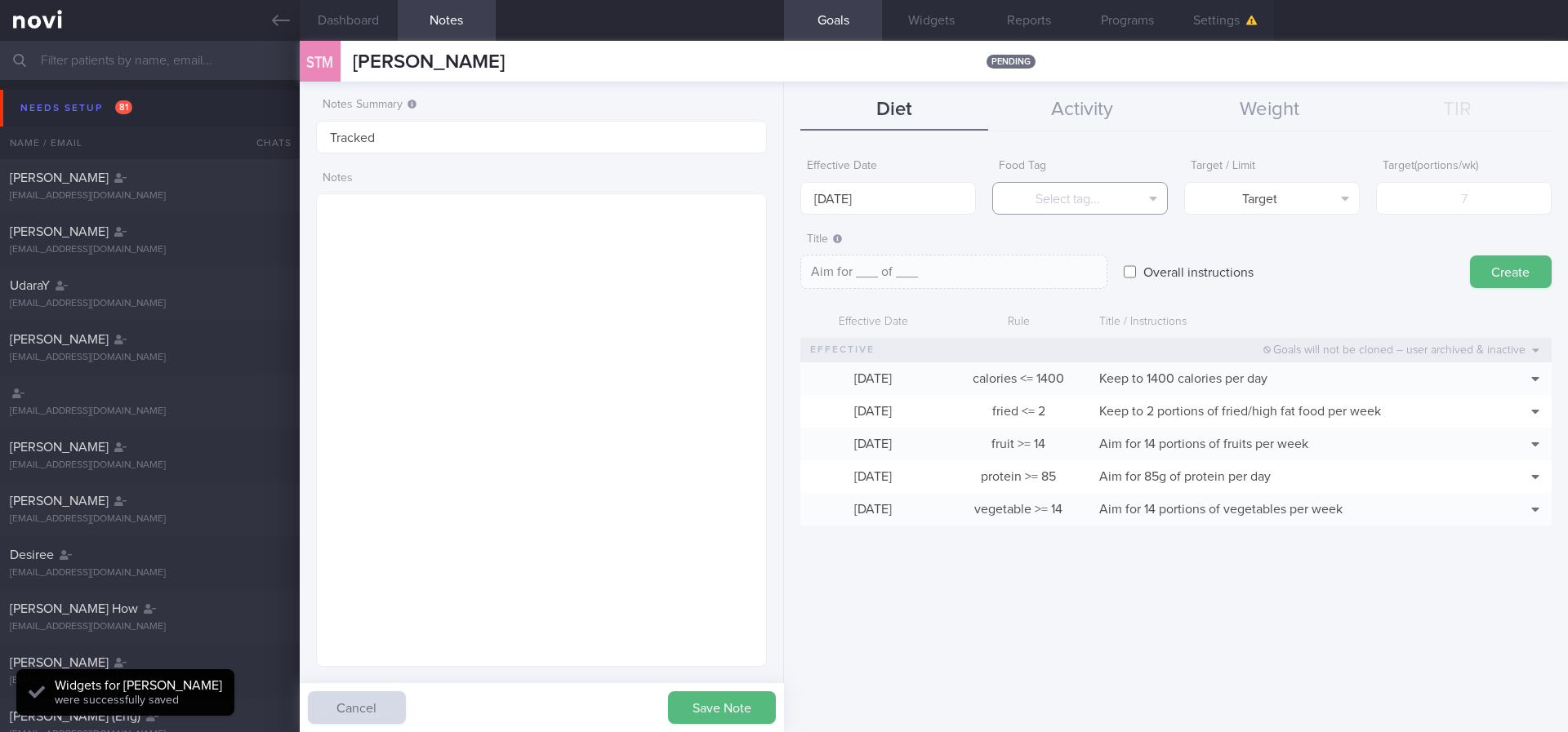
click at [1108, 191] on button "Select tag..." at bounding box center [1080, 198] width 175 height 33
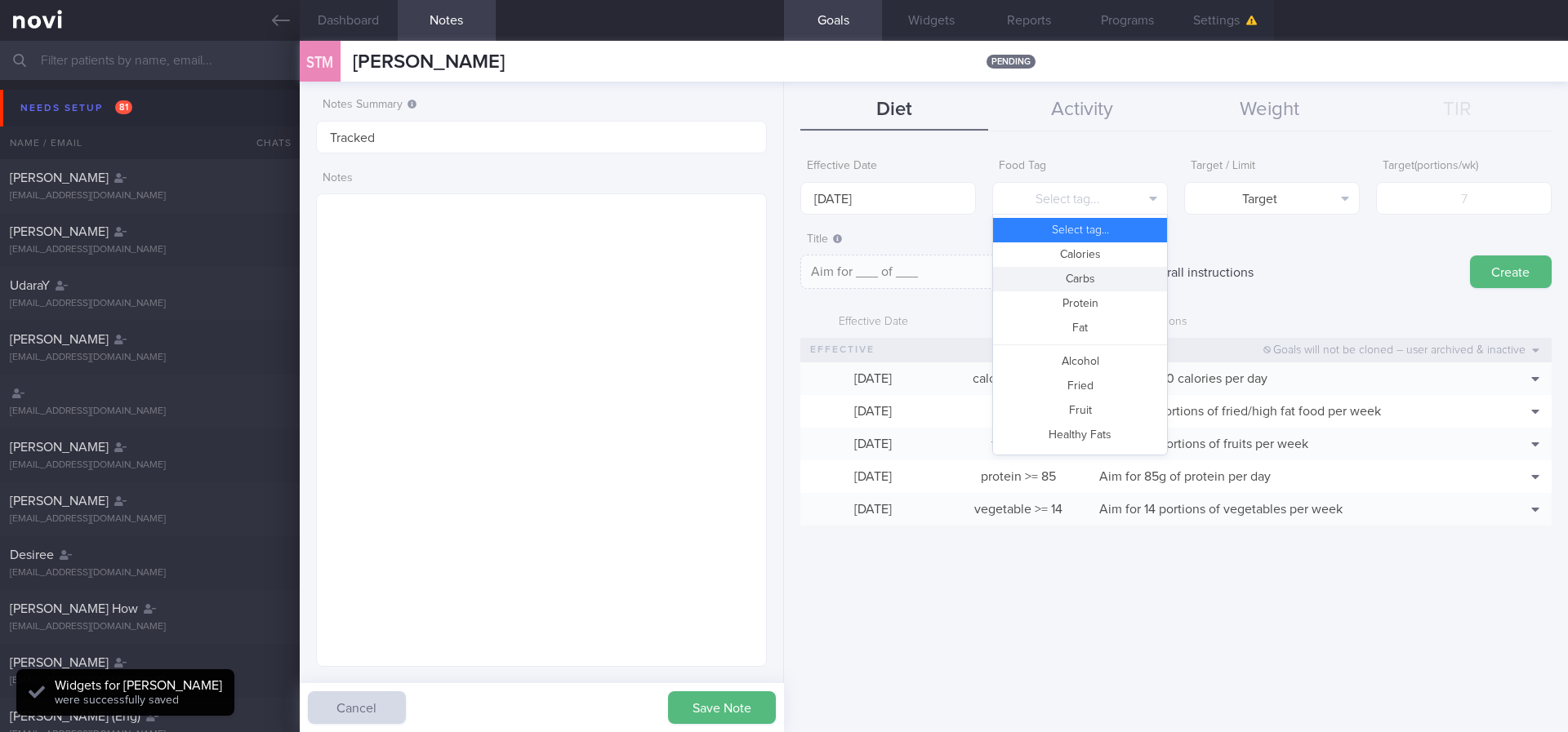
drag, startPoint x: 1080, startPoint y: 278, endPoint x: 920, endPoint y: 222, distance: 169.5
click at [1081, 278] on button "Carbs" at bounding box center [1080, 278] width 174 height 24
type textarea "Aim for __g of carbohydrates per day"
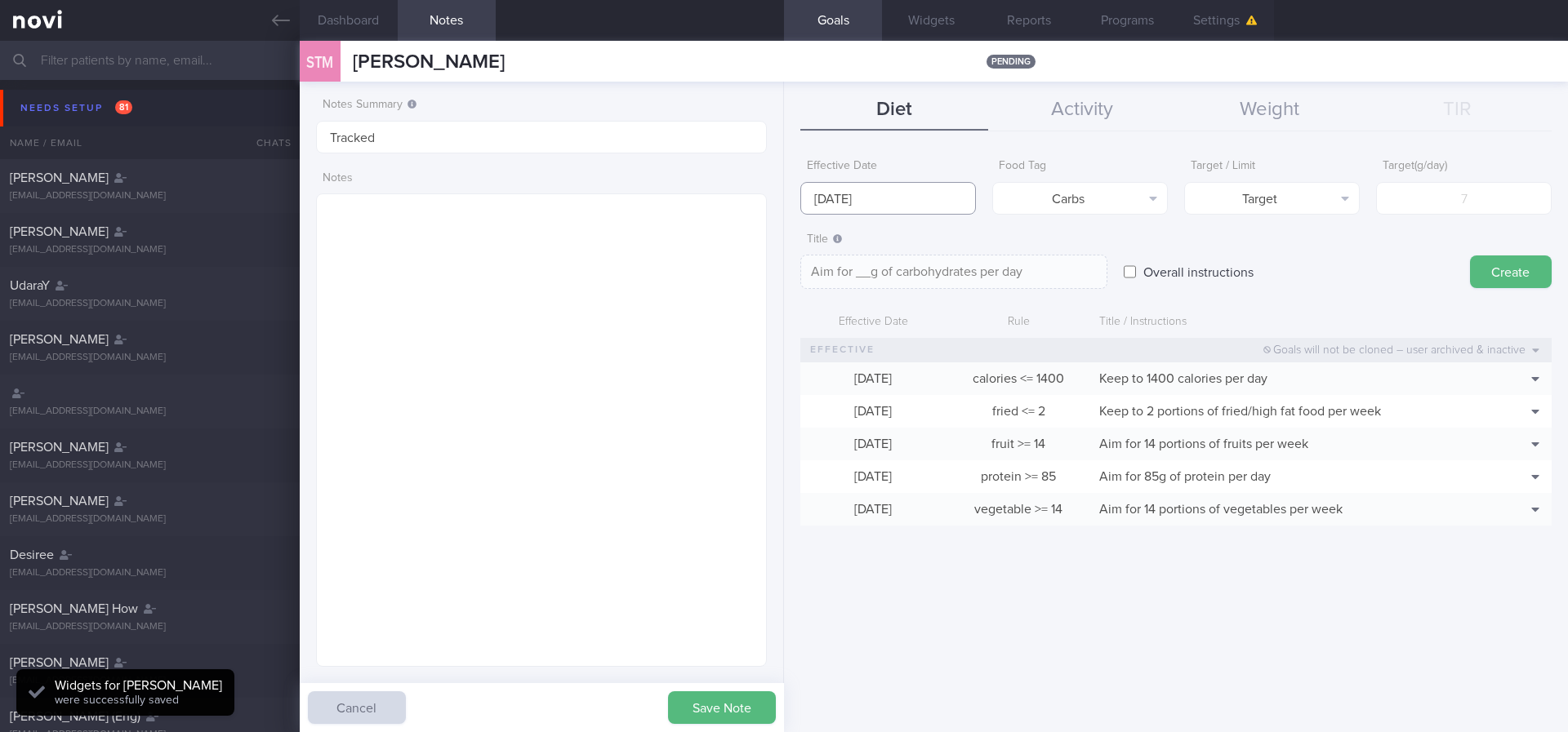
click at [845, 189] on input "[DATE]" at bounding box center [888, 198] width 175 height 33
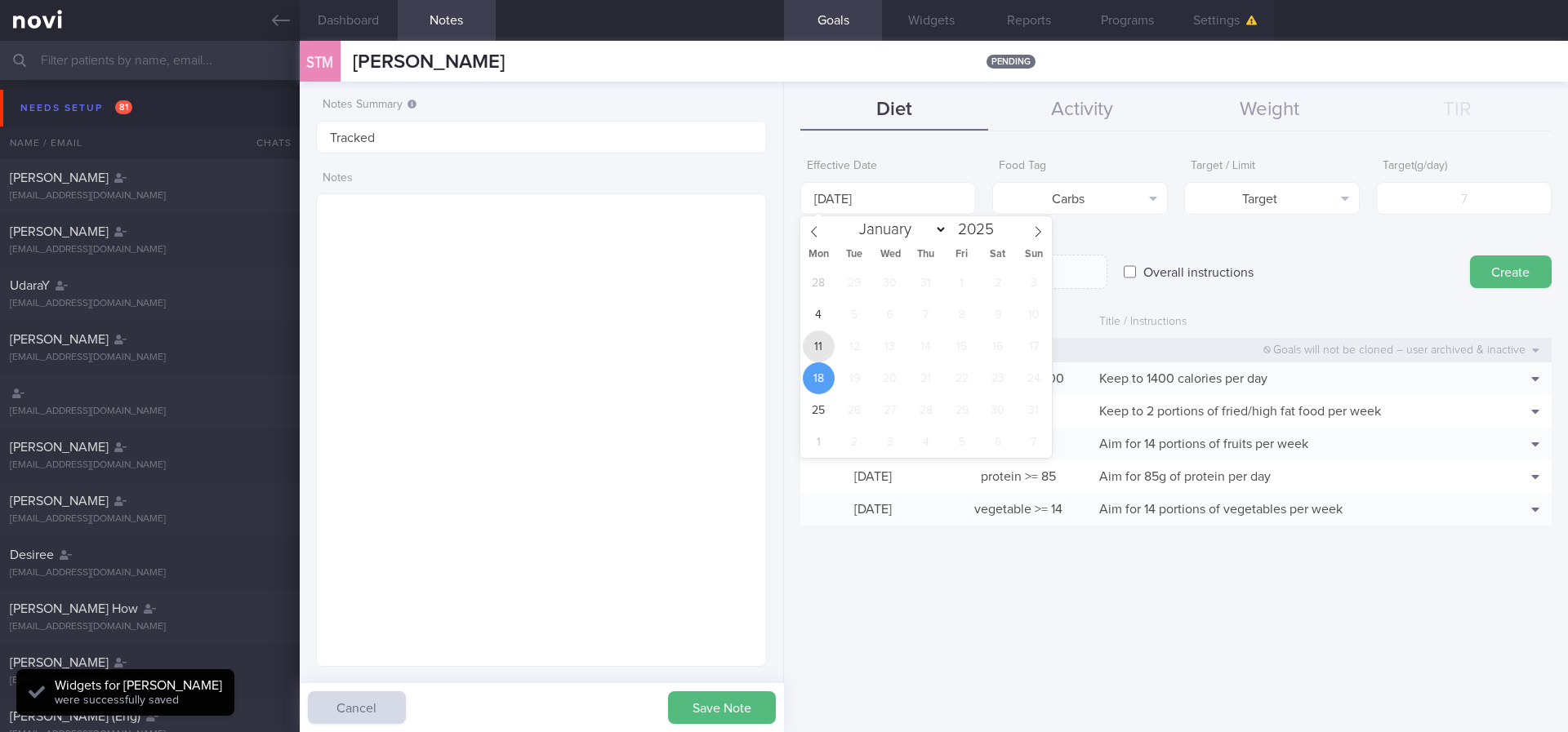
click at [829, 341] on span "11" at bounding box center [818, 346] width 32 height 32
type input "[DATE]"
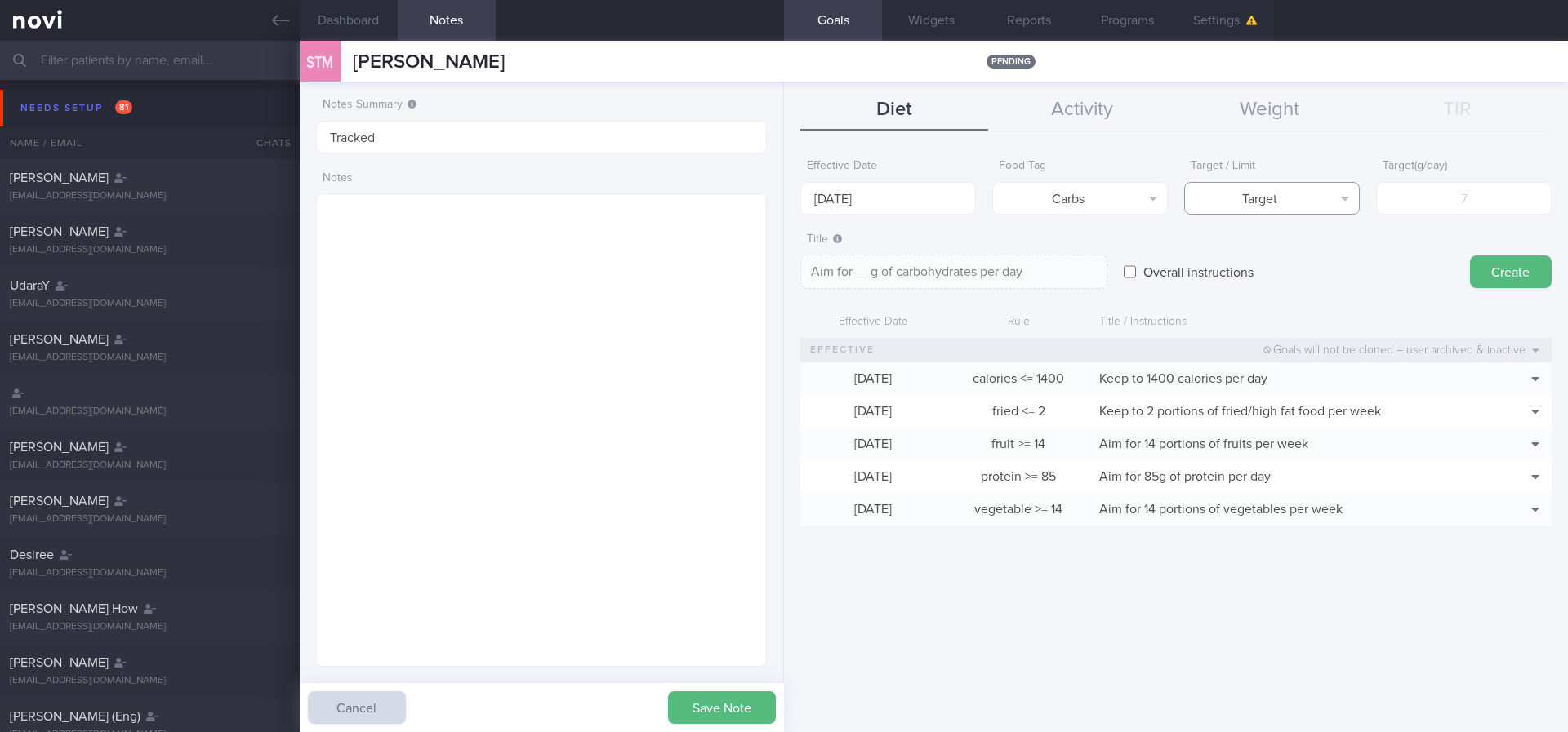
click at [1305, 195] on button "Target" at bounding box center [1271, 198] width 175 height 33
click at [1283, 260] on button "Limit" at bounding box center [1271, 254] width 174 height 24
type textarea "Keep to __g of carbohydrates per day"
click at [1483, 196] on input "number" at bounding box center [1464, 198] width 175 height 33
type input "1"
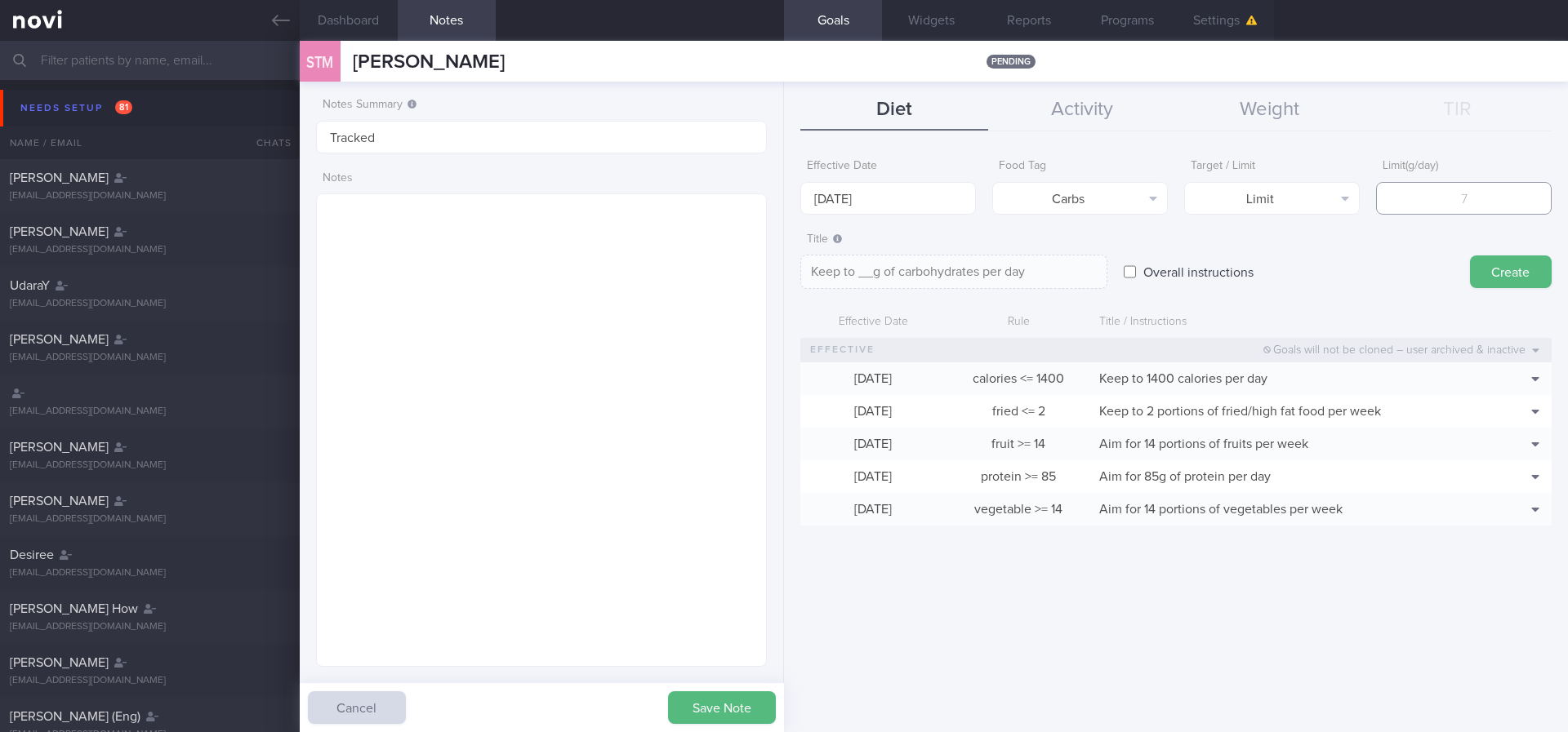
type textarea "Keep to 1g of carbohydrates per day"
type input "14"
type textarea "Keep to 14g of carbohydrates per day"
type input "140"
type textarea "Keep to 140g of carbohydrates per day"
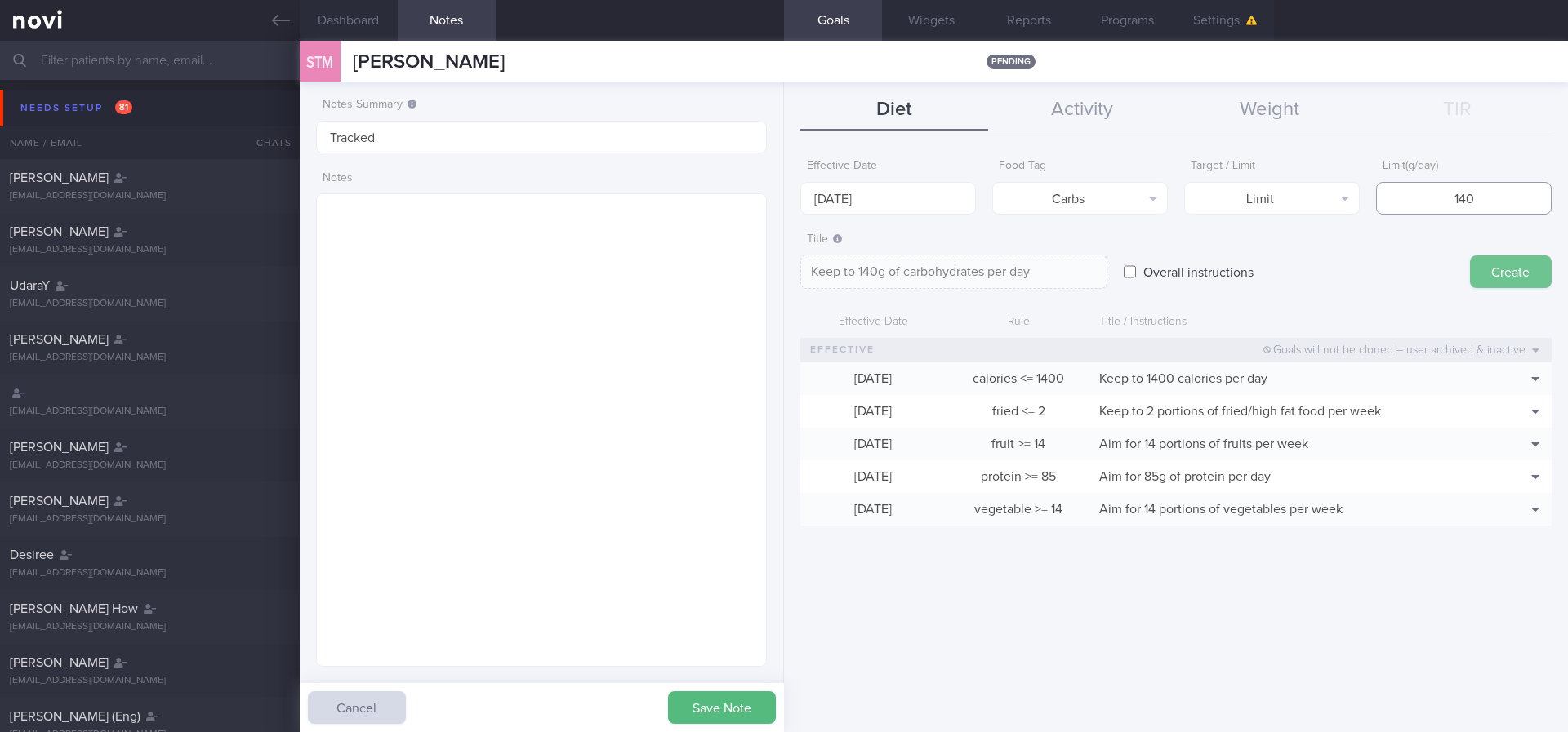
type input "140"
click at [1514, 265] on button "Create" at bounding box center [1510, 272] width 82 height 33
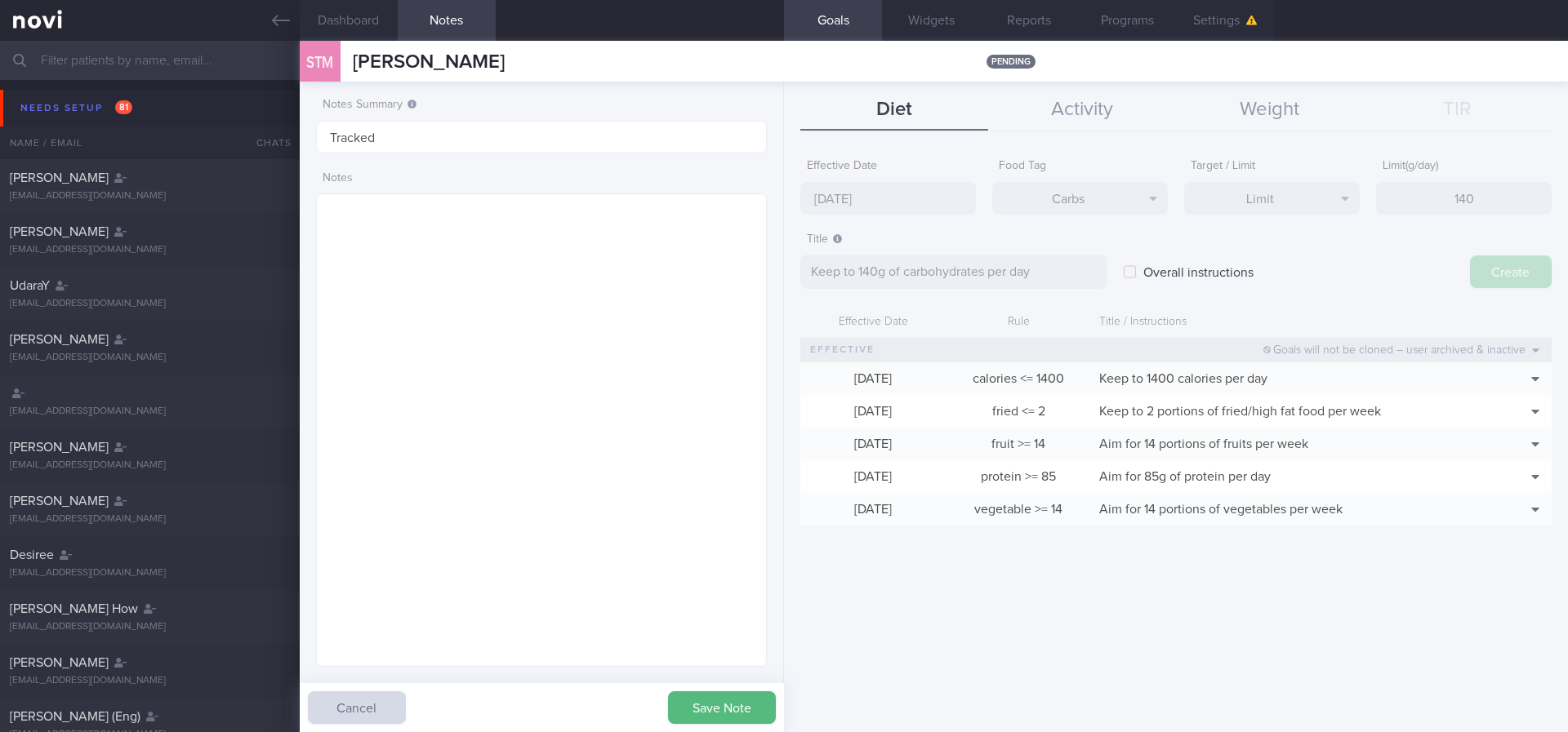
type input "[DATE]"
type textarea "Aim for ___ of ___"
